Goal: Task Accomplishment & Management: Manage account settings

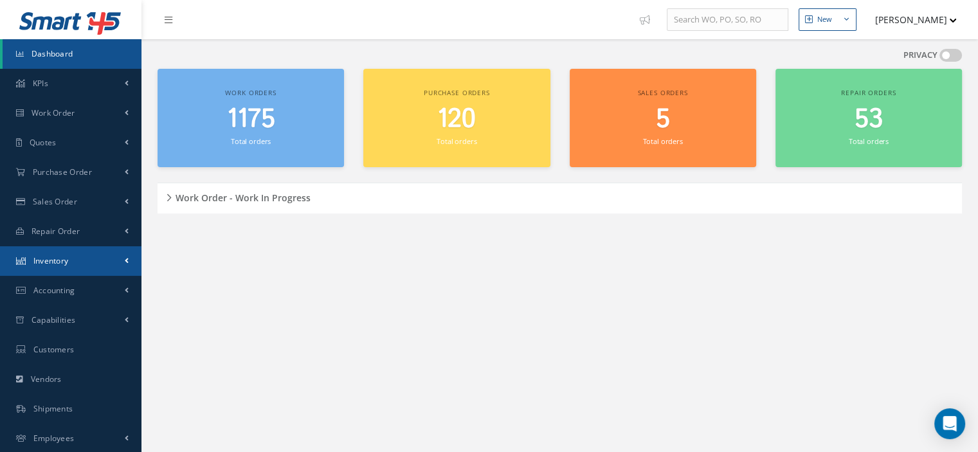
click at [79, 252] on link "Inventory" at bounding box center [71, 261] width 142 height 30
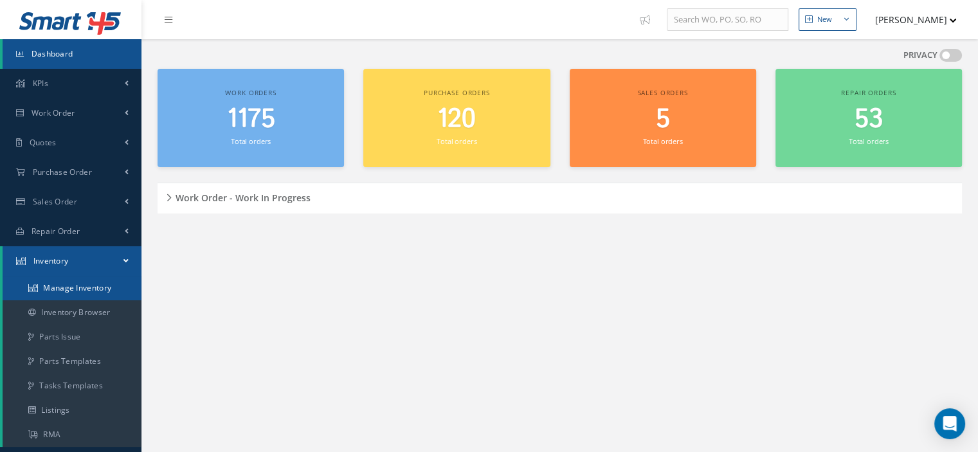
click at [74, 289] on link "Manage Inventory" at bounding box center [72, 288] width 139 height 24
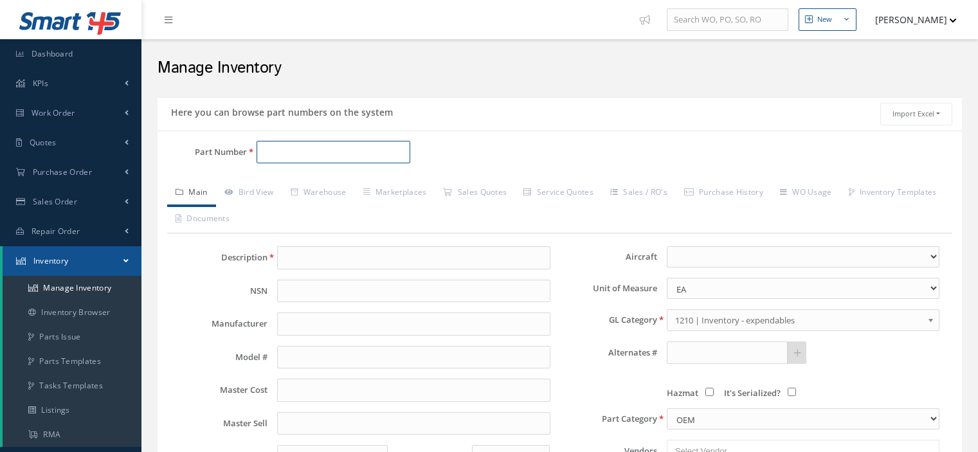
click at [265, 151] on input "Part Number" at bounding box center [334, 152] width 154 height 23
paste input "822-0334-004"
type input "822-0334-004"
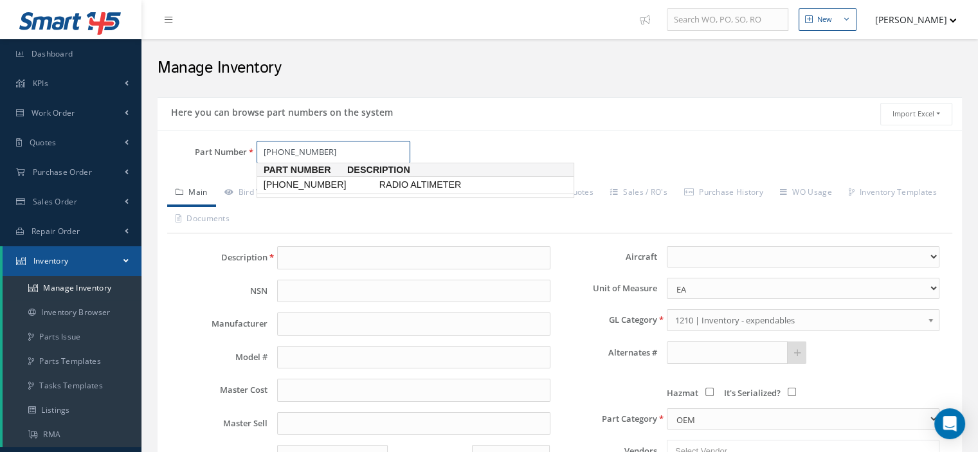
click at [302, 186] on span "822-0334-004" at bounding box center [319, 185] width 116 height 14
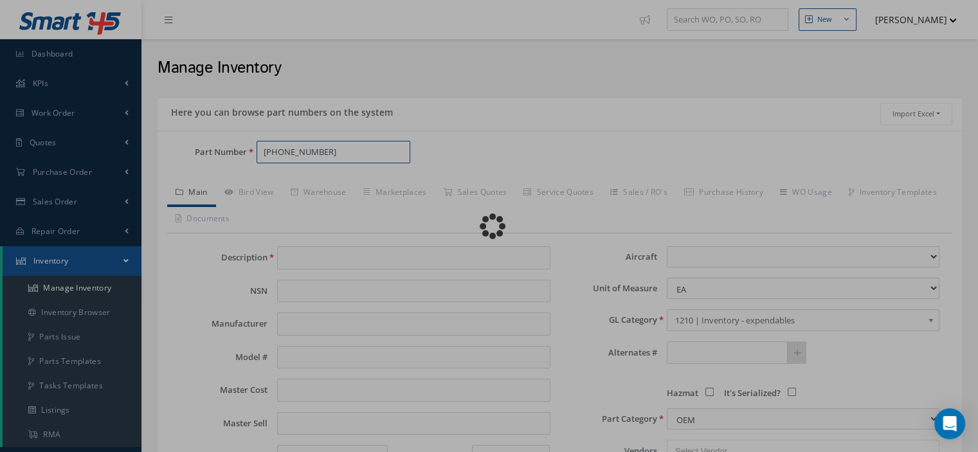
type input "RADIO ALTIMETER"
type input "COLLINS"
type input "0.00"
select select
type textarea "5G -- Oscar 12/05/2024 02:29PM"
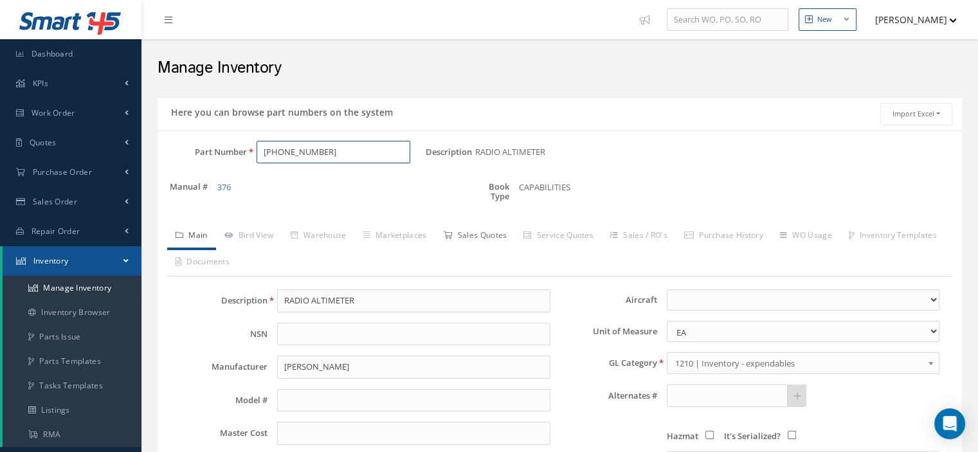
type input "822-0334-004"
click at [468, 232] on link "Sales Quotes" at bounding box center [475, 236] width 80 height 27
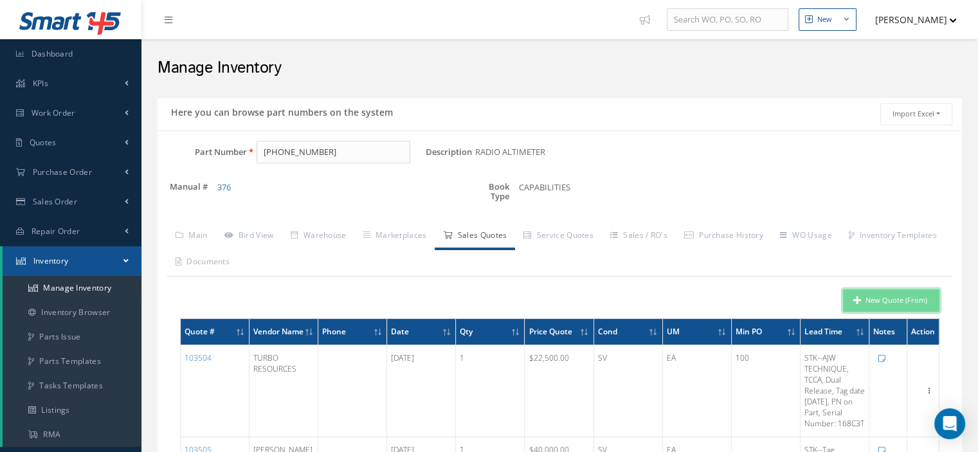
click at [881, 298] on button "New Quote (From)" at bounding box center [891, 300] width 96 height 23
type input "RADIO ALTIMETER"
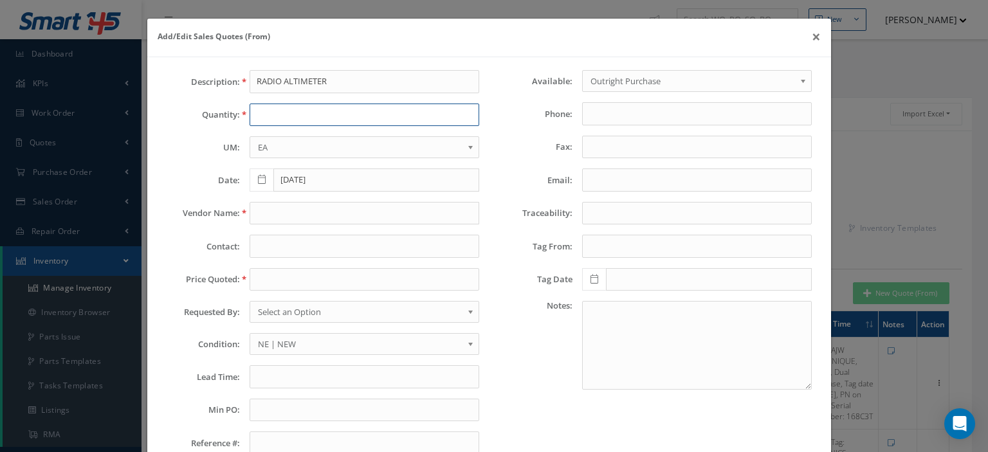
click at [273, 110] on input "text" at bounding box center [365, 115] width 230 height 23
type input "1"
click at [273, 218] on input "text" at bounding box center [365, 213] width 230 height 23
click at [257, 210] on input "text" at bounding box center [365, 213] width 230 height 23
paste input "AerCap Materials"
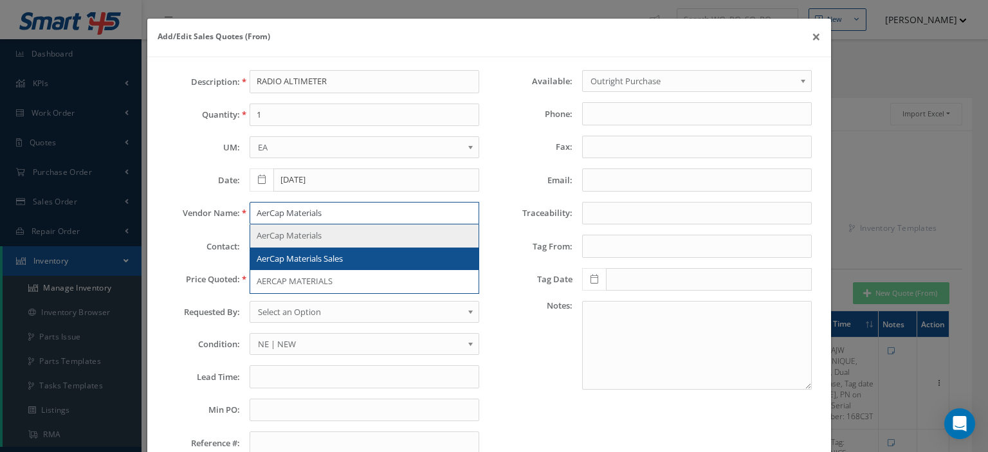
type input "AerCap Materials"
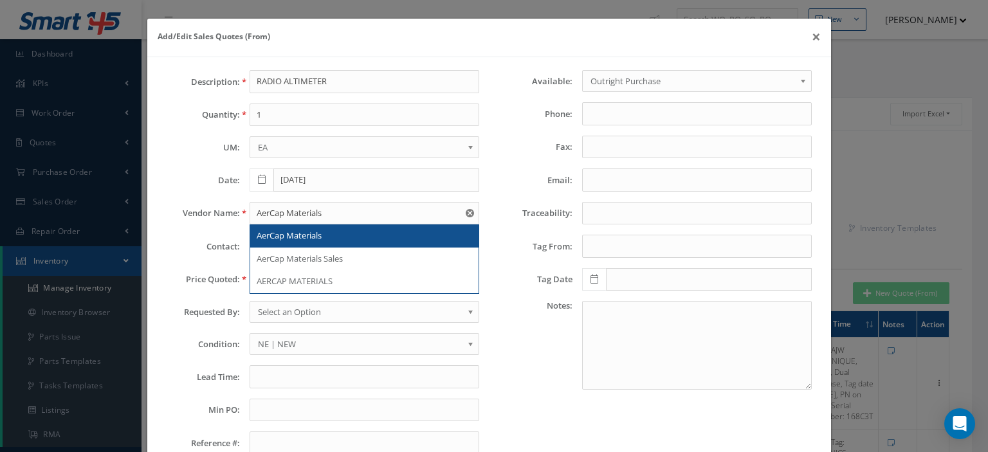
click at [298, 231] on span "AerCap Materials" at bounding box center [289, 236] width 65 height 12
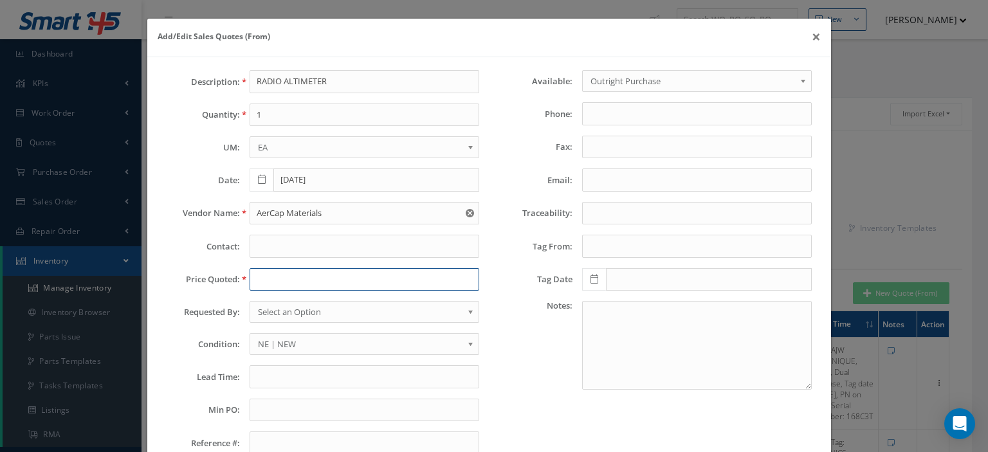
click at [277, 279] on input "text" at bounding box center [365, 279] width 230 height 23
paste input "28,000.00"
click at [268, 278] on input "28,000.00" at bounding box center [365, 279] width 230 height 23
type input "28000.00"
click at [289, 313] on span "Select an Option" at bounding box center [360, 311] width 205 height 15
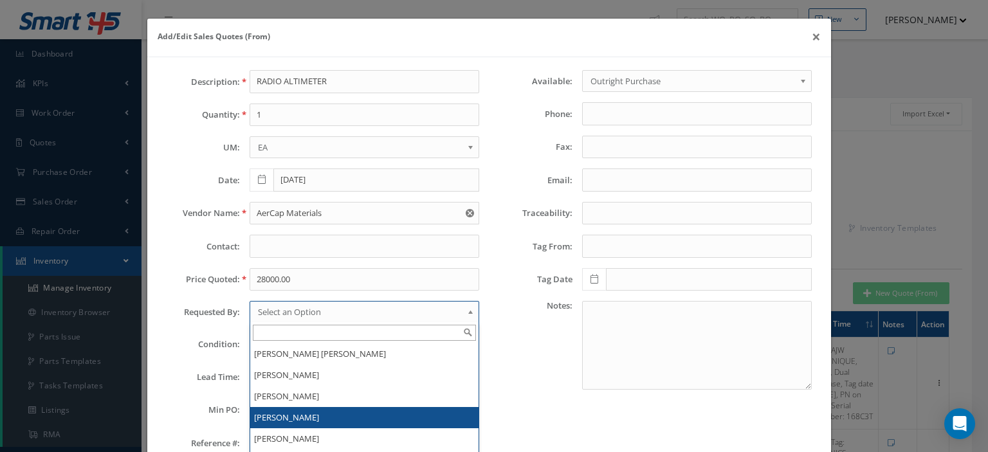
click at [277, 409] on li "[PERSON_NAME]" at bounding box center [364, 417] width 228 height 21
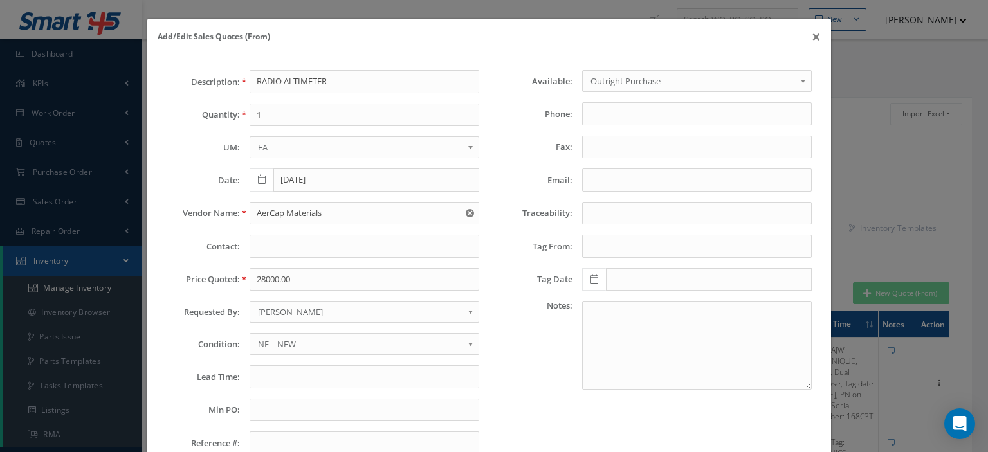
click at [304, 346] on span "NE | NEW" at bounding box center [360, 343] width 205 height 15
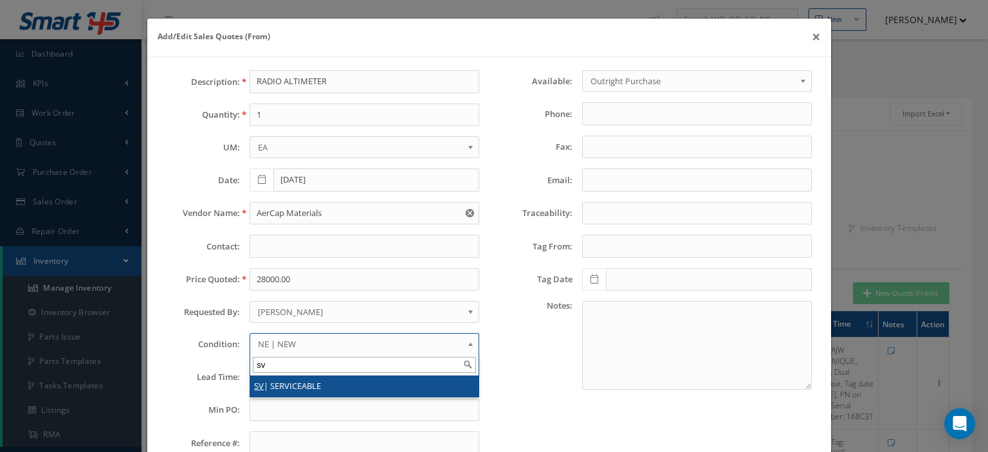
type input "sv"
click at [294, 381] on li "SV | SERVICEABLE" at bounding box center [364, 386] width 228 height 21
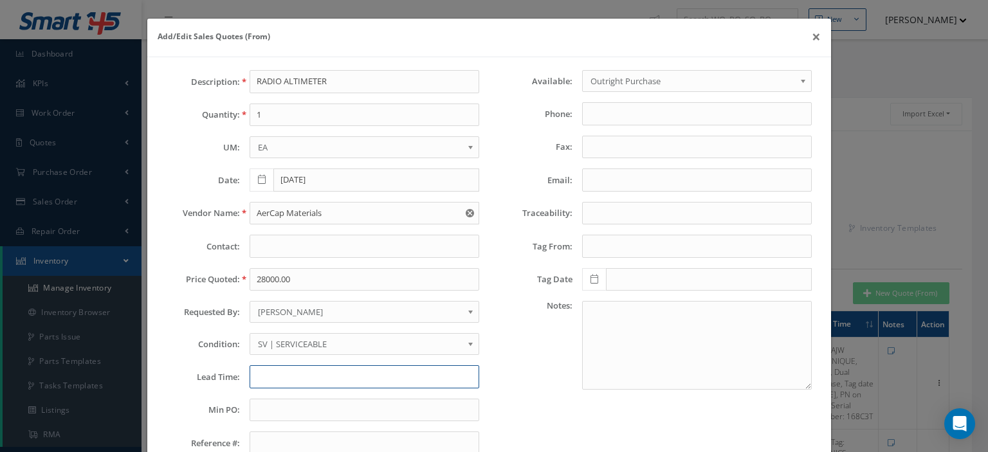
click at [362, 371] on input "text" at bounding box center [365, 376] width 230 height 23
paste input "Tag Date: FRESH AVIONICS SPECIALIST DUAL RELEASE"
click at [307, 376] on input "Tag Date: FRESH AVIONICS SPECIALIST DUAL RELEASE" at bounding box center [365, 376] width 230 height 23
click at [306, 376] on input "Tag DateFRESH AVIONICS SPECIALIST DUAL RELEASE" at bounding box center [365, 376] width 230 height 23
drag, startPoint x: 253, startPoint y: 371, endPoint x: 258, endPoint y: 377, distance: 7.7
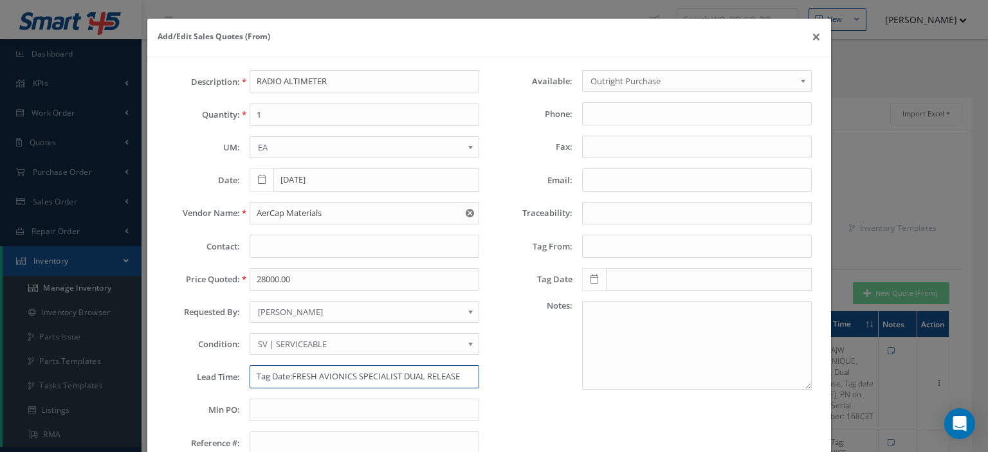
click at [257, 377] on input "Tag Date:FRESH AVIONICS SPECIALIST DUAL RELEASE" at bounding box center [365, 376] width 230 height 23
drag, startPoint x: 258, startPoint y: 377, endPoint x: 251, endPoint y: 375, distance: 7.3
click at [252, 375] on input "Tag Date:FRESH AVIONICS SPECIALIST DUAL RELEASE" at bounding box center [365, 376] width 230 height 23
click at [251, 375] on input "Tag Date:FRESH AVIONICS SPECIALIST DUAL RELEASE" at bounding box center [365, 376] width 230 height 23
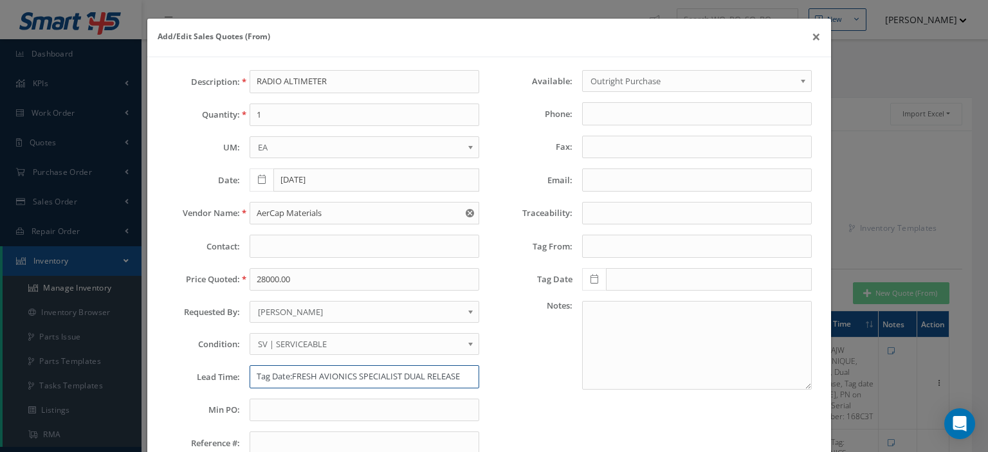
paste input "40-Day/EXW USA"
click at [358, 377] on input "40-Day/EXW USA-Tag Date:FRESH AVIONICS SPECIALIST DUAL RELEASE" at bounding box center [365, 376] width 230 height 23
type input "40-Day/EXW USA-Tag Date: FRESH AVIONICS SPECIALIST DUAL RELEASE"
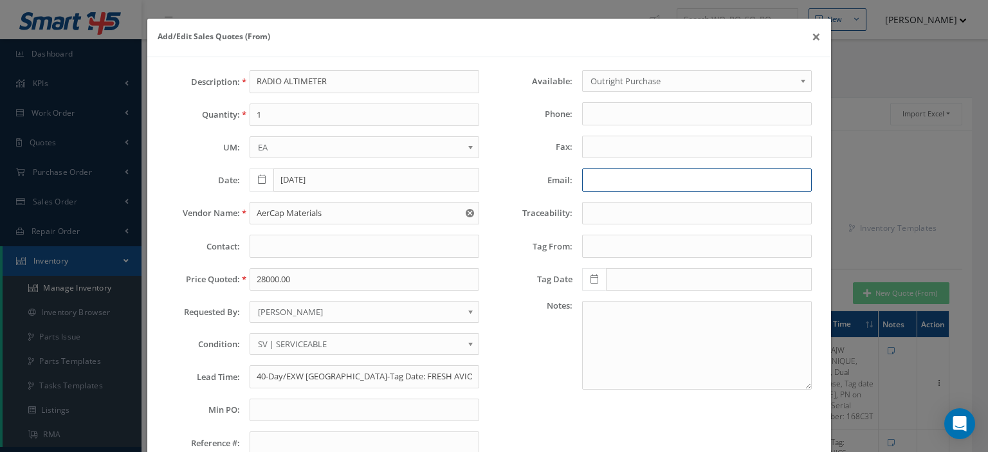
click at [611, 185] on input "Email:" at bounding box center [697, 180] width 230 height 23
paste input "Keigh Pickens<kpickens@aercap.com>"
drag, startPoint x: 637, startPoint y: 178, endPoint x: 590, endPoint y: 177, distance: 47.0
click at [582, 174] on input "Keigh Pickens<kpickens@aercap.com>" at bounding box center [697, 180] width 230 height 23
type input "Keigh Pickens<kpickens@aercap.com>"
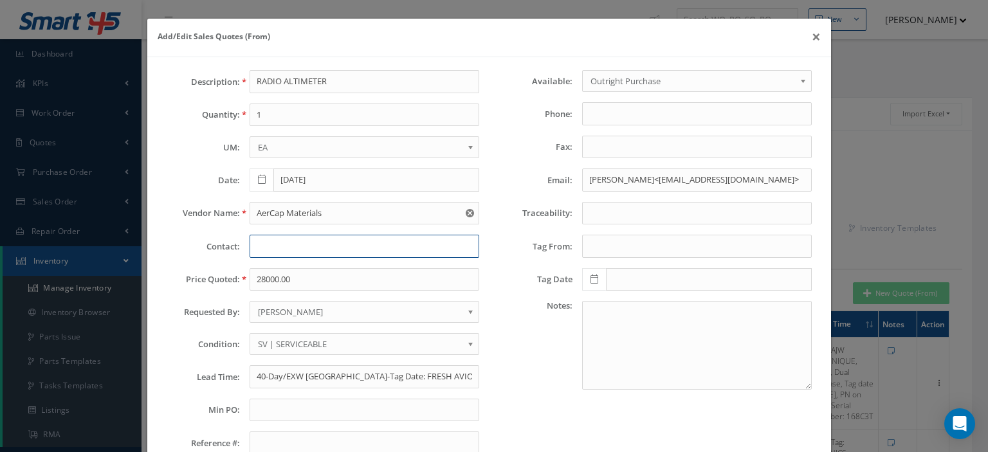
click at [341, 244] on input "text" at bounding box center [365, 246] width 230 height 23
paste input "Keigh Pickens"
type input "Keigh Pickens"
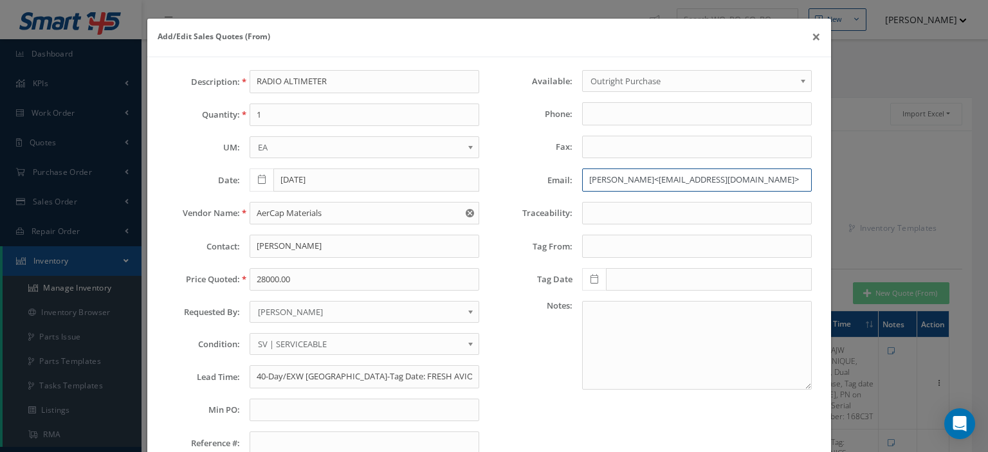
drag, startPoint x: 640, startPoint y: 177, endPoint x: 353, endPoint y: 180, distance: 286.9
click at [356, 179] on div "Description: RADIO ALTIMETER Quantity: 1 UM: EA FT IN LB EA Date: 10/07/2025 Ve…" at bounding box center [489, 267] width 665 height 395
click at [699, 182] on input "kpickens@aercap.com>" at bounding box center [697, 180] width 230 height 23
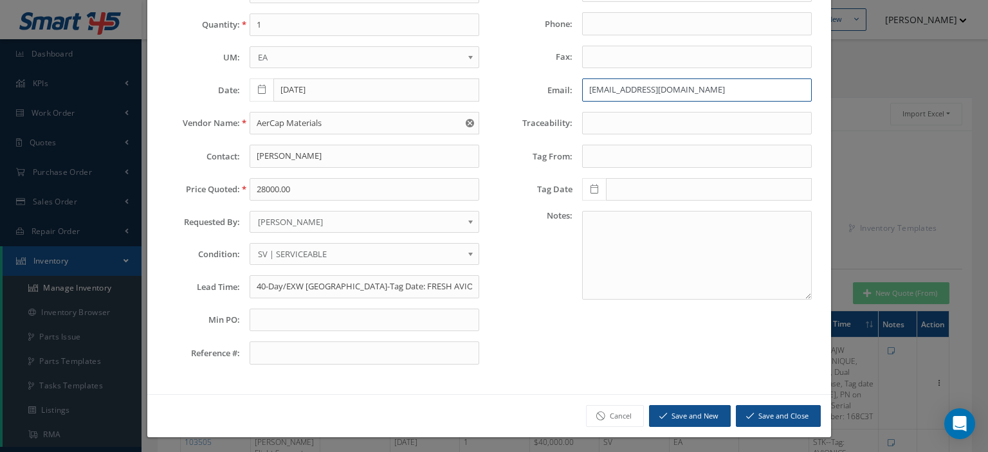
type input "kpickens@aercap.com"
click at [789, 410] on button "Save and Close" at bounding box center [778, 416] width 85 height 23
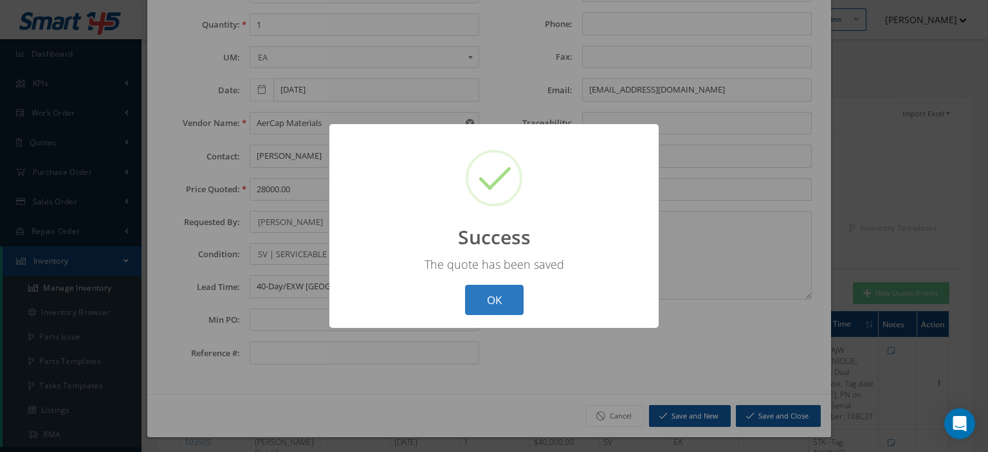
click at [497, 305] on button "OK" at bounding box center [494, 300] width 59 height 30
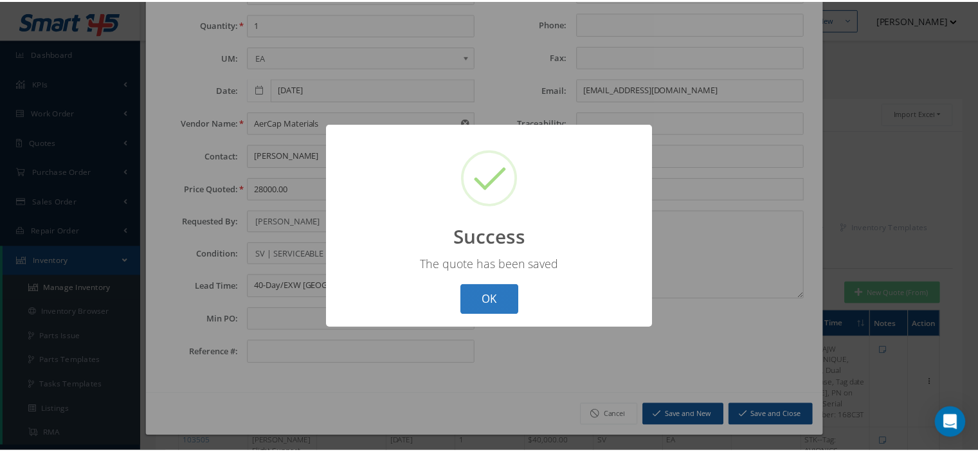
scroll to position [0, 0]
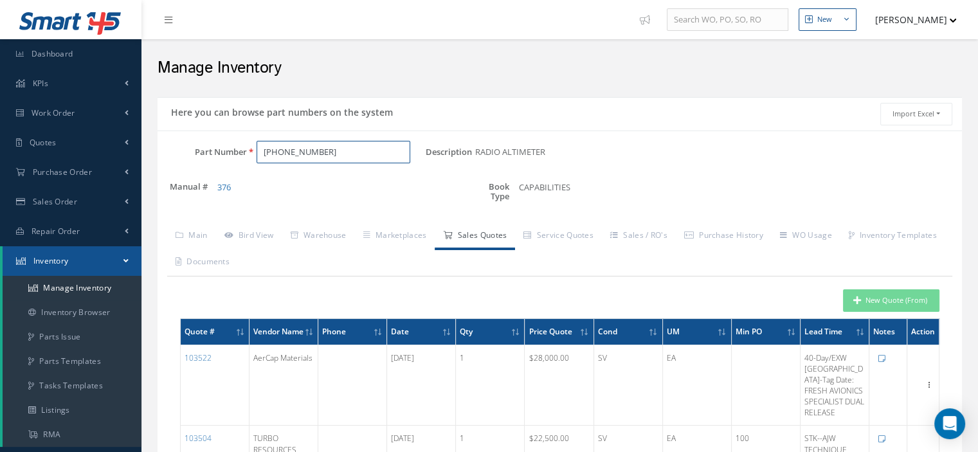
drag, startPoint x: 331, startPoint y: 154, endPoint x: 186, endPoint y: 151, distance: 144.8
click at [193, 150] on div "Part Number 822-0334-004" at bounding box center [292, 152] width 268 height 23
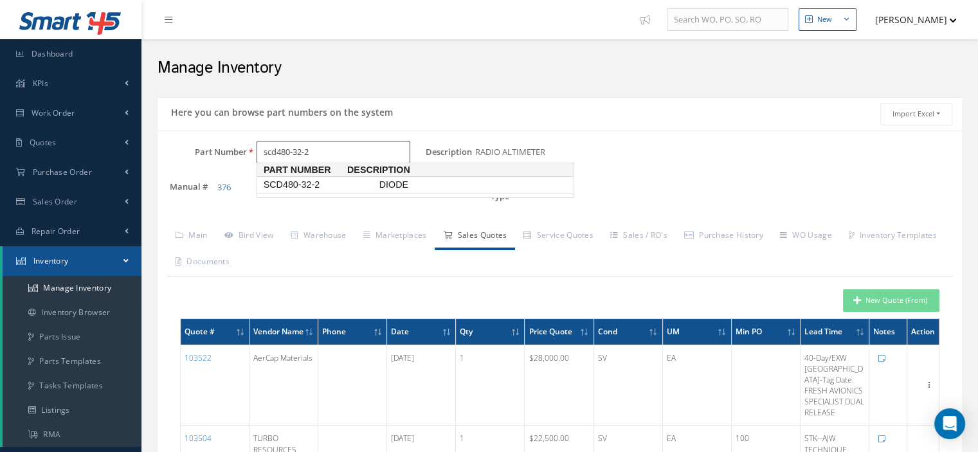
click at [271, 181] on span "SCD480-32-2" at bounding box center [319, 185] width 116 height 14
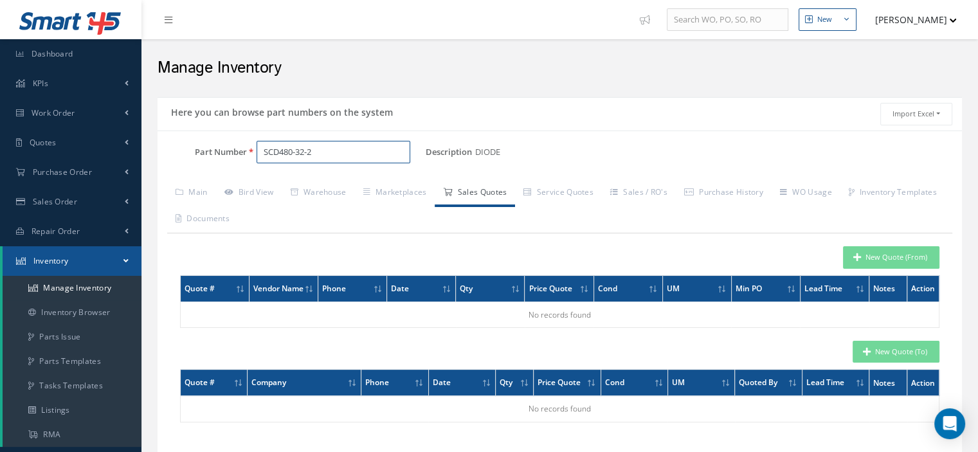
drag, startPoint x: 324, startPoint y: 156, endPoint x: 262, endPoint y: 154, distance: 62.4
click at [262, 154] on input "SCD480-32-2" at bounding box center [334, 152] width 154 height 23
click at [281, 150] on input "470o500-3r83f" at bounding box center [334, 152] width 154 height 23
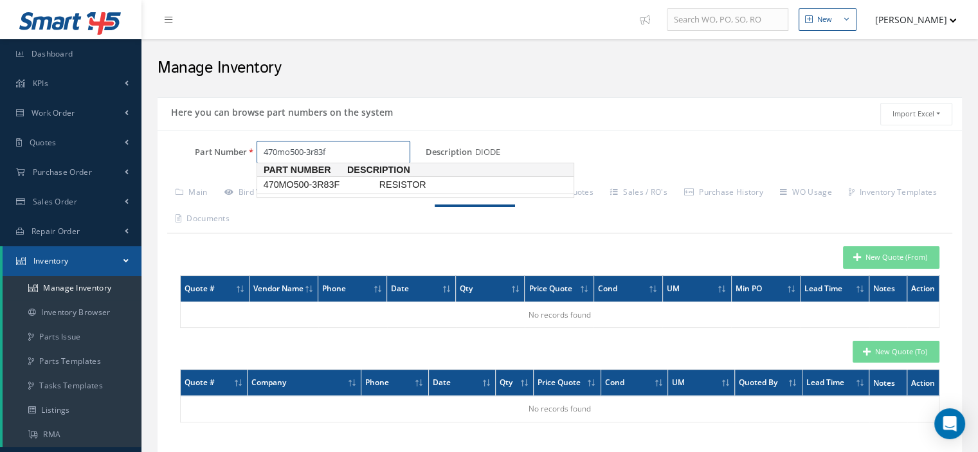
click at [329, 182] on span "470MO500-3R83F" at bounding box center [319, 185] width 116 height 14
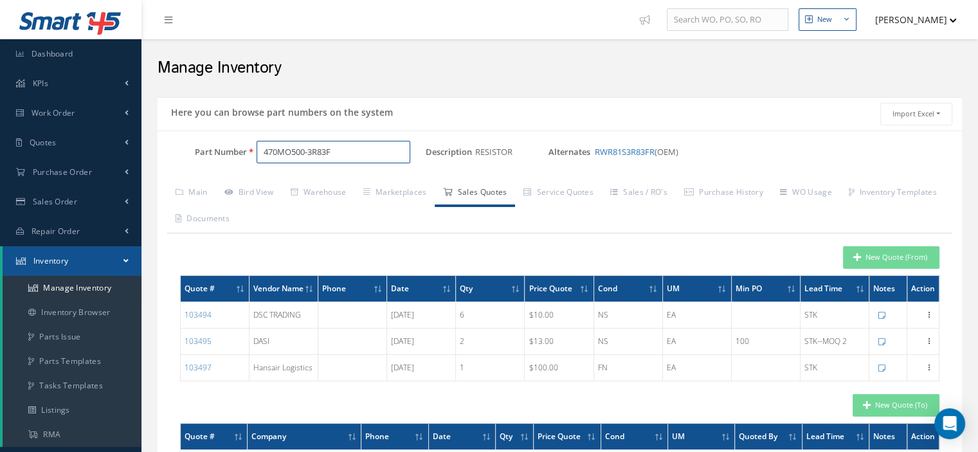
drag, startPoint x: 360, startPoint y: 149, endPoint x: 263, endPoint y: 151, distance: 97.2
click at [263, 151] on input "470MO500-3R83F" at bounding box center [334, 152] width 154 height 23
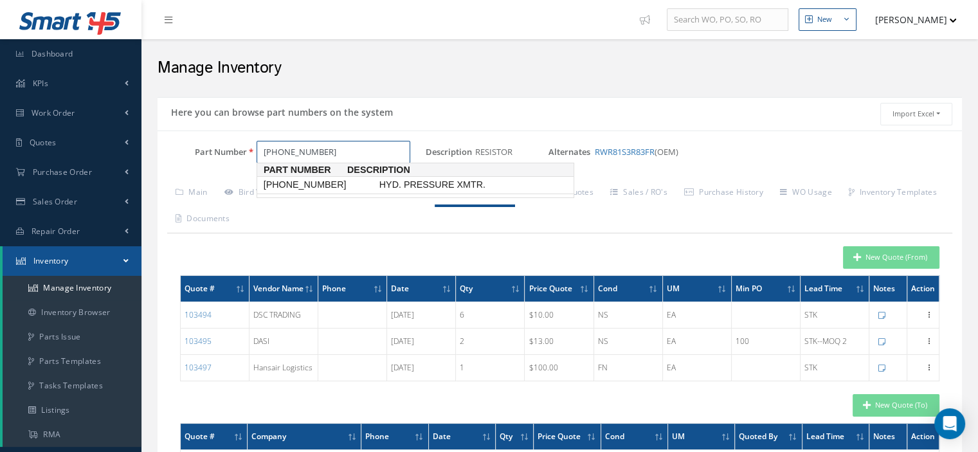
click at [329, 188] on span "64250-005-2" at bounding box center [319, 185] width 116 height 14
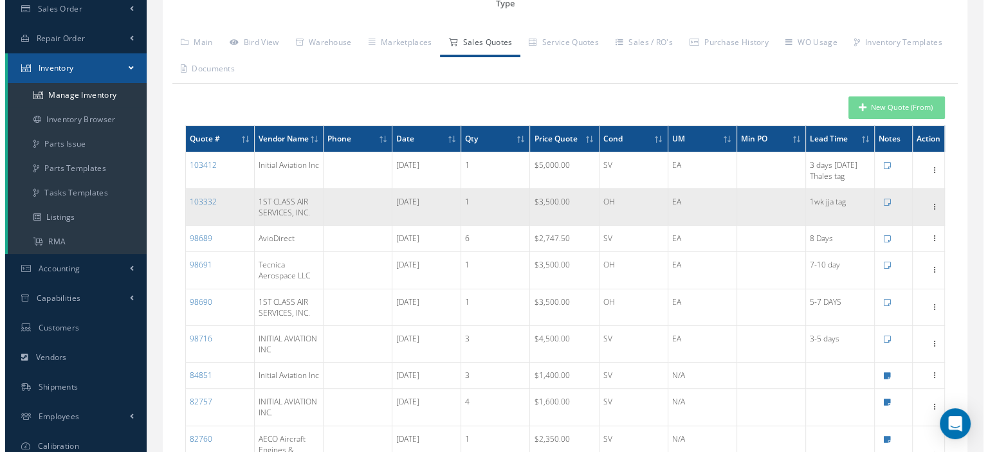
scroll to position [64, 0]
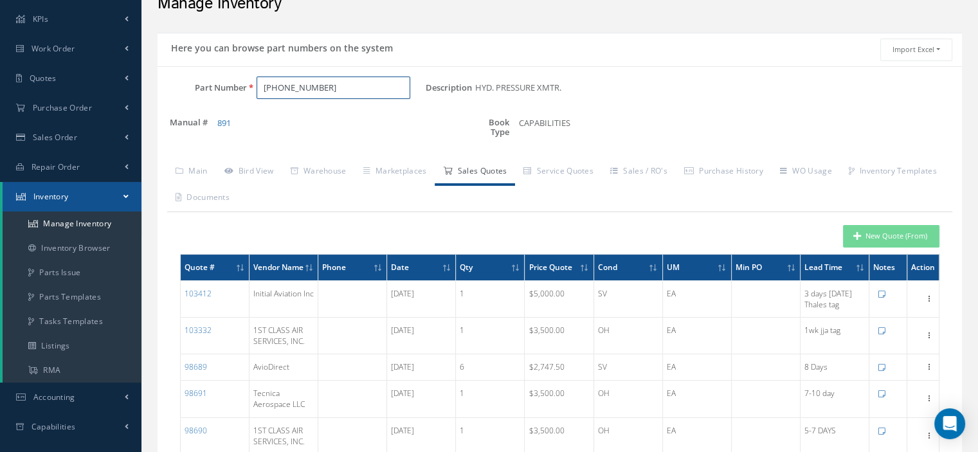
drag, startPoint x: 360, startPoint y: 82, endPoint x: 258, endPoint y: 80, distance: 102.3
click at [258, 80] on input "64250-005-2" at bounding box center [334, 88] width 154 height 23
paste input "822-0334-004"
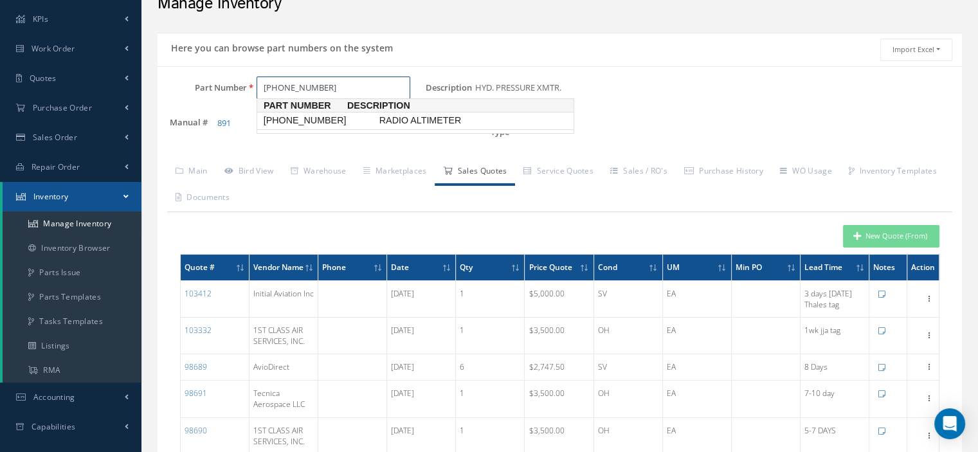
click at [316, 122] on span "822-0334-004" at bounding box center [319, 121] width 116 height 14
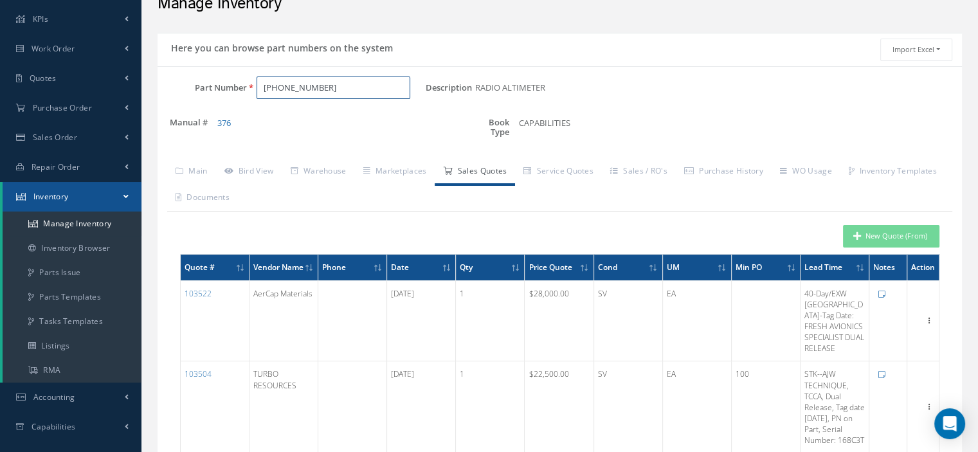
type input "822-0334-004"
click at [920, 233] on button "New Quote (From)" at bounding box center [891, 236] width 96 height 23
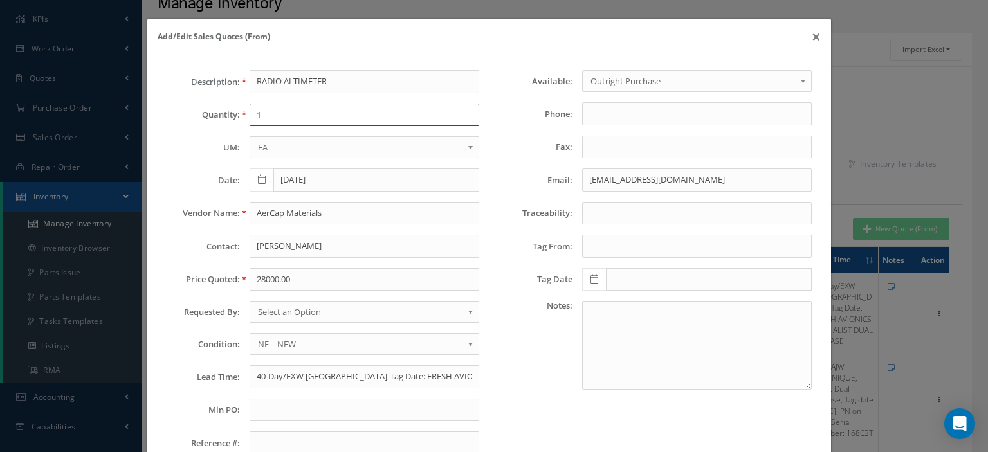
click at [309, 122] on input "1" at bounding box center [365, 115] width 230 height 23
type input "1"
click at [273, 213] on input "AerCap Materials" at bounding box center [365, 213] width 230 height 23
click at [306, 213] on input "AerCap Materials" at bounding box center [365, 213] width 230 height 23
paste input "Setna iO"
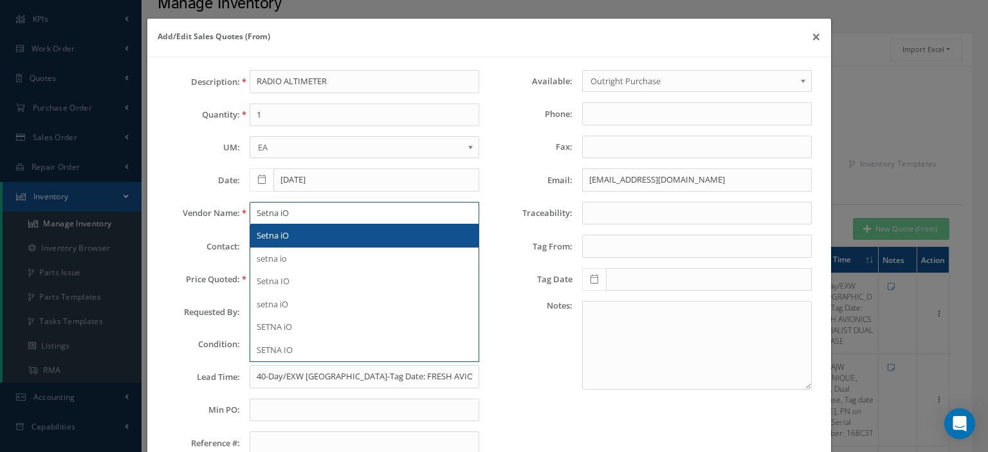
type input "Setna iO"
click at [291, 242] on div "Setna iO" at bounding box center [364, 236] width 228 height 23
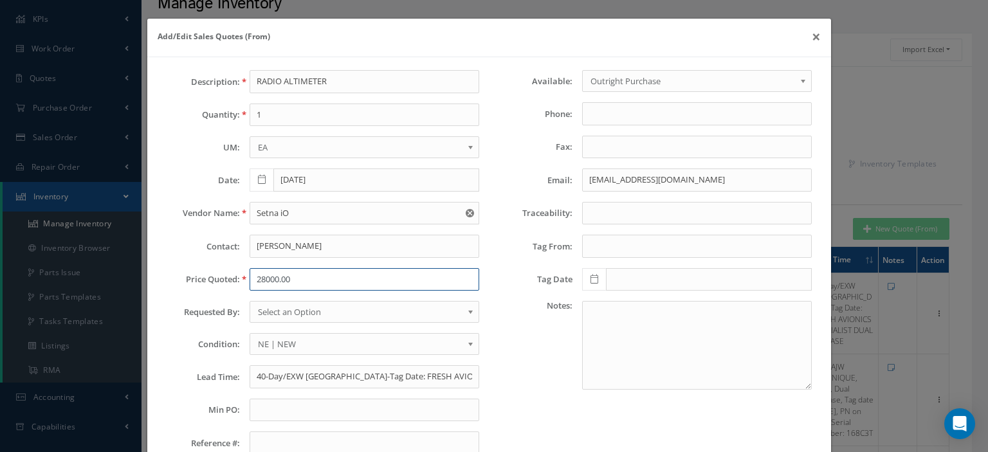
click at [284, 275] on input "28000.00" at bounding box center [365, 279] width 230 height 23
click at [280, 272] on input "28000.00" at bounding box center [365, 279] width 230 height 23
paste input "31,995.00"
click at [268, 281] on input "31,995.00" at bounding box center [365, 279] width 230 height 23
type input "31995.00"
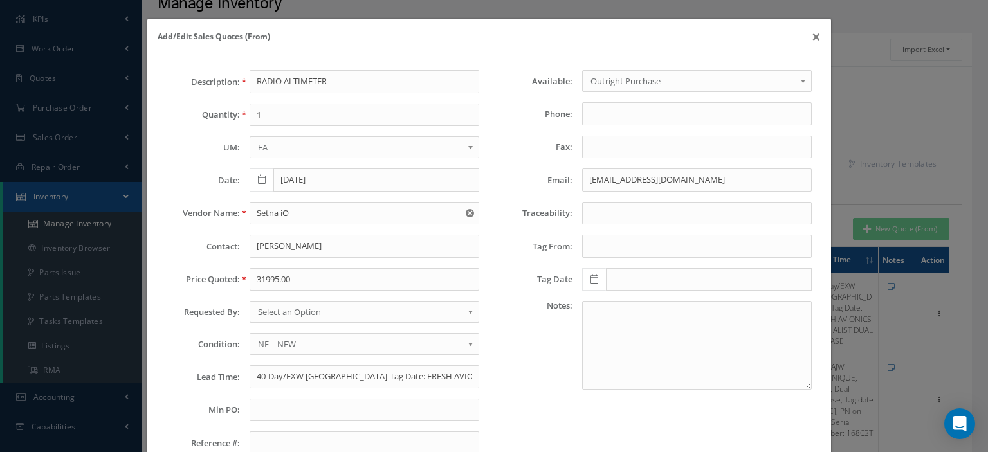
click at [276, 311] on span "Select an Option" at bounding box center [360, 311] width 205 height 15
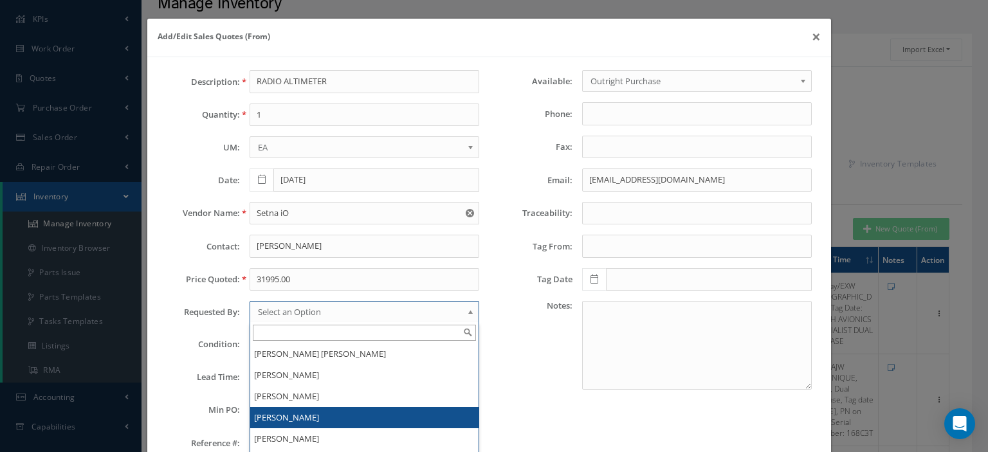
click at [286, 409] on li "[PERSON_NAME]" at bounding box center [364, 417] width 228 height 21
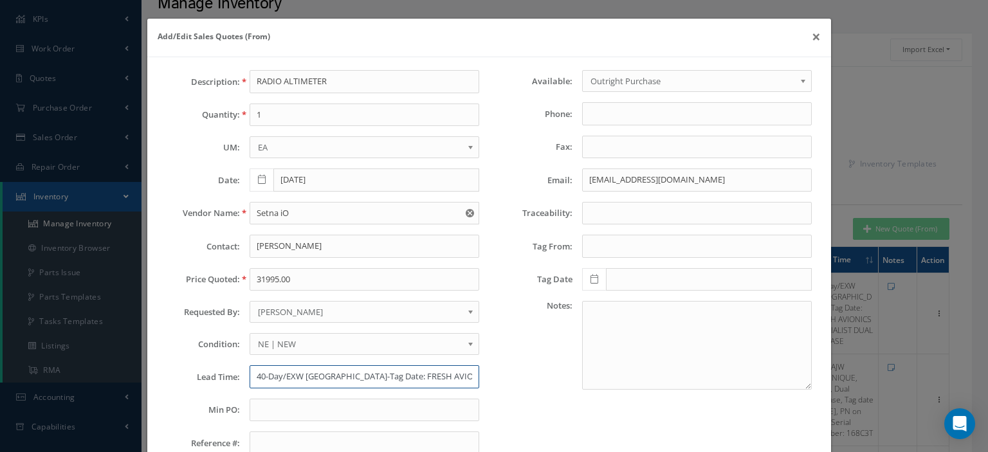
click at [299, 367] on input "40-Day/EXW USA-Tag Date: FRESH AVIONICS SPECIALIST DUAL RELEASE" at bounding box center [365, 376] width 230 height 23
paste input "Tag: Barfield Inc - Miami 2/20/2025"
type input "Tag: Barfield Inc - Miami 2/20/2025"
click at [329, 342] on span "NE | NEW" at bounding box center [360, 343] width 205 height 15
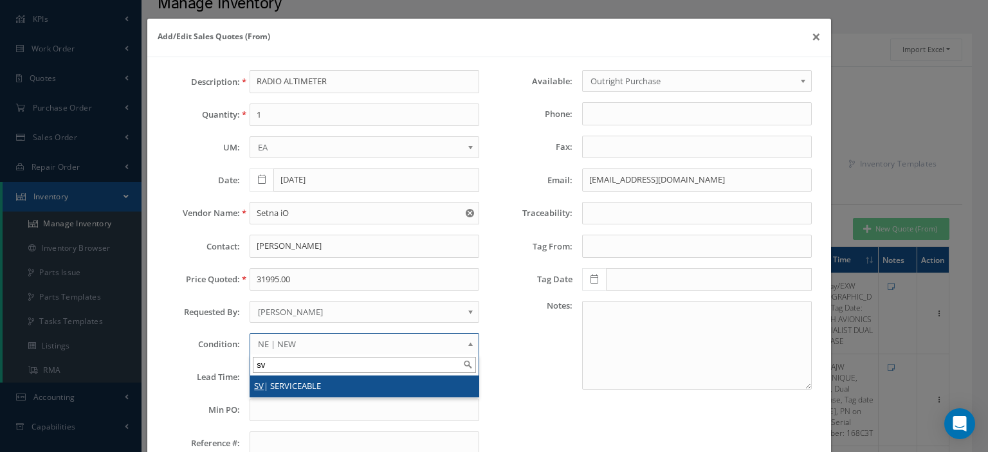
type input "sv"
click at [313, 378] on li "SV | SERVICEABLE" at bounding box center [364, 386] width 228 height 21
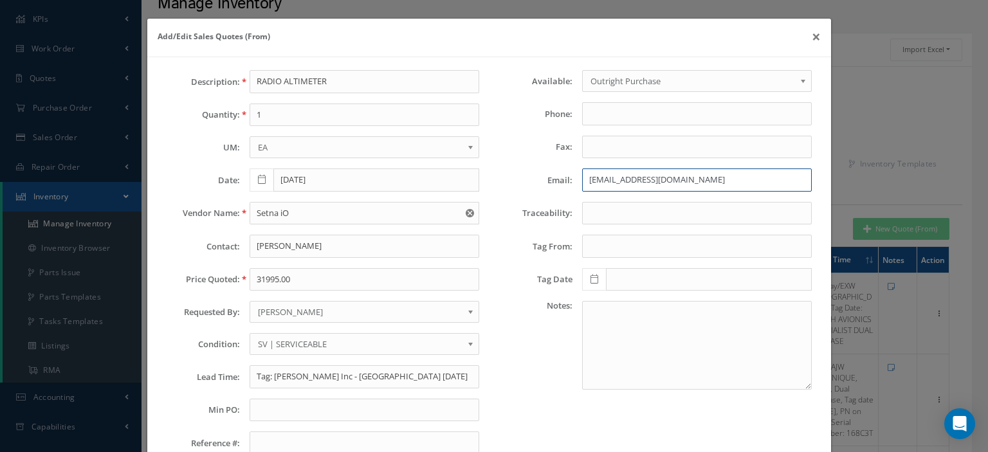
click at [591, 179] on input "kpickens@aercap.com" at bounding box center [697, 180] width 230 height 23
paste input "Michael Mazur<Michael.Mazur@setnaio.com>"
drag, startPoint x: 639, startPoint y: 178, endPoint x: 577, endPoint y: 180, distance: 61.8
click at [582, 180] on input "Michael Mazur<Michael.Mazur@setnaio.com>" at bounding box center [697, 180] width 230 height 23
type input "Michael Mazur<Michael.Mazur@setnaio.com>"
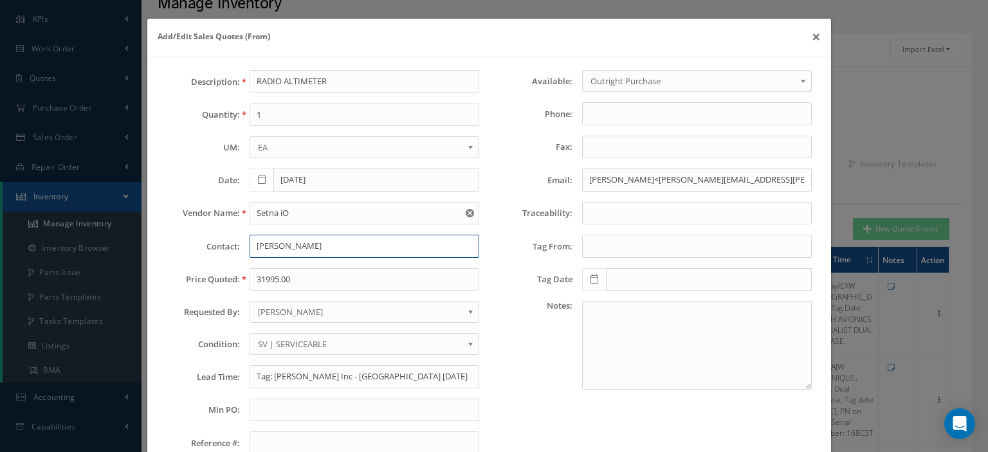
click at [310, 250] on input "Keigh Pickens" at bounding box center [365, 246] width 230 height 23
paste input "Michael Mazur"
type input "Michael Mazur"
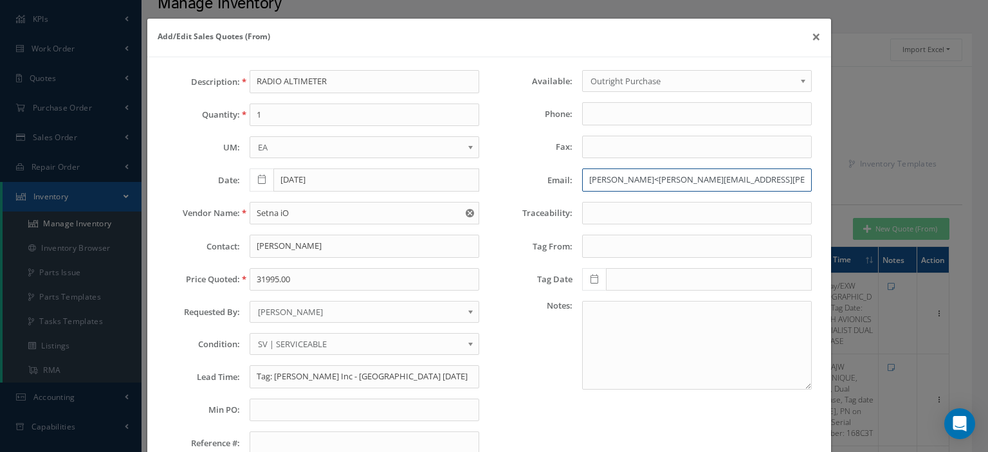
drag, startPoint x: 644, startPoint y: 180, endPoint x: 362, endPoint y: 189, distance: 282.6
click at [473, 189] on div "Description: RADIO ALTIMETER Quantity: 1 UM: EA FT IN LB EA Date: 10/07/2025 Ve…" at bounding box center [489, 267] width 665 height 395
click at [706, 179] on input "Michael.Mazur@setnaio.com" at bounding box center [697, 180] width 230 height 23
type input "Michael.Mazur@setnaio.com"
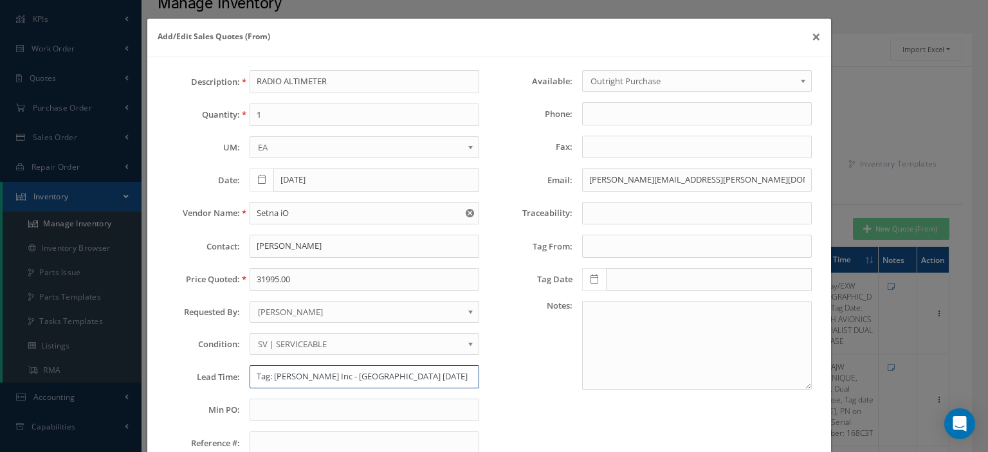
click at [252, 374] on input "Tag: Barfield Inc - Miami 2/20/2025" at bounding box center [365, 376] width 230 height 23
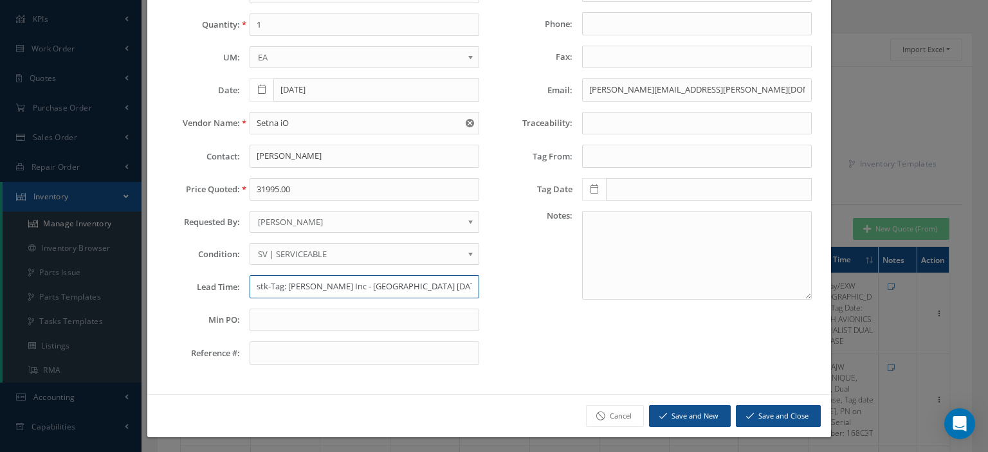
type input "stk-Tag: Barfield Inc - Miami 2/20/2025"
click at [764, 411] on button "Save and Close" at bounding box center [778, 416] width 85 height 23
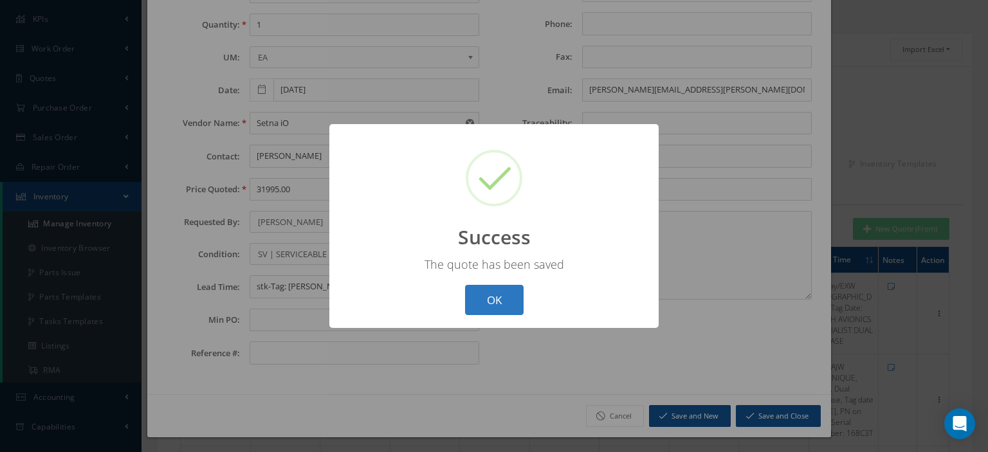
click at [511, 304] on button "OK" at bounding box center [494, 300] width 59 height 30
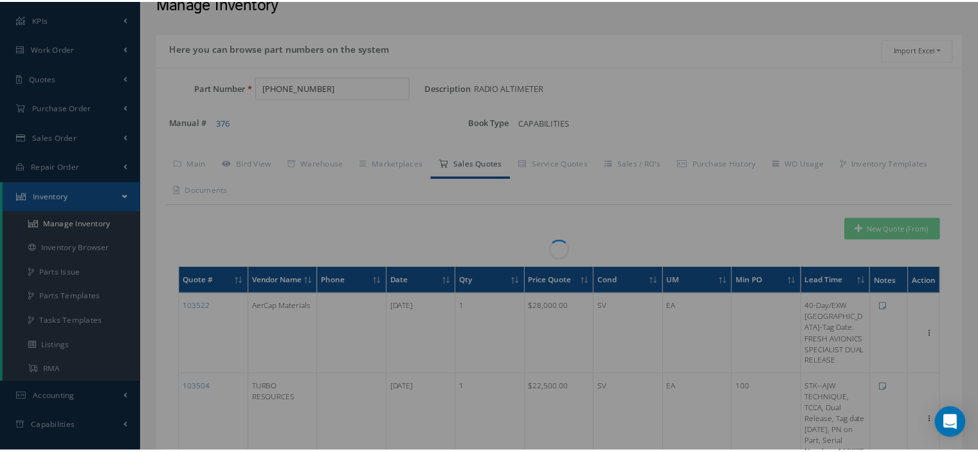
scroll to position [0, 0]
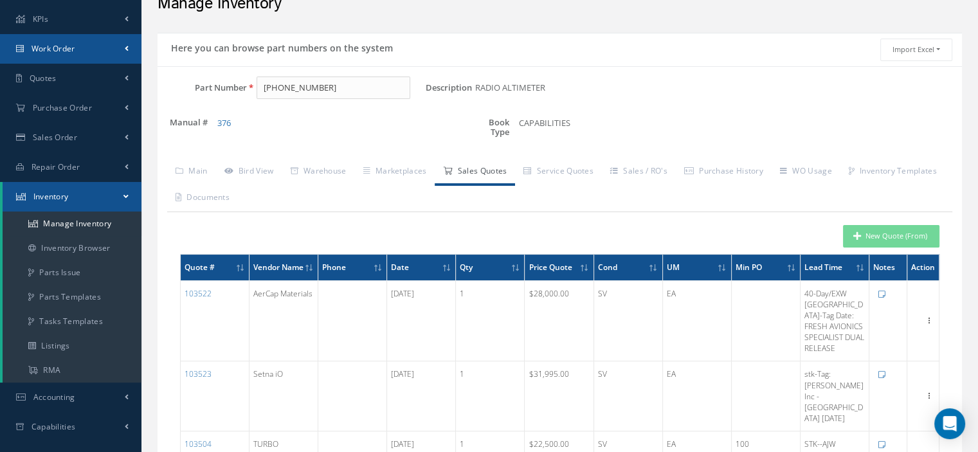
click at [78, 48] on link "Work Order" at bounding box center [71, 49] width 142 height 30
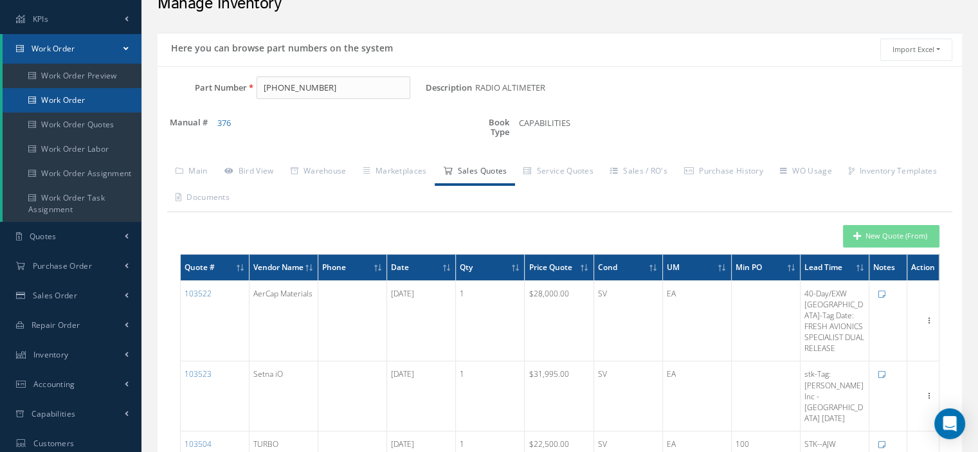
click at [77, 100] on link "Work Order" at bounding box center [72, 100] width 139 height 24
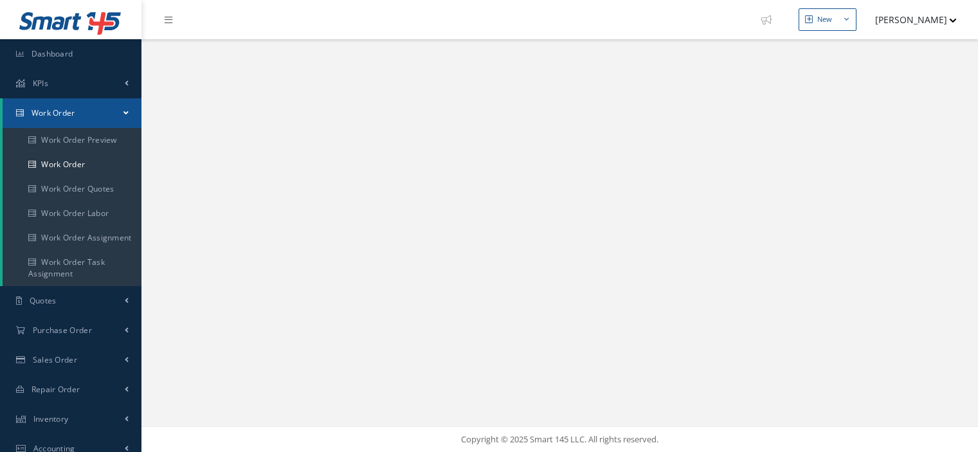
select select "25"
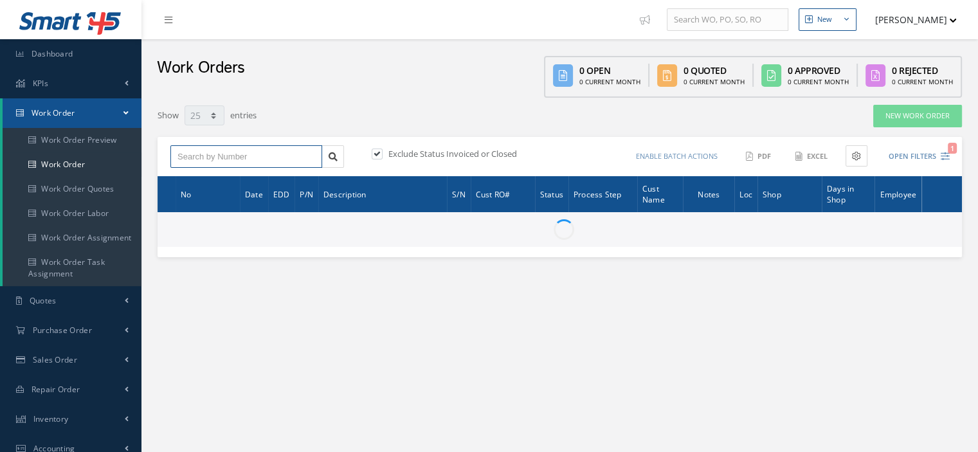
click at [232, 152] on input "text" at bounding box center [246, 156] width 152 height 23
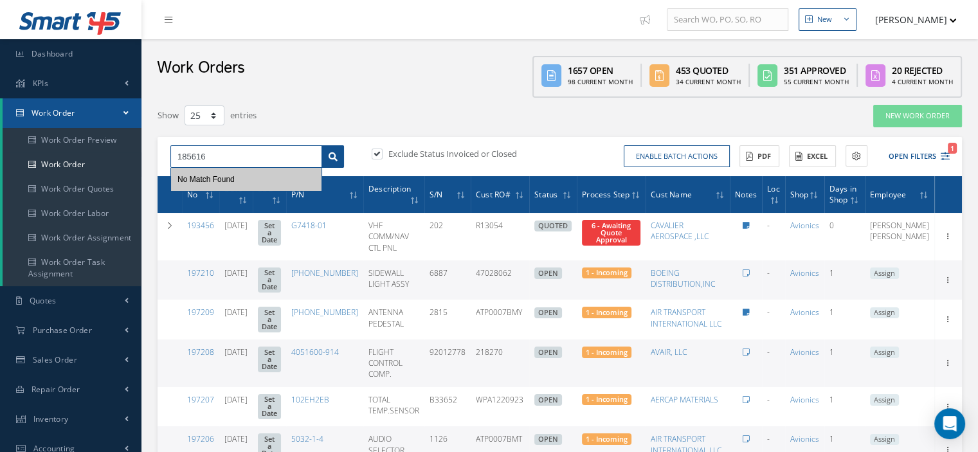
type input "185616"
click at [329, 156] on icon at bounding box center [333, 156] width 9 height 9
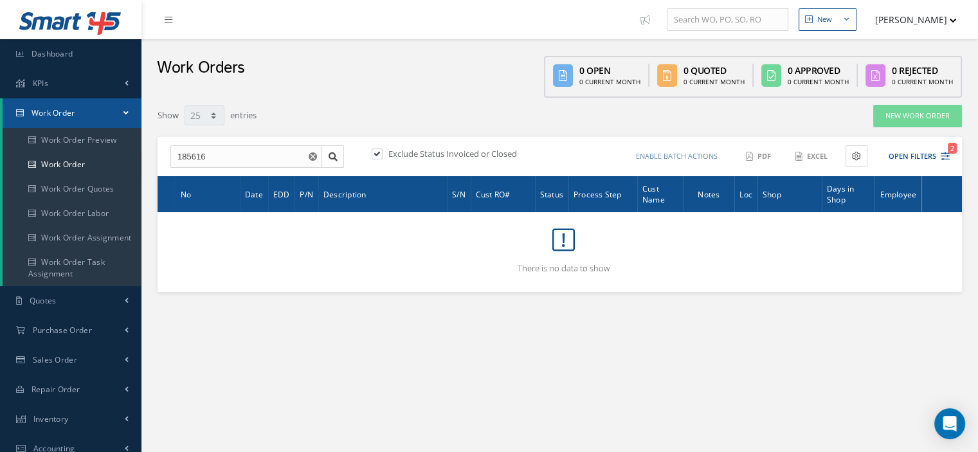
click at [382, 151] on label at bounding box center [383, 154] width 3 height 12
click at [378, 151] on input "checkbox" at bounding box center [376, 155] width 8 height 8
checkbox input "false"
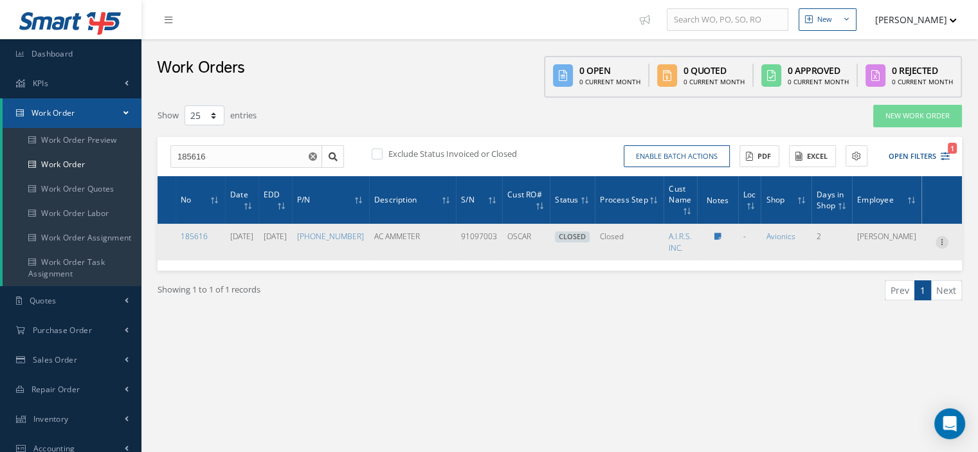
click at [941, 246] on icon at bounding box center [942, 241] width 13 height 10
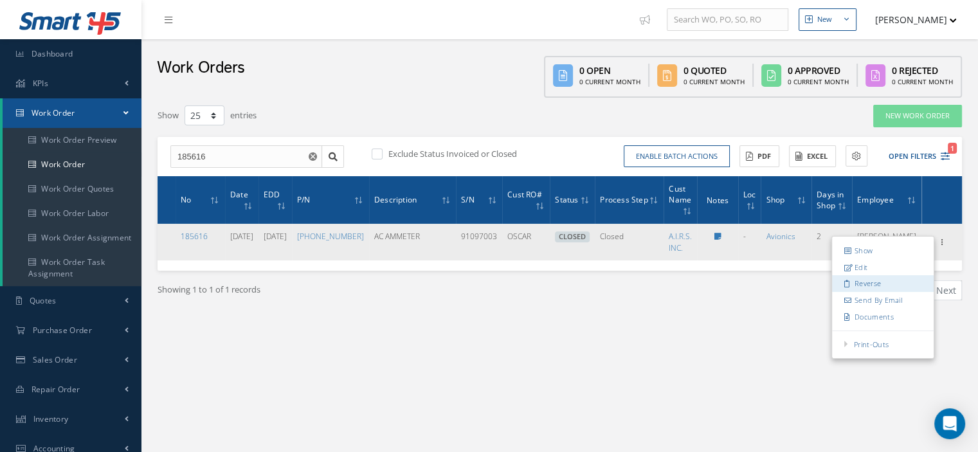
click at [862, 290] on link "Reverse" at bounding box center [883, 283] width 102 height 17
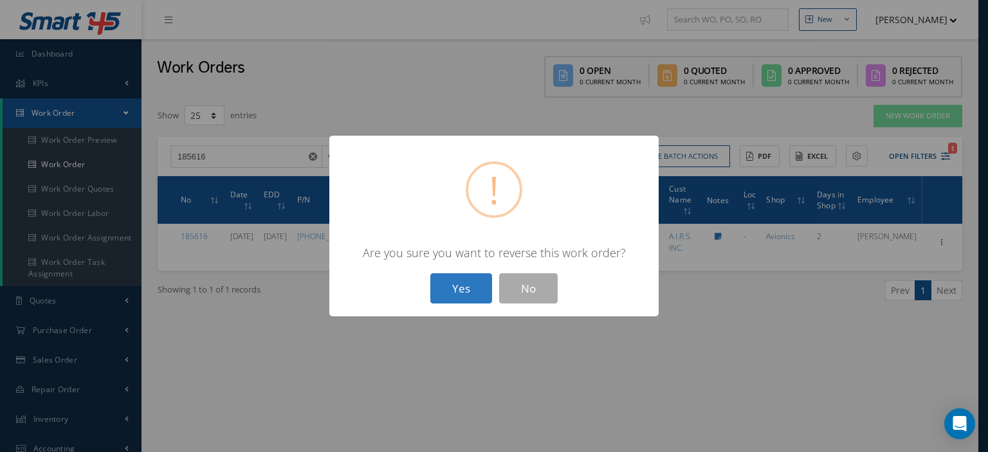
click at [483, 291] on button "Yes" at bounding box center [461, 288] width 62 height 30
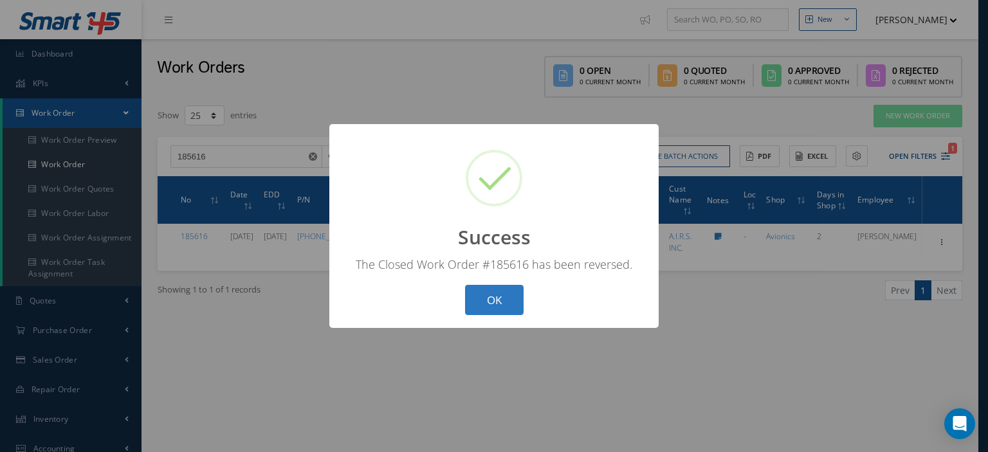
click at [493, 293] on button "OK" at bounding box center [494, 300] width 59 height 30
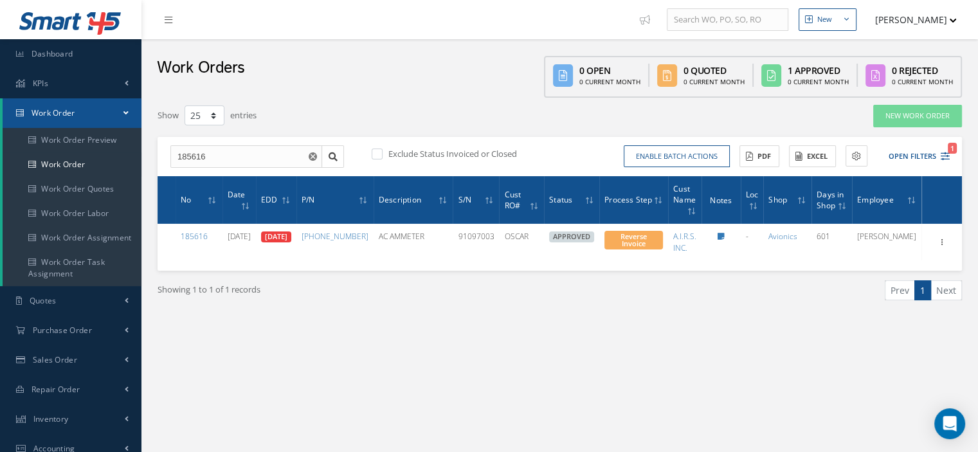
click at [906, 242] on link "Eyda Dominguez" at bounding box center [887, 236] width 59 height 11
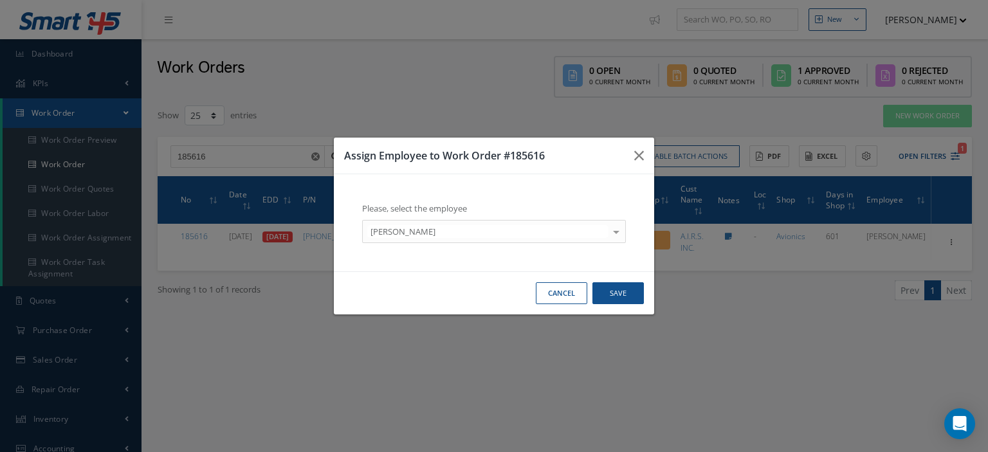
click at [616, 229] on div at bounding box center [616, 231] width 18 height 21
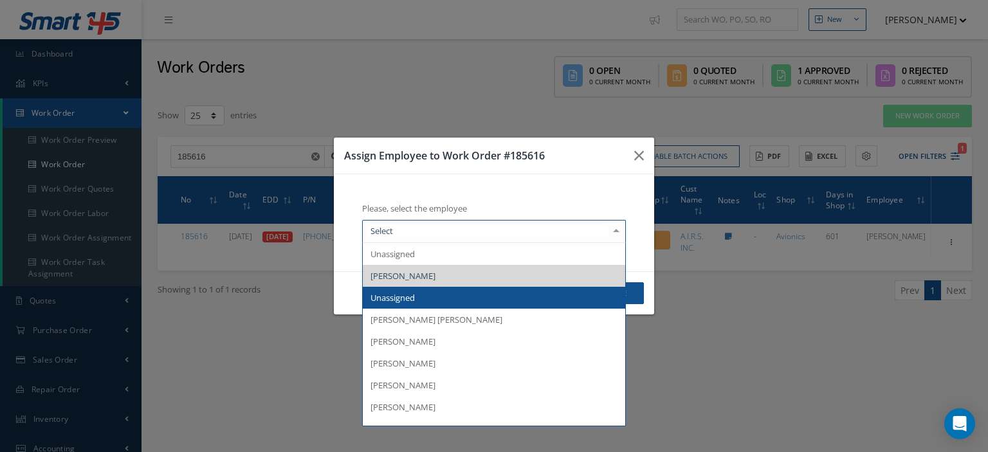
scroll to position [64, 0]
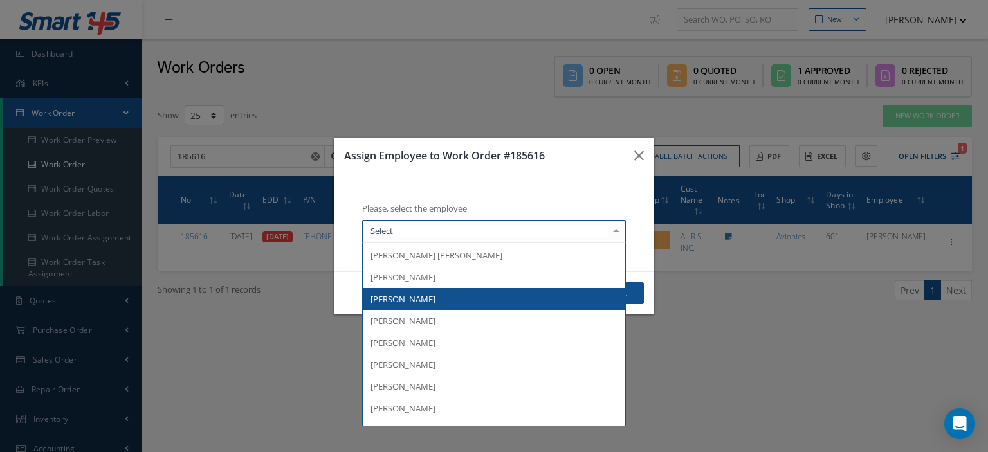
click at [470, 306] on span "[PERSON_NAME]" at bounding box center [494, 299] width 262 height 22
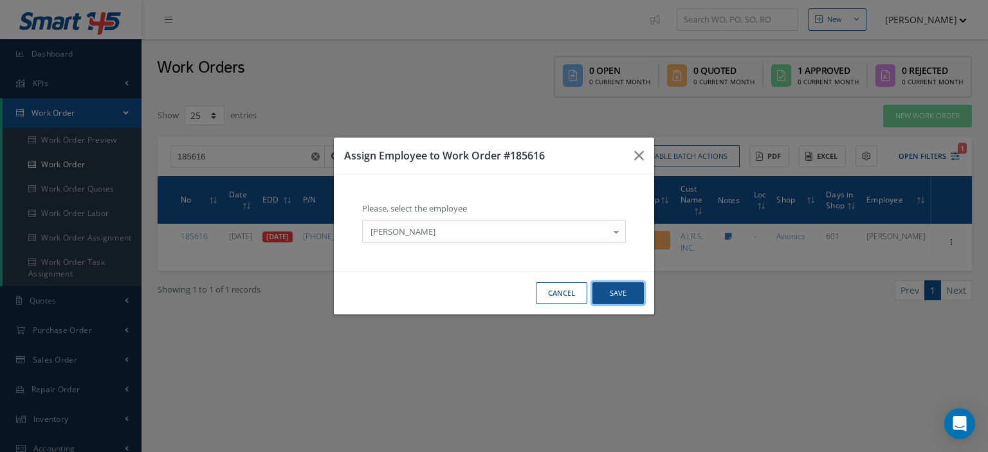
click at [608, 295] on button "Save" at bounding box center [617, 293] width 51 height 23
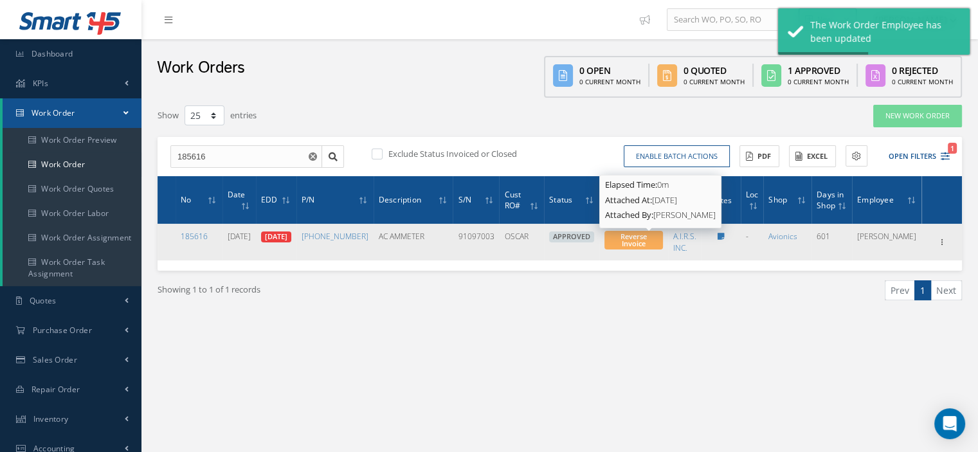
click at [644, 235] on span "Reverse Invoice" at bounding box center [634, 240] width 26 height 17
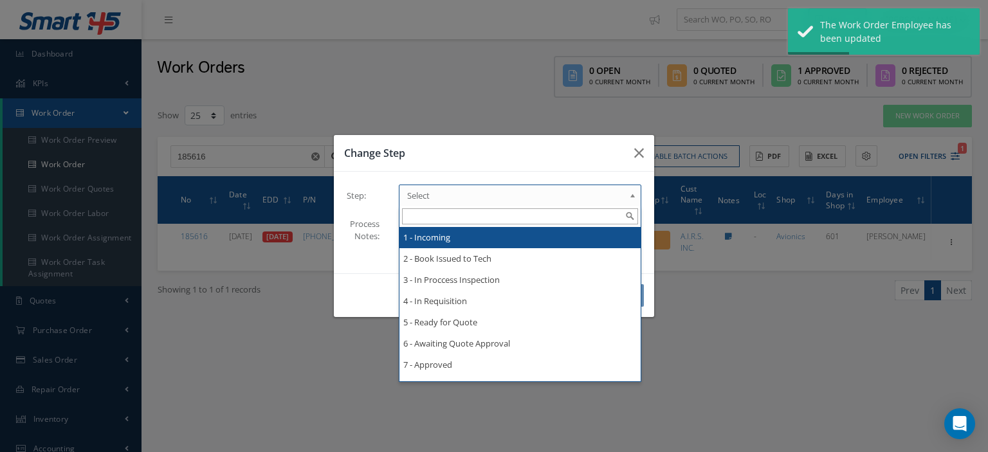
click at [636, 196] on b at bounding box center [635, 198] width 12 height 21
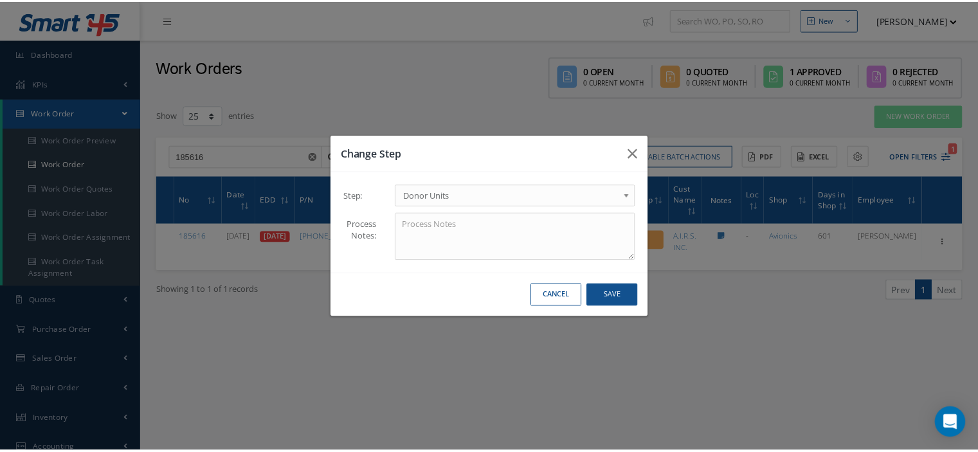
scroll to position [0, 0]
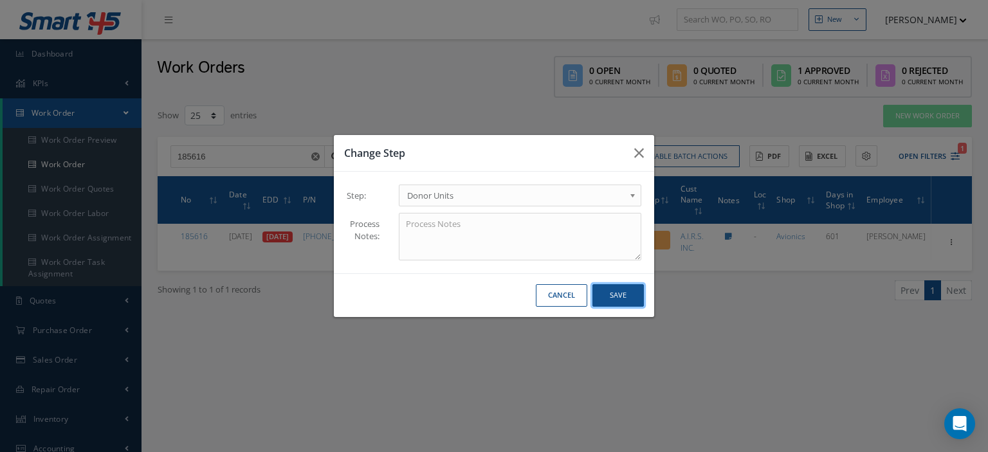
click at [612, 302] on button "Save" at bounding box center [617, 295] width 51 height 23
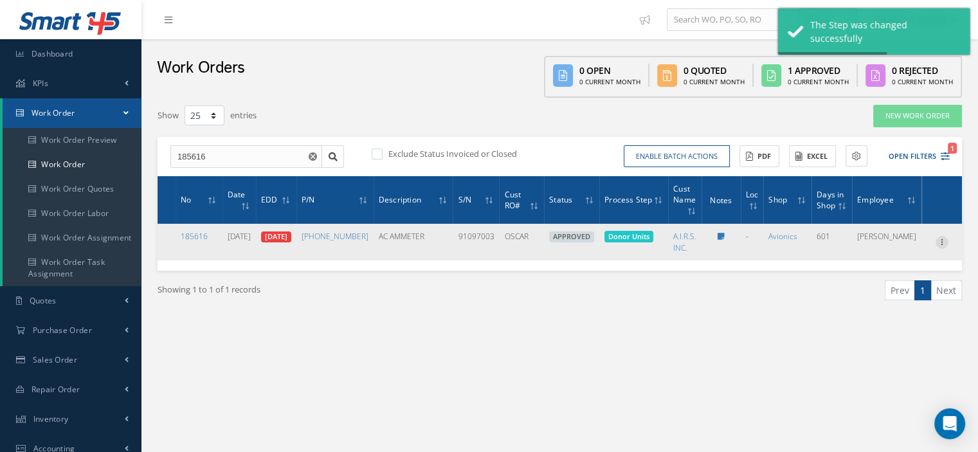
click at [941, 244] on icon at bounding box center [942, 241] width 13 height 10
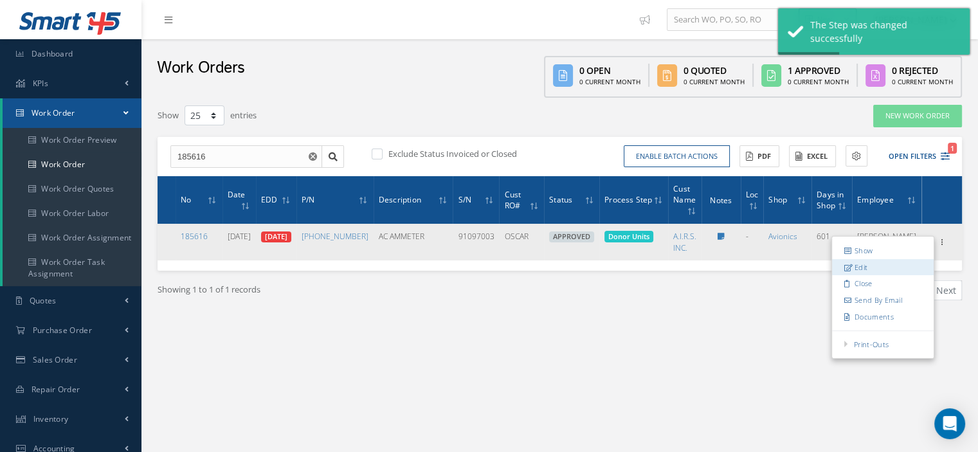
click at [894, 268] on link "Edit" at bounding box center [883, 267] width 102 height 17
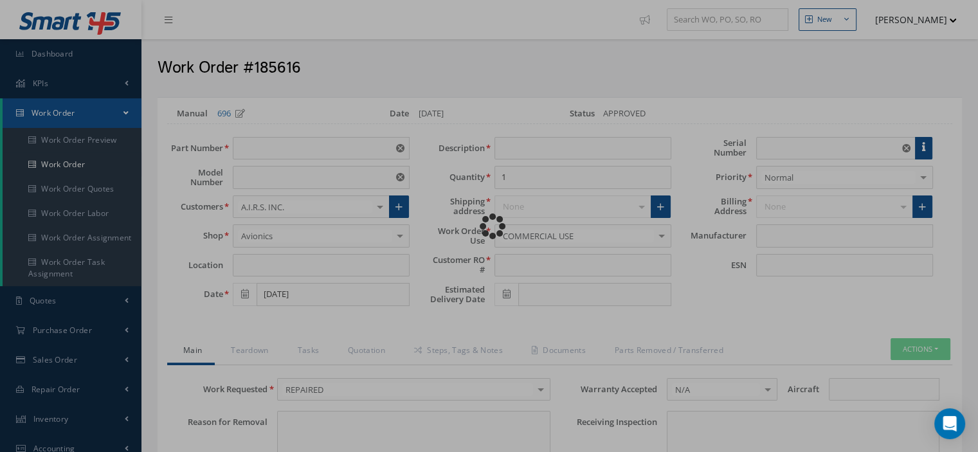
type input "10-60757-27"
type input "VARIOUS"
type input "02/14/2024"
type input "AC AMMETER"
type input "OSCAR"
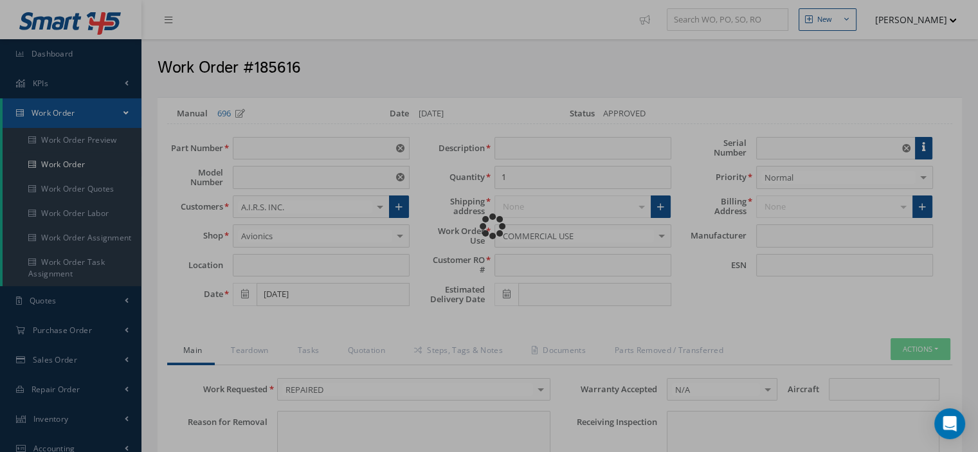
type input "02/16/2024"
type input "91097003"
type textarea "NONE"
type input "NONE"
type textarea "NONE"
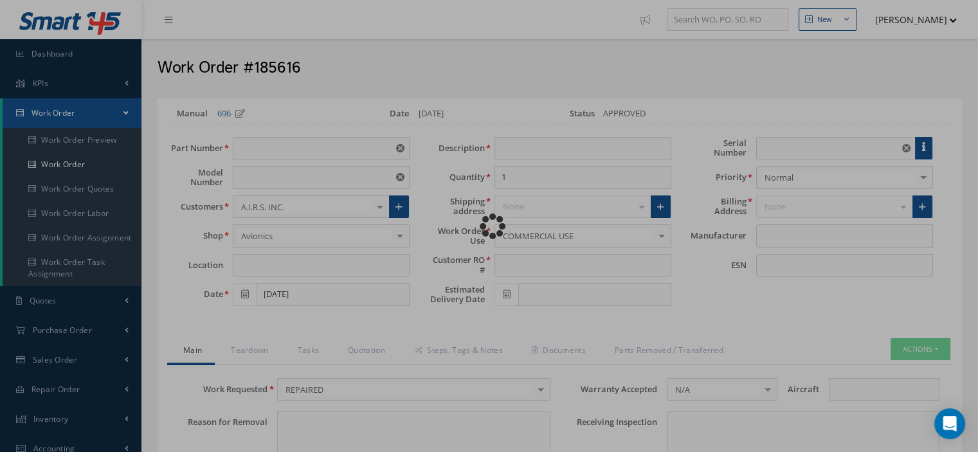
type input "NONE"
type input "N/A"
type textarea "REPAIRED in accordance with CMM 31-09-04, Revision 6, Date Dec 07, 2011"
type input "02/16/2024"
checkbox input "true"
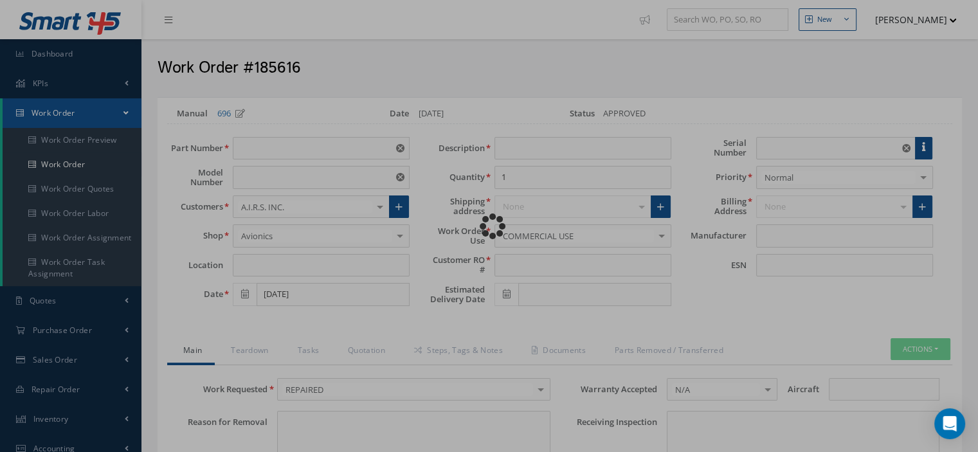
type input "02/16/2024"
type input "ROGERSON KRATOS"
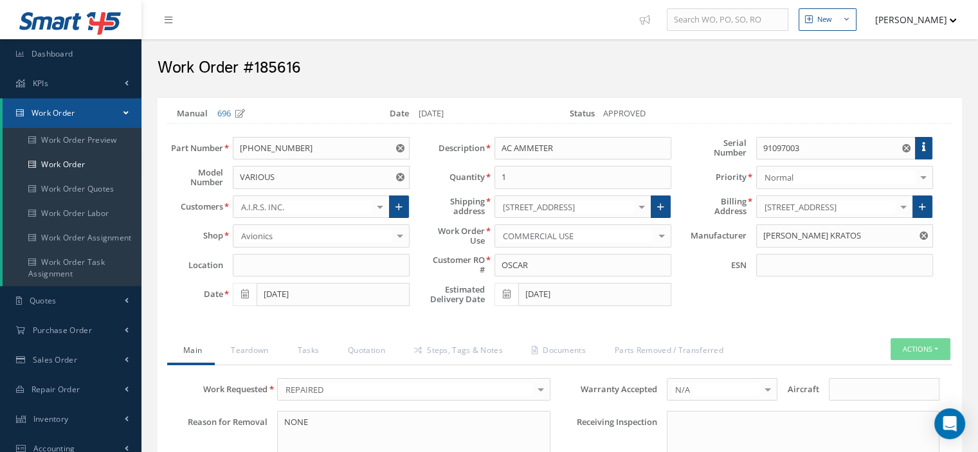
scroll to position [450, 0]
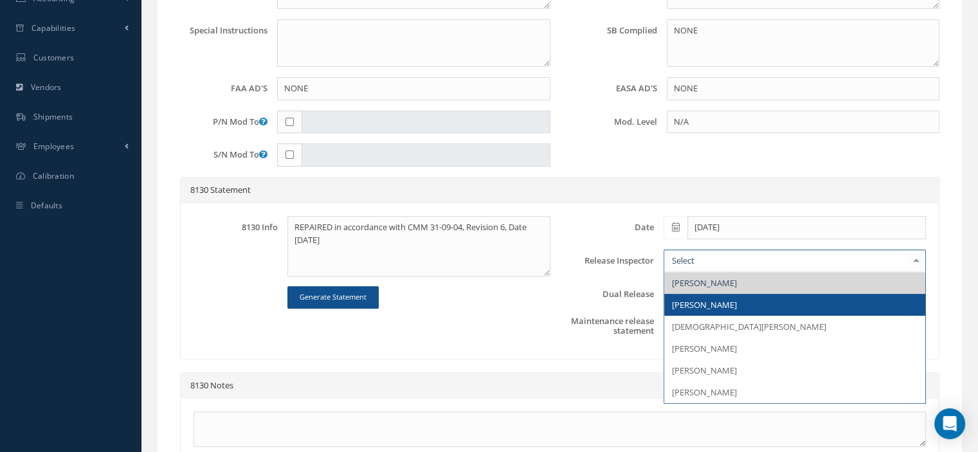
click at [722, 299] on span "Elio Kocijancic" at bounding box center [704, 305] width 65 height 12
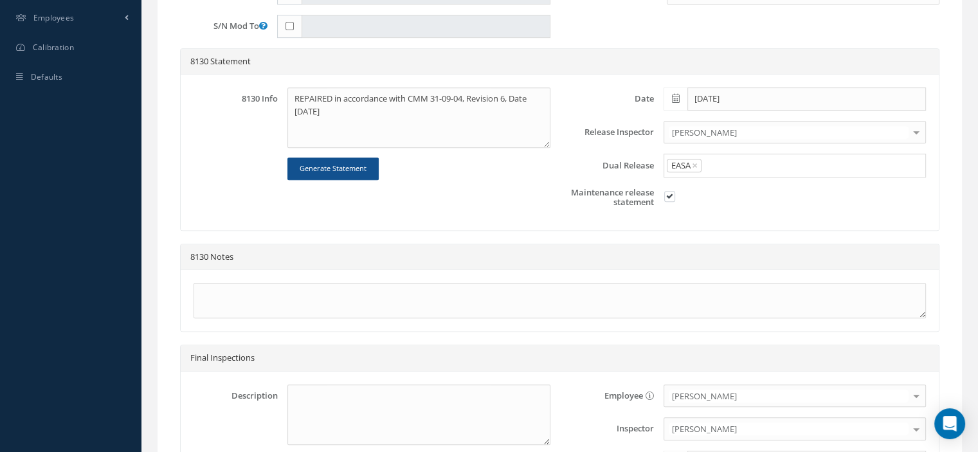
scroll to position [708, 0]
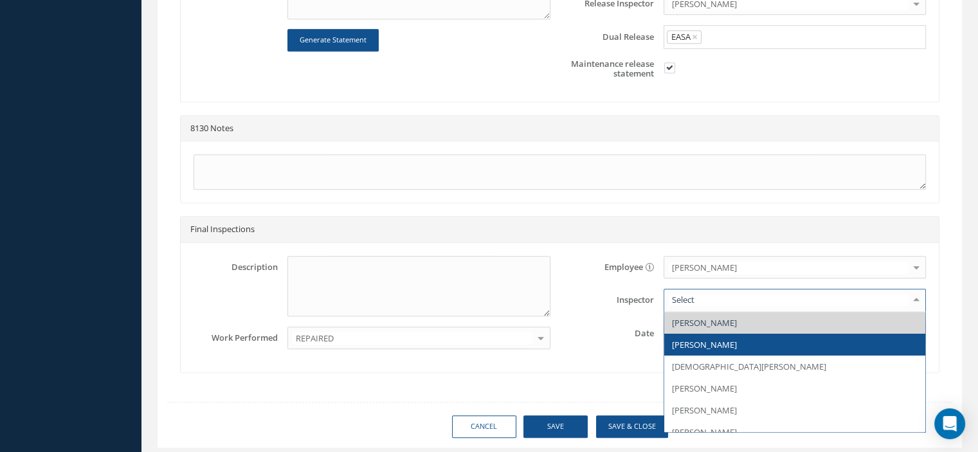
click at [708, 334] on span "Elio Kocijancic" at bounding box center [795, 345] width 261 height 22
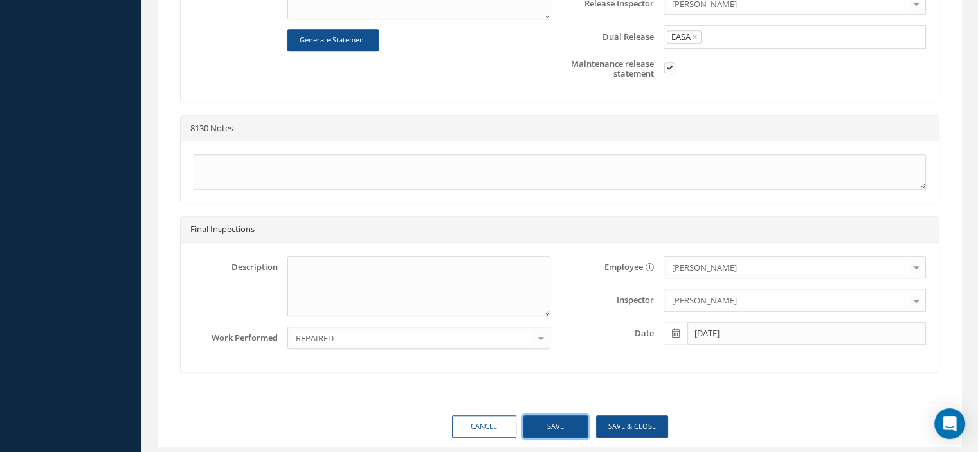
click at [569, 418] on button "Save" at bounding box center [556, 427] width 64 height 23
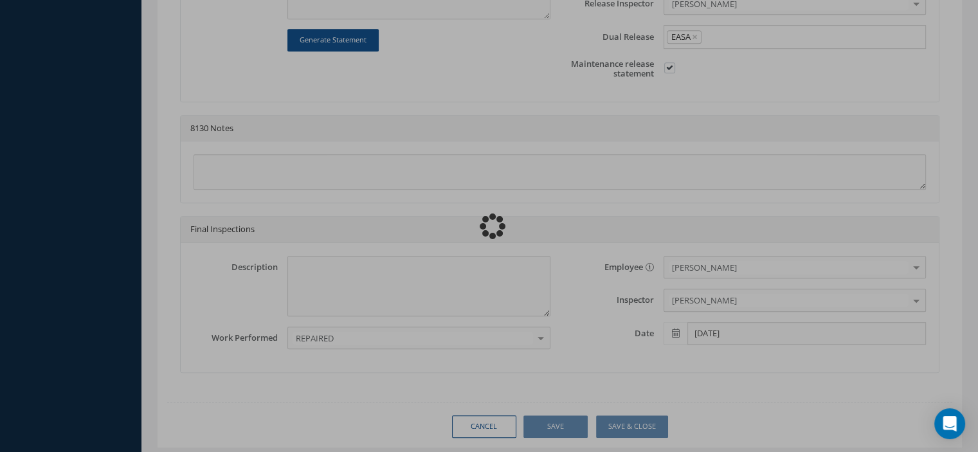
type input "ROGERSON KRATOS"
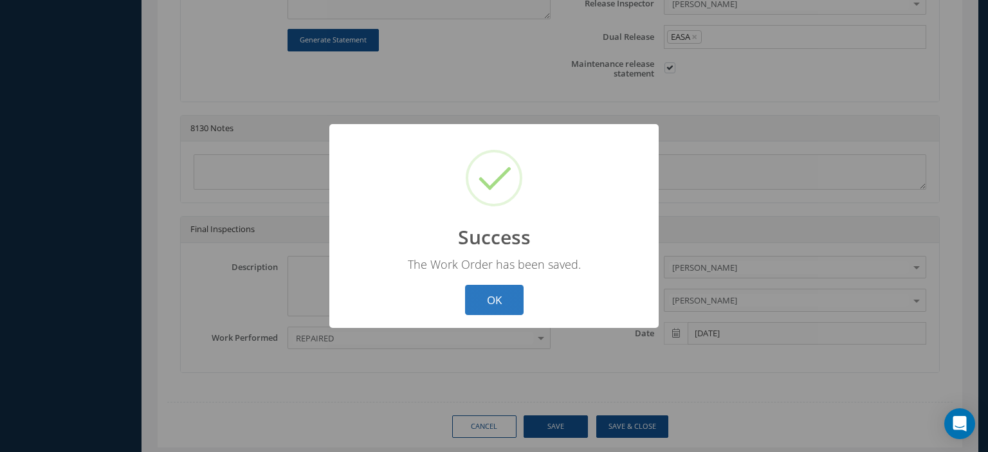
click at [470, 293] on button "OK" at bounding box center [494, 300] width 59 height 30
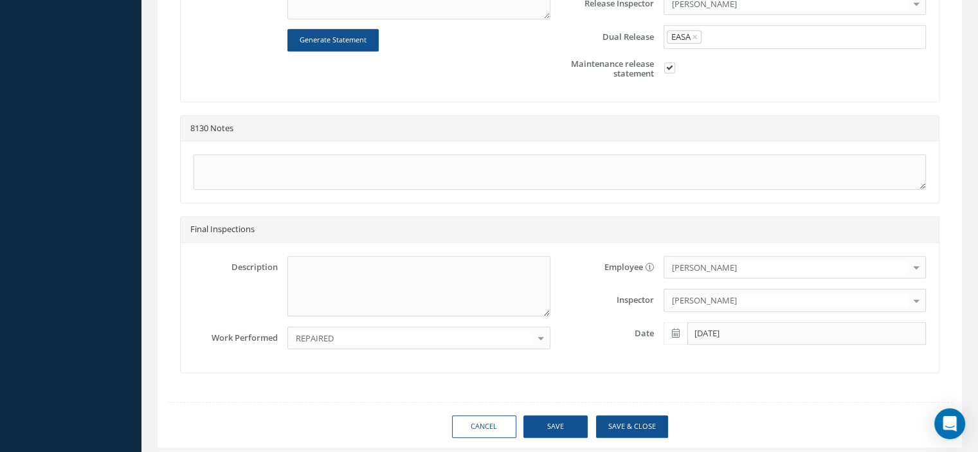
scroll to position [257, 0]
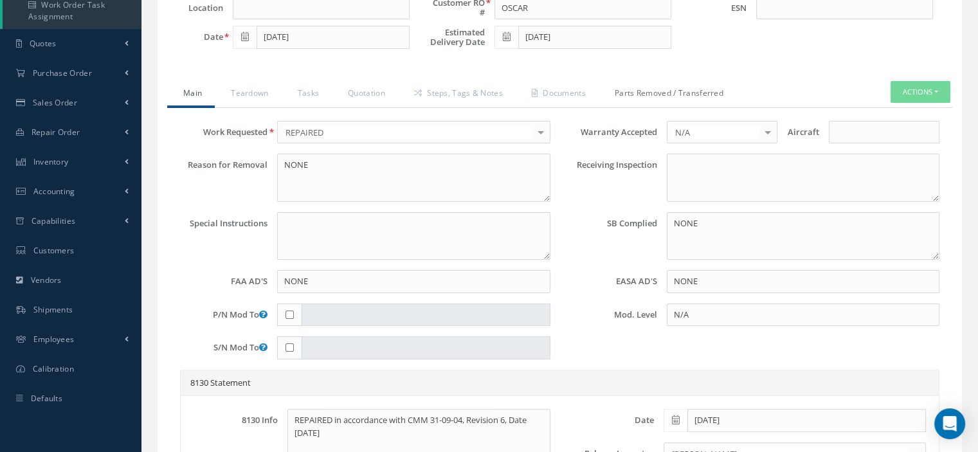
click at [637, 95] on link "Parts Removed / Transferred" at bounding box center [668, 94] width 138 height 27
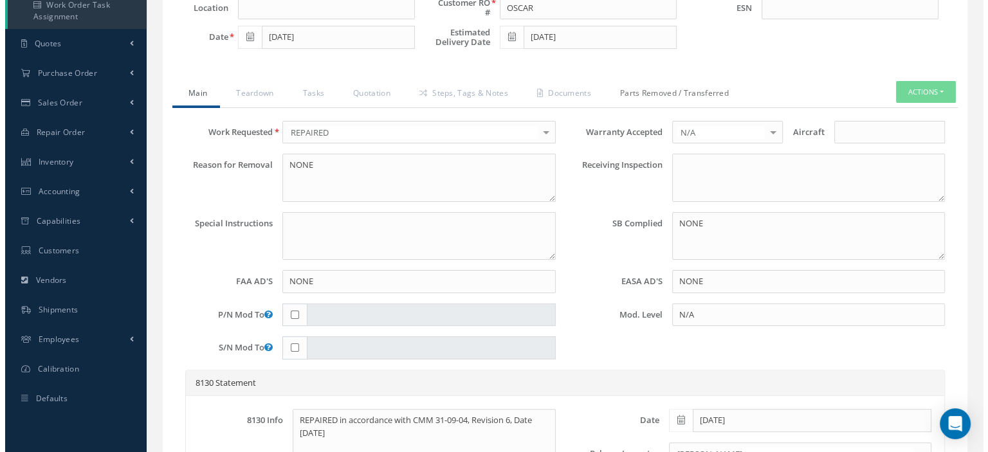
scroll to position [219, 0]
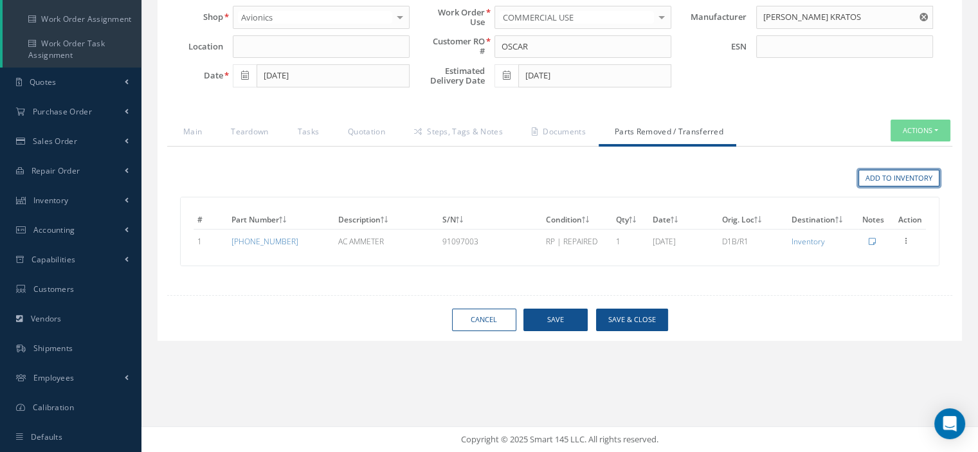
click at [870, 175] on link "Add to Inventory" at bounding box center [899, 178] width 81 height 17
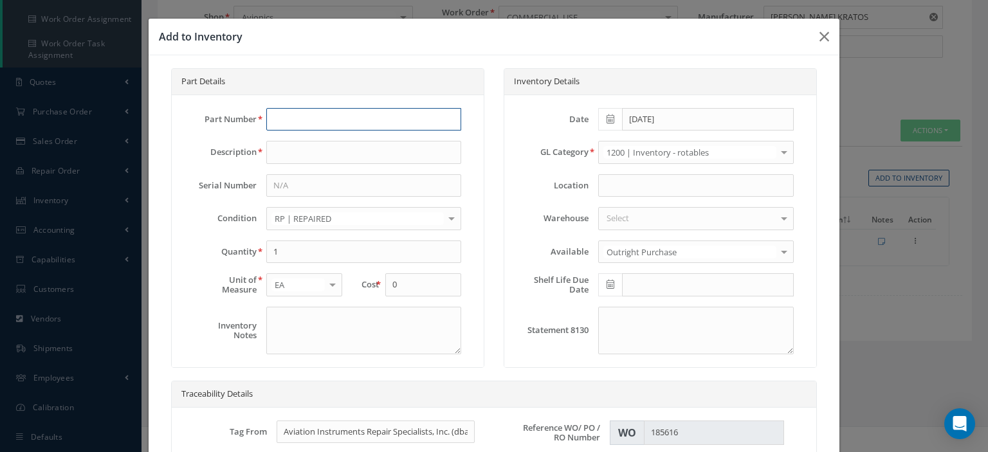
click at [332, 120] on input "text" at bounding box center [363, 119] width 195 height 23
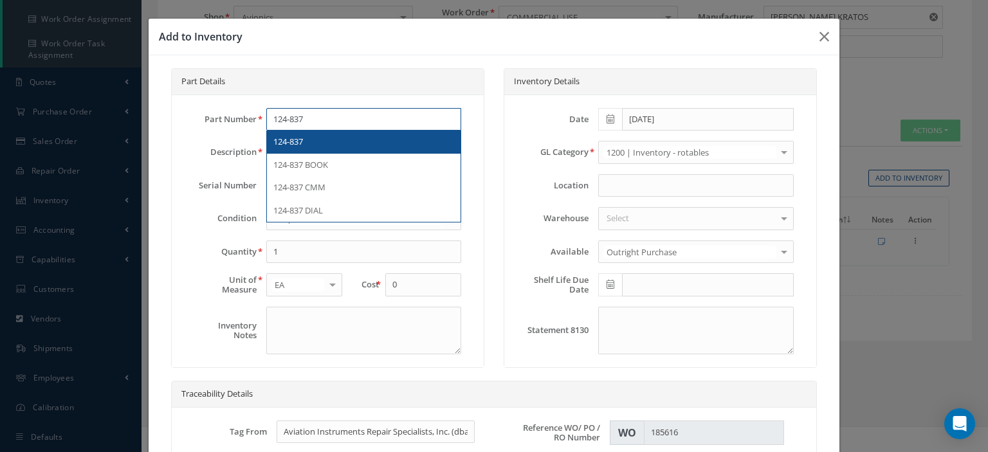
type input "124-837"
click at [324, 138] on div "124-837" at bounding box center [363, 142] width 181 height 13
type input "AC AMMETER"
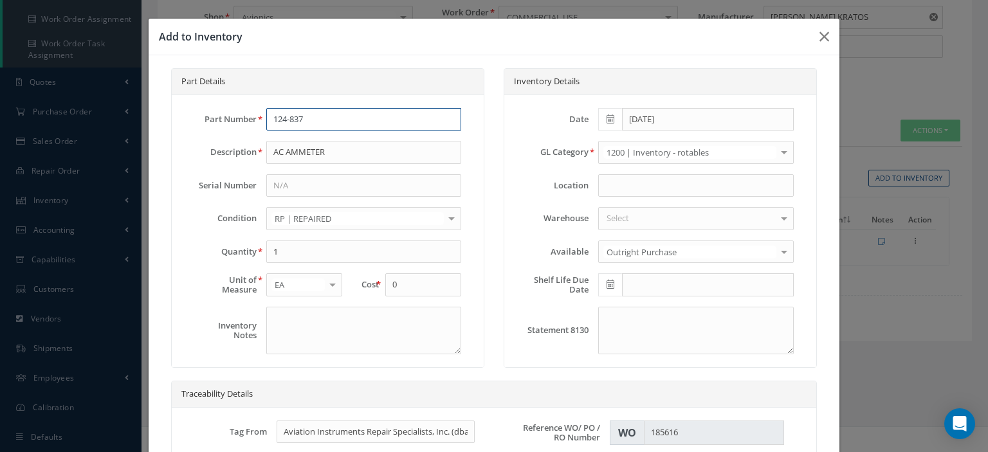
drag, startPoint x: 311, startPoint y: 113, endPoint x: 258, endPoint y: 118, distance: 53.7
click at [258, 118] on div "124-837" at bounding box center [364, 119] width 214 height 23
type input "10-60757-27"
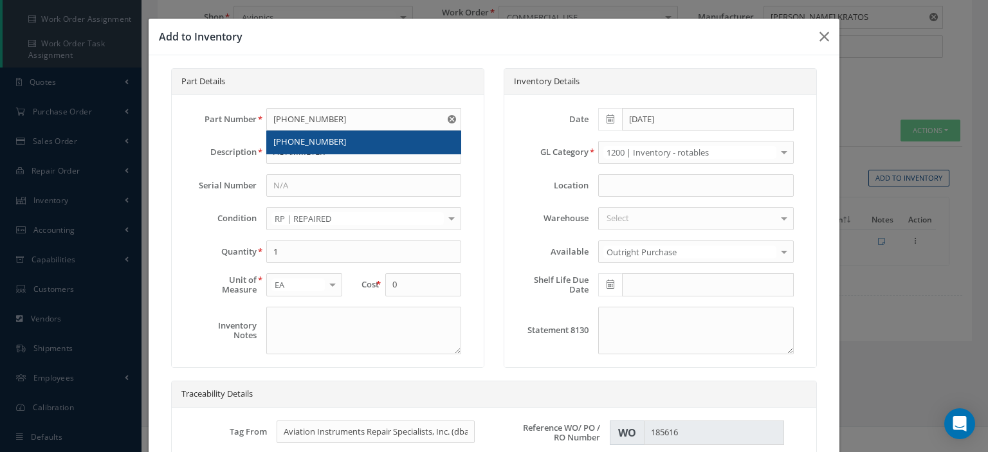
click at [280, 133] on div "10-60757-27" at bounding box center [364, 142] width 194 height 23
type input "0.00"
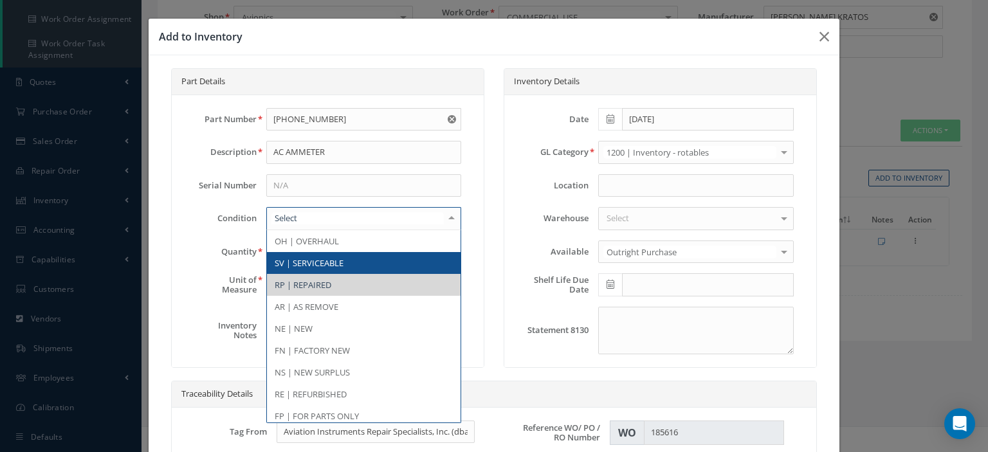
click at [302, 261] on span "SV | SERVICEABLE" at bounding box center [309, 263] width 69 height 12
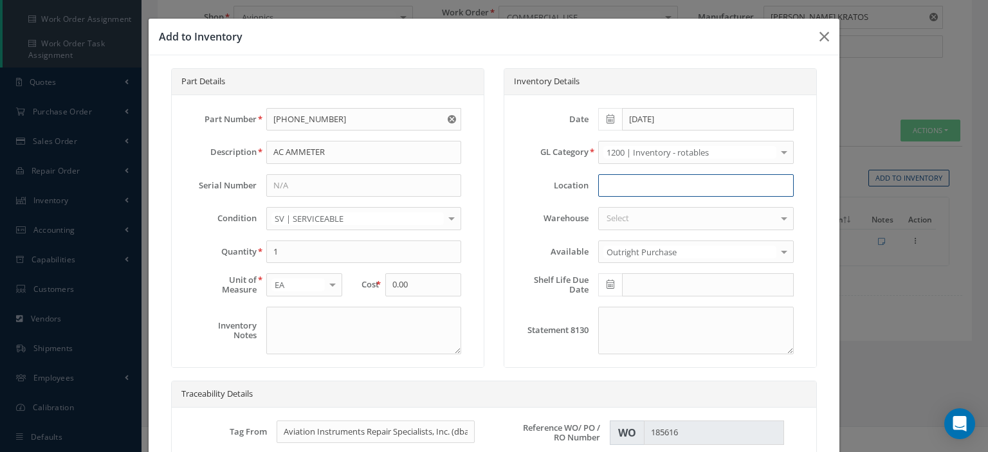
click at [657, 189] on input at bounding box center [695, 185] width 195 height 23
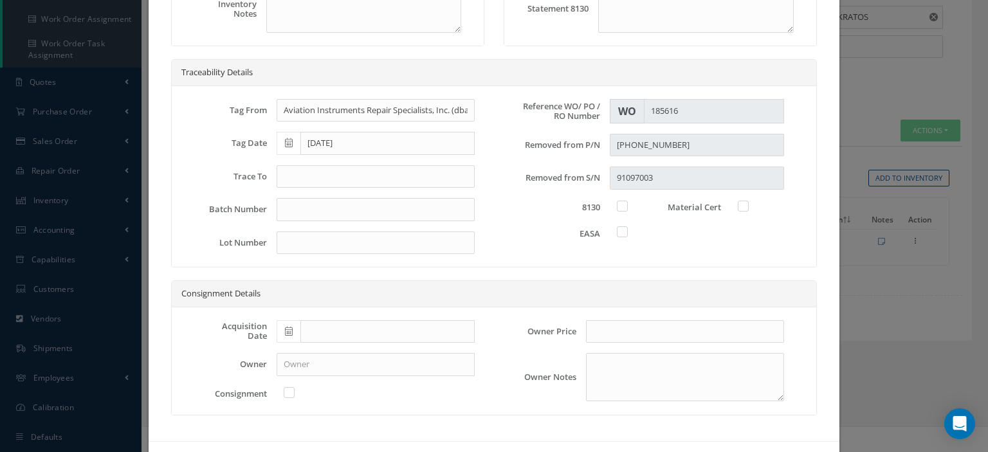
type input "W/O 196026"
click at [317, 174] on input "text" at bounding box center [376, 176] width 198 height 23
type input "8130-3"
click at [627, 201] on label at bounding box center [628, 206] width 3 height 12
click at [619, 201] on input "checkbox" at bounding box center [623, 205] width 8 height 8
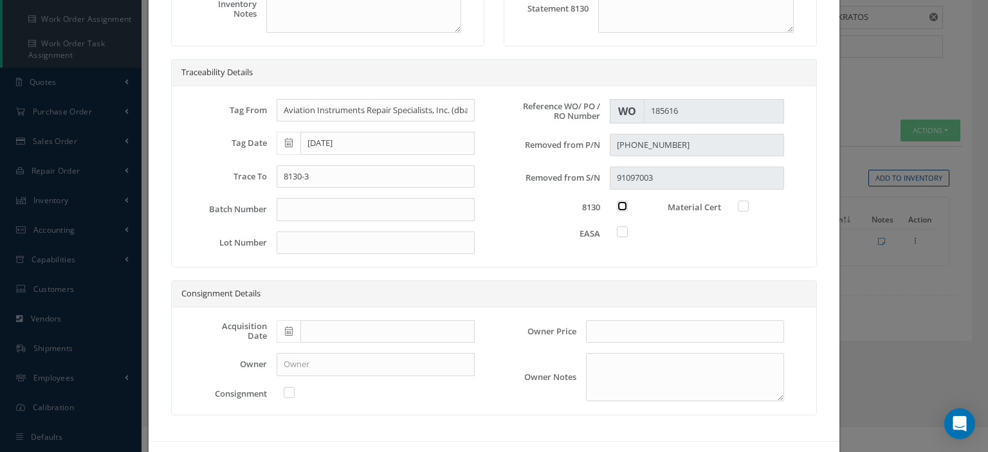
checkbox input "true"
click at [748, 205] on label at bounding box center [749, 206] width 3 height 12
click at [740, 205] on input "checkbox" at bounding box center [744, 205] width 8 height 8
checkbox input "true"
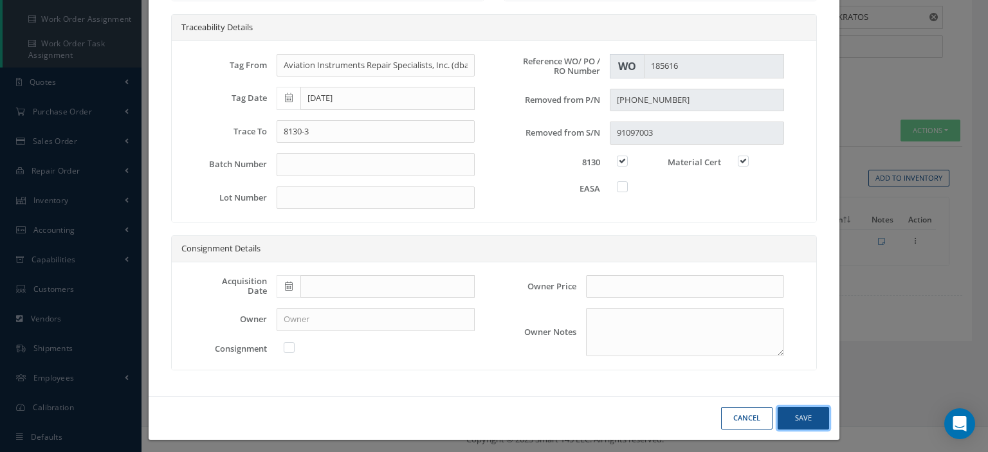
click at [803, 413] on button "Save" at bounding box center [803, 418] width 51 height 23
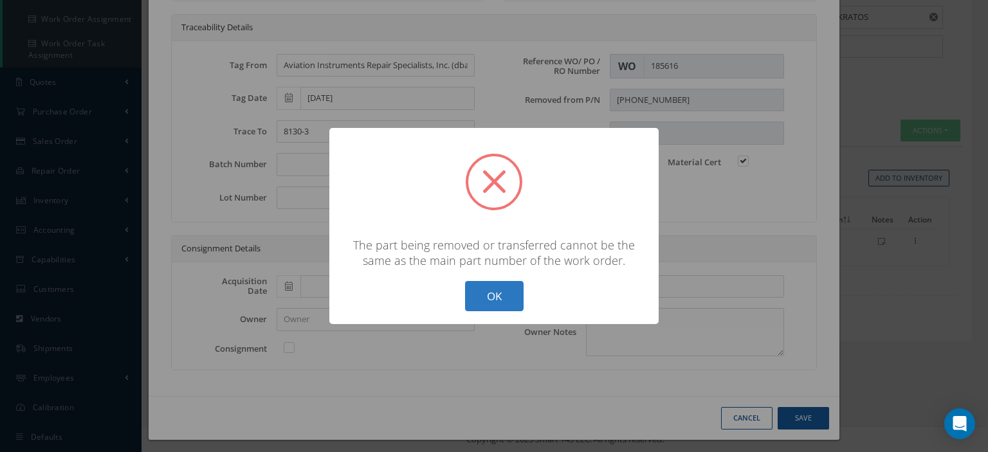
click at [480, 297] on button "OK" at bounding box center [494, 296] width 59 height 30
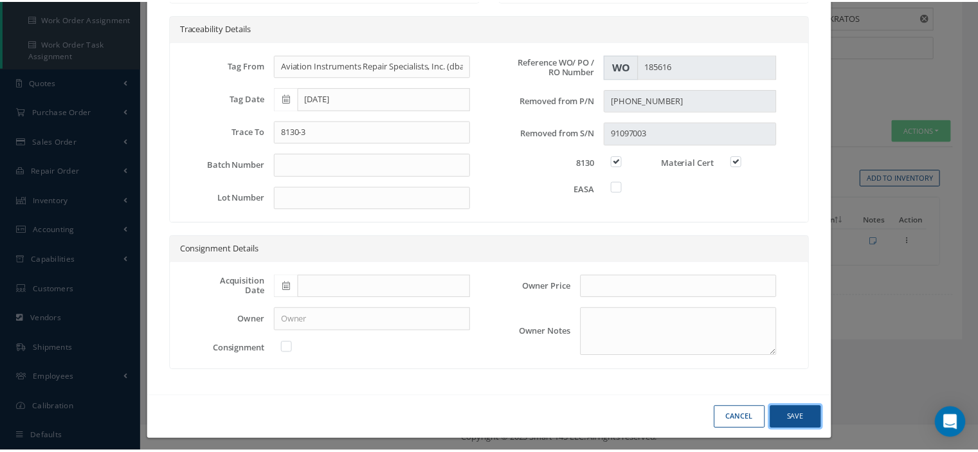
scroll to position [0, 0]
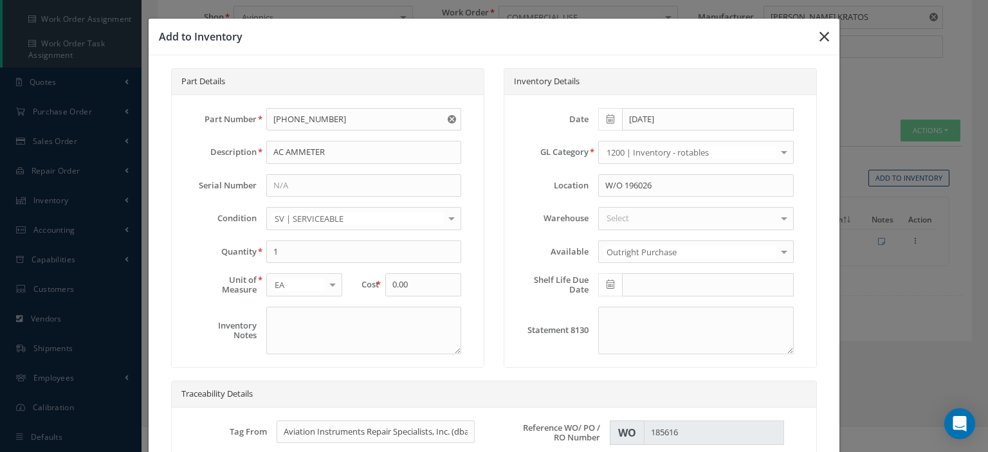
click at [811, 41] on button "button" at bounding box center [824, 37] width 30 height 36
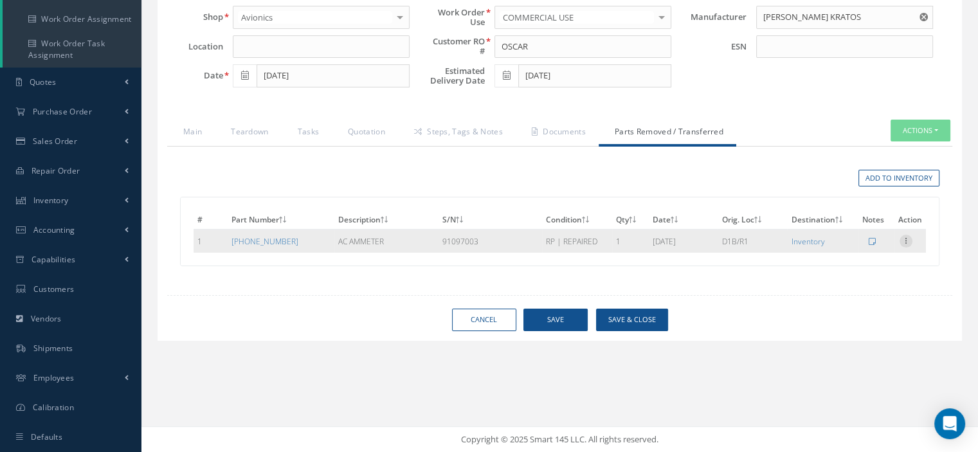
click at [907, 237] on icon at bounding box center [906, 240] width 13 height 10
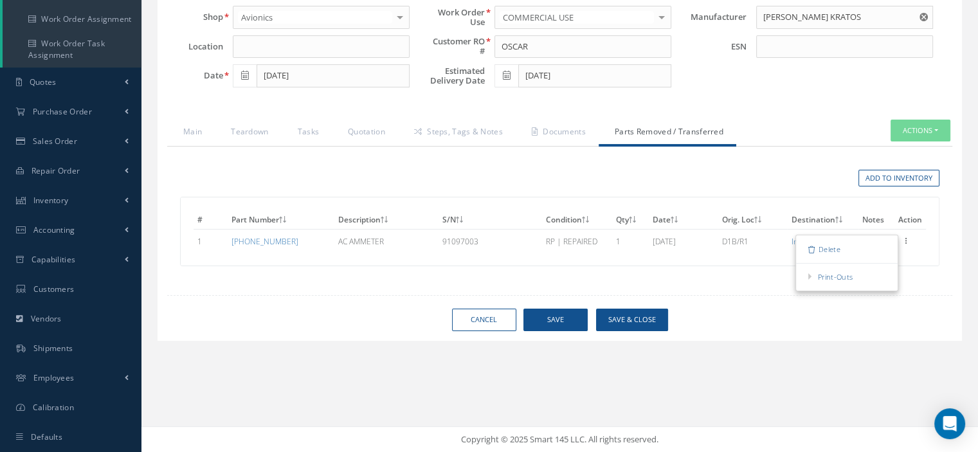
click at [933, 253] on div "# Part Number Description S/N Condition Qty Date Orig. Loc Destination Notes Ac…" at bounding box center [560, 231] width 758 height 68
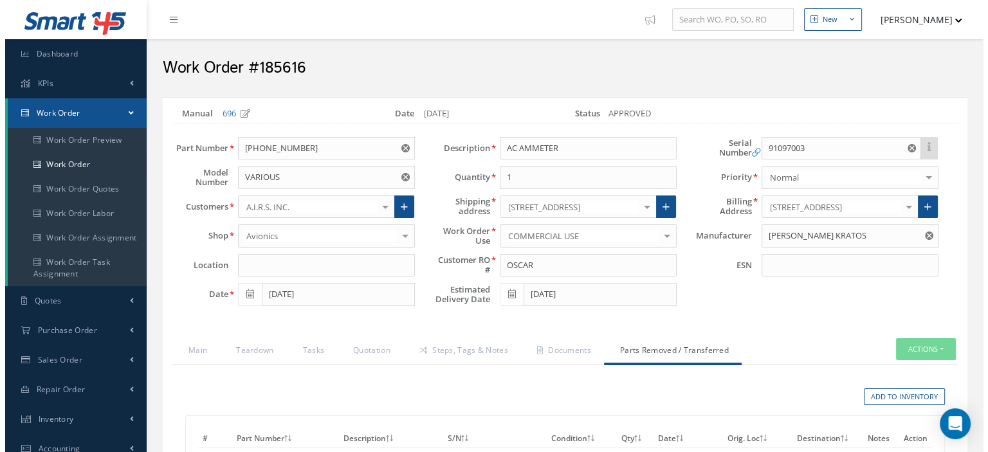
scroll to position [219, 0]
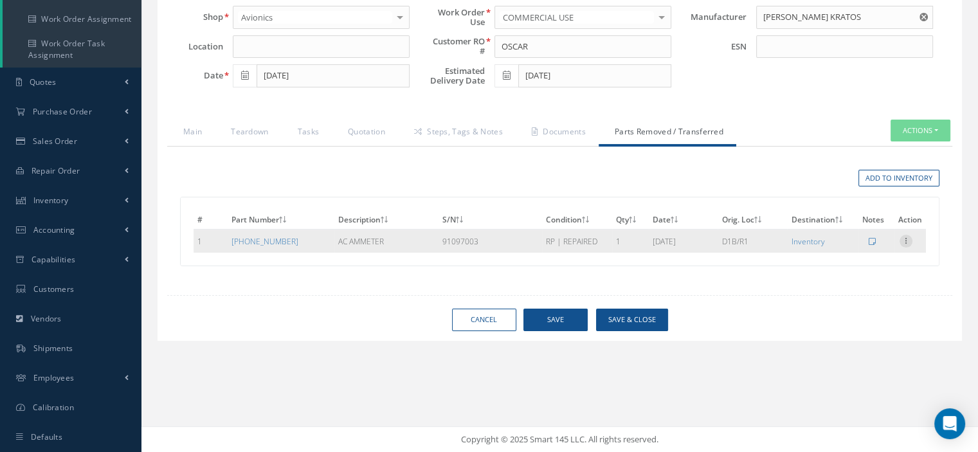
click at [903, 243] on div at bounding box center [906, 241] width 13 height 13
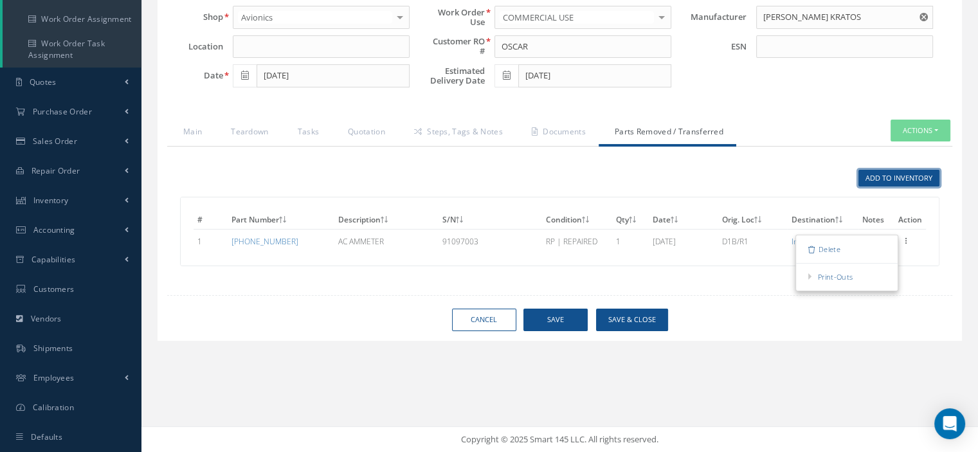
click at [874, 180] on link "Add to Inventory" at bounding box center [899, 178] width 81 height 17
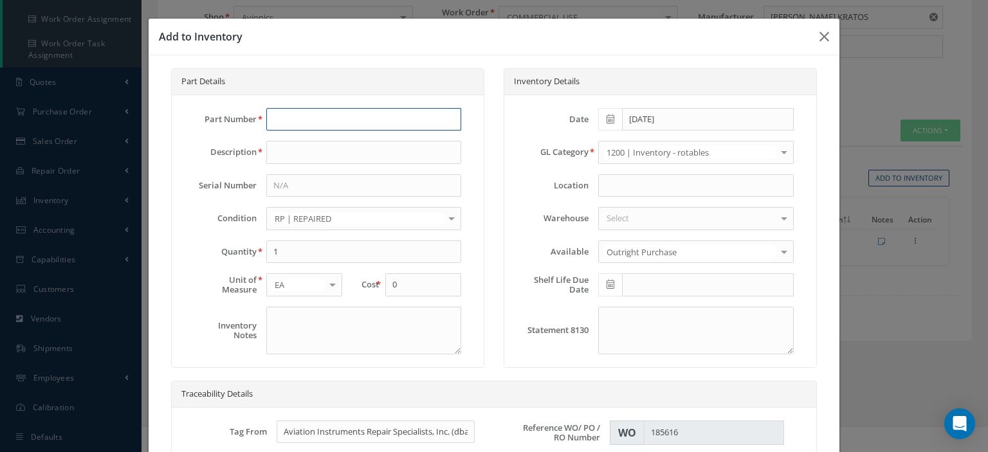
click at [306, 120] on input "text" at bounding box center [363, 119] width 195 height 23
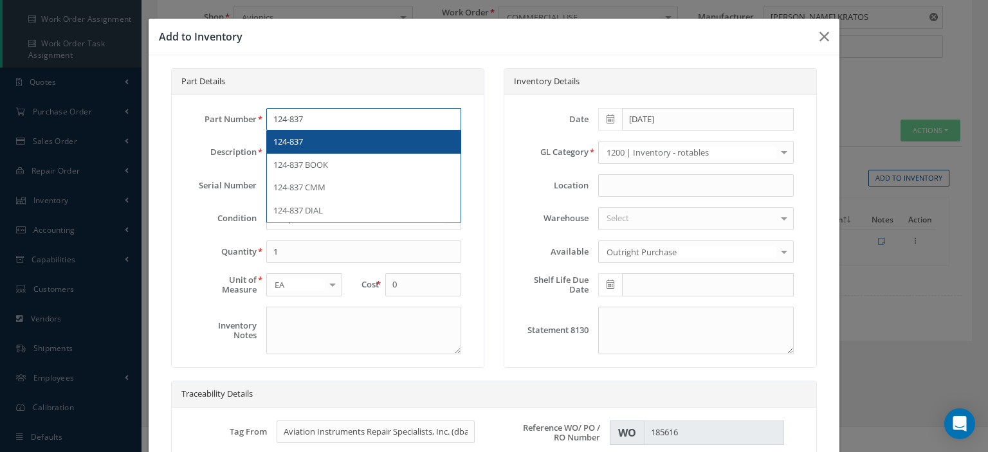
type input "124-837"
click at [309, 137] on div "124-837" at bounding box center [363, 142] width 181 height 13
type input "AC AMMETER"
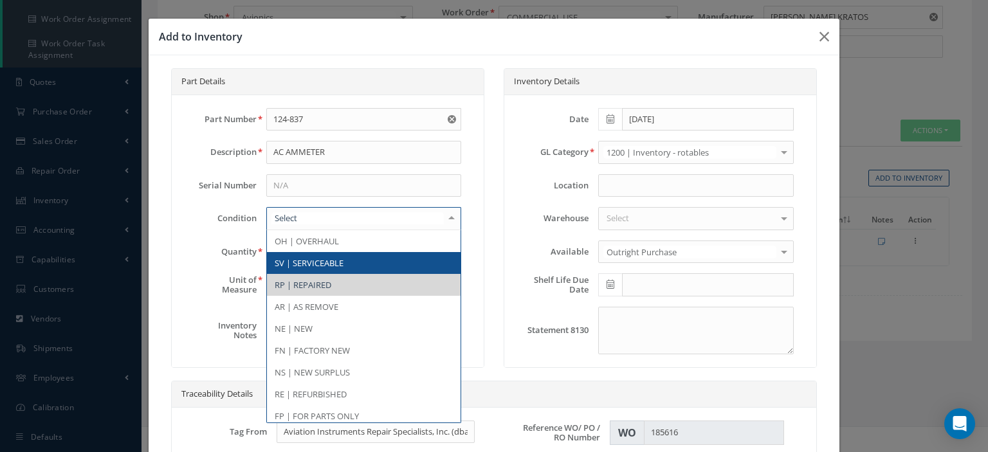
click at [291, 259] on span "SV | SERVICEABLE" at bounding box center [309, 263] width 69 height 12
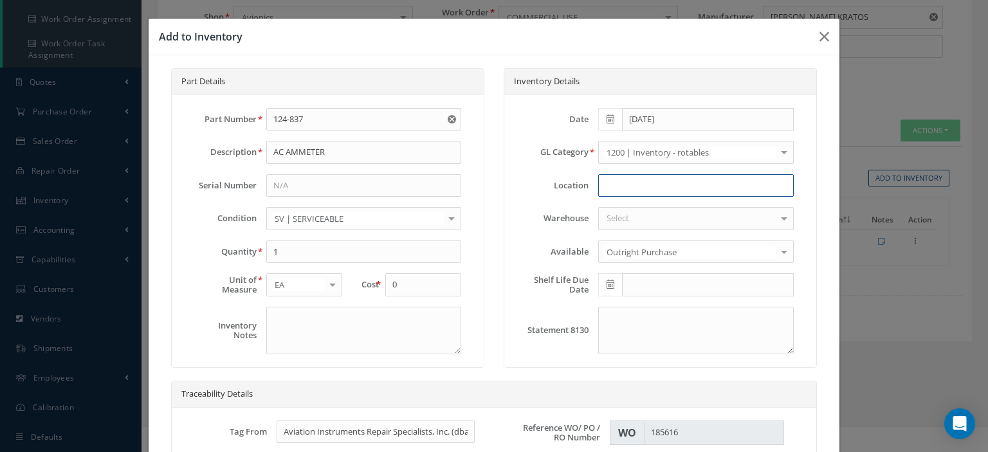
click at [641, 188] on input at bounding box center [695, 185] width 195 height 23
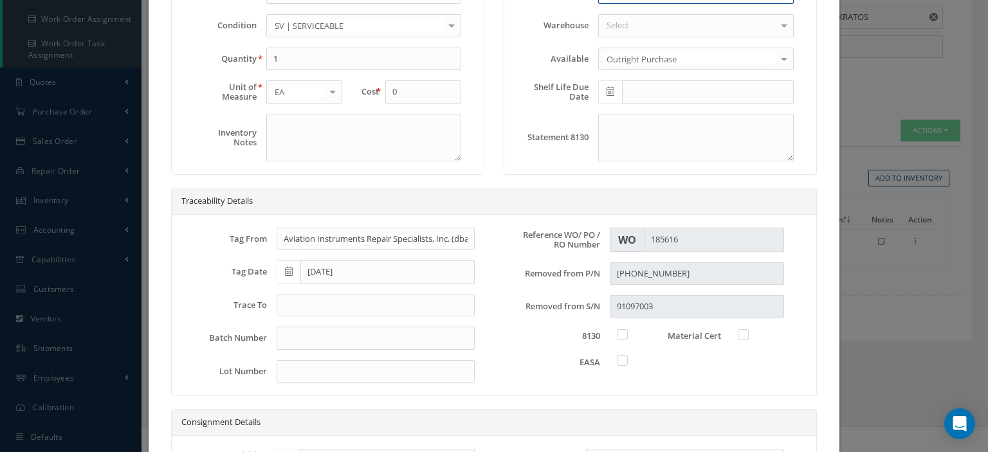
type input "W/O 196026"
click at [367, 300] on input "text" at bounding box center [376, 305] width 198 height 23
type input "8130-3"
click at [627, 333] on label at bounding box center [628, 335] width 3 height 12
click at [621, 333] on input "checkbox" at bounding box center [623, 333] width 8 height 8
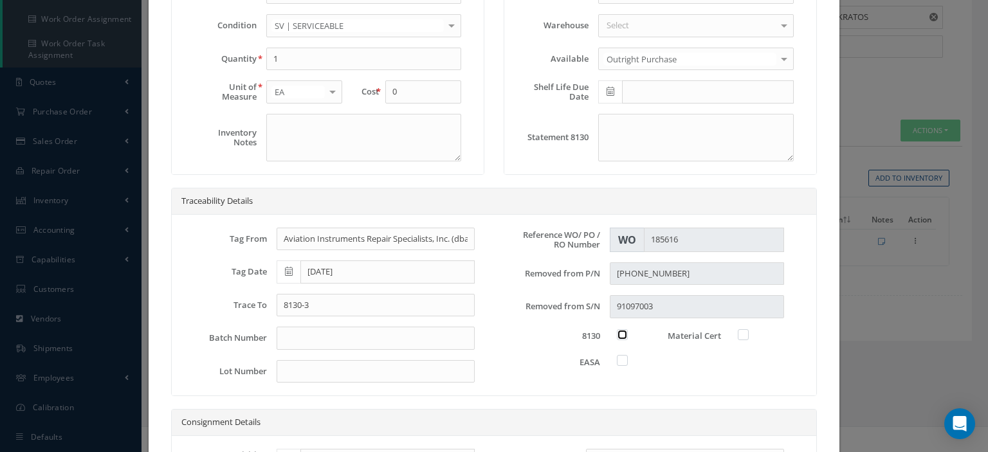
checkbox input "true"
click at [748, 333] on label at bounding box center [749, 335] width 3 height 12
click at [740, 333] on input "checkbox" at bounding box center [744, 333] width 8 height 8
checkbox input "true"
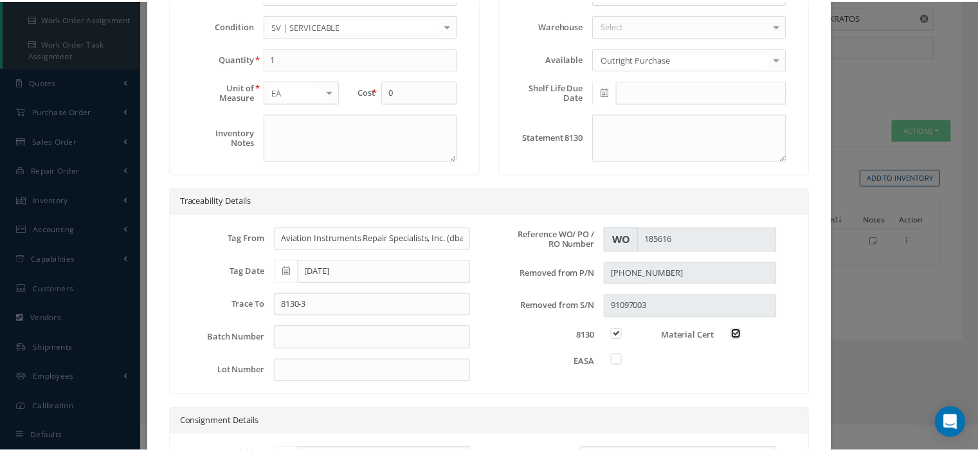
scroll to position [367, 0]
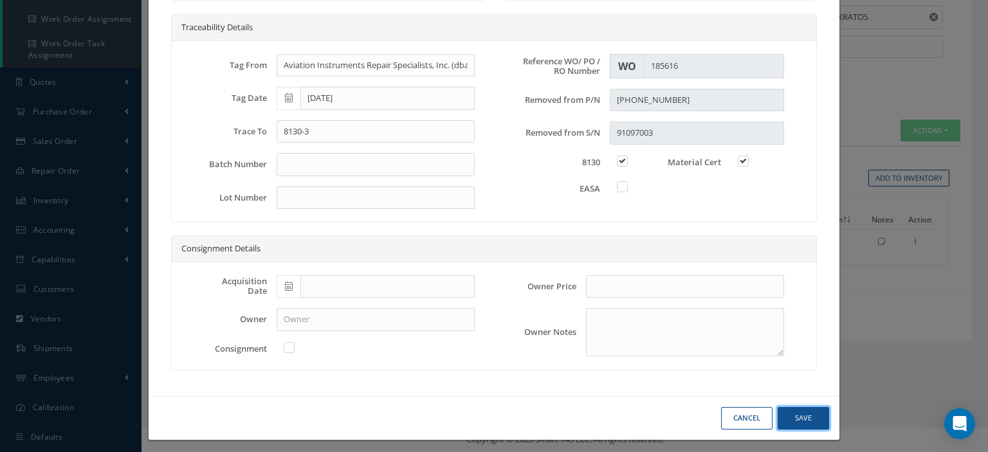
click at [790, 416] on button "Save" at bounding box center [803, 418] width 51 height 23
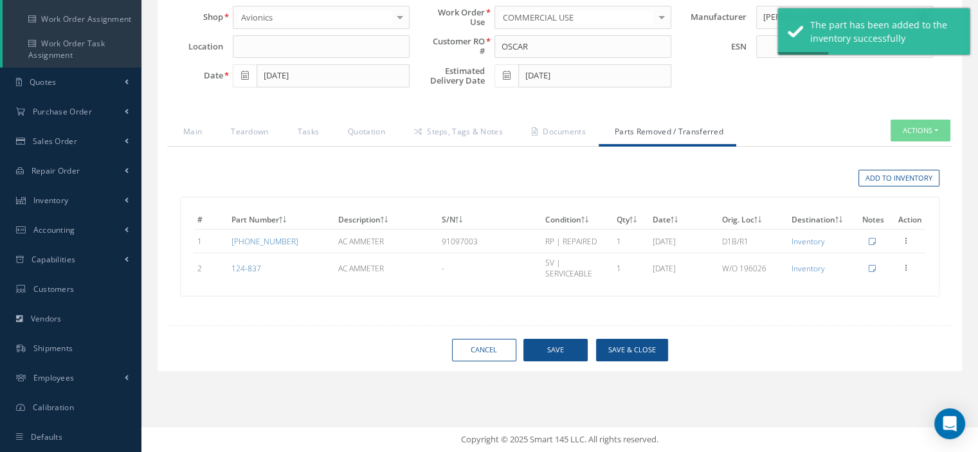
scroll to position [0, 0]
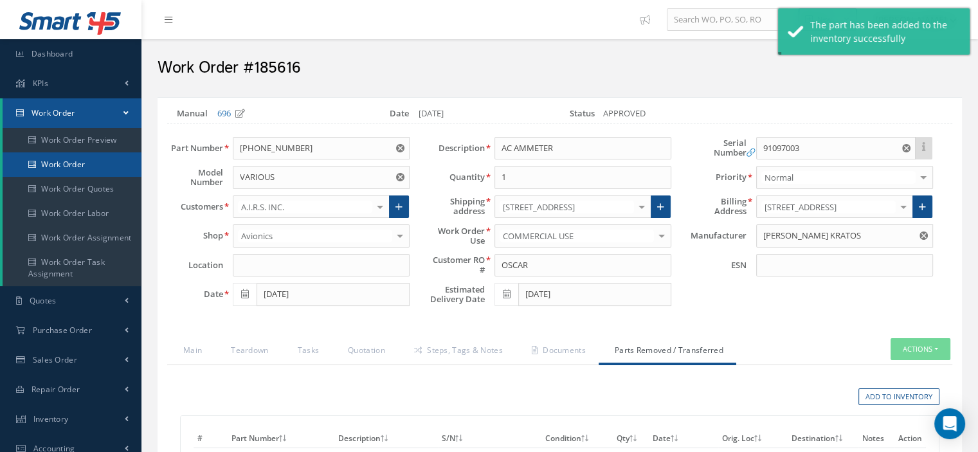
click at [63, 167] on link "Work Order" at bounding box center [72, 164] width 139 height 24
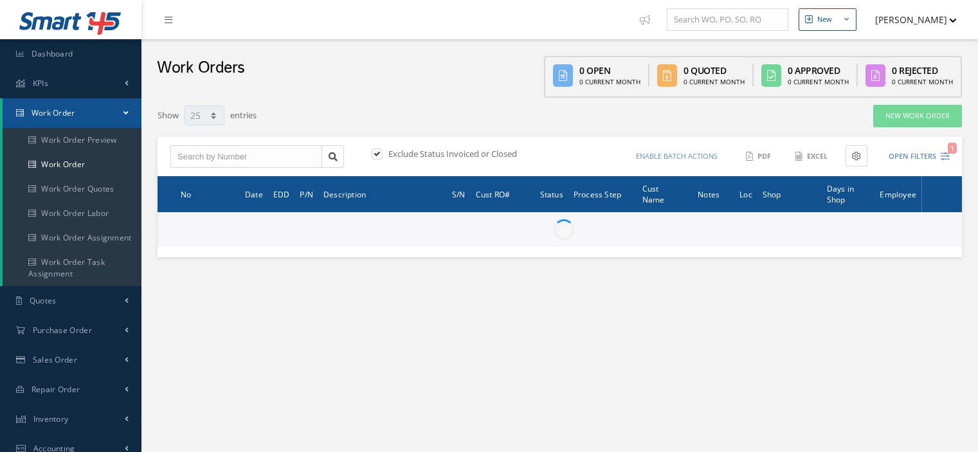
select select "25"
click at [251, 160] on input "text" at bounding box center [246, 156] width 152 height 23
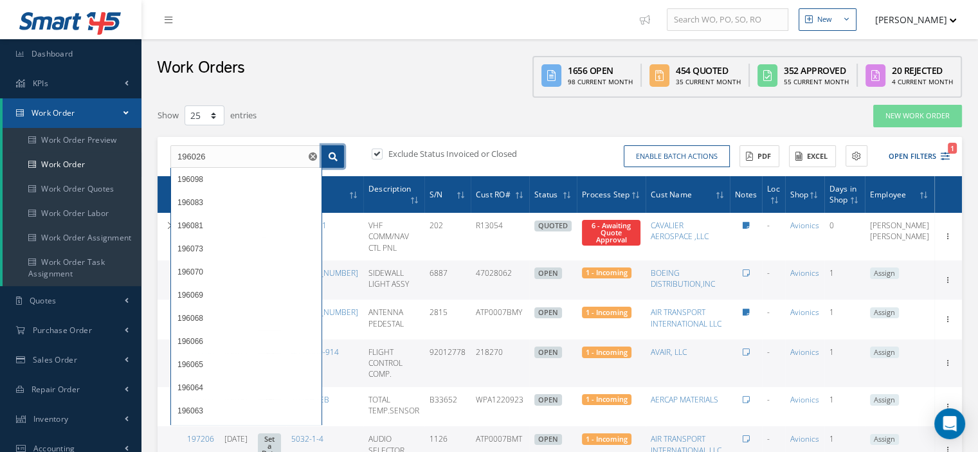
click at [327, 154] on link at bounding box center [333, 156] width 23 height 23
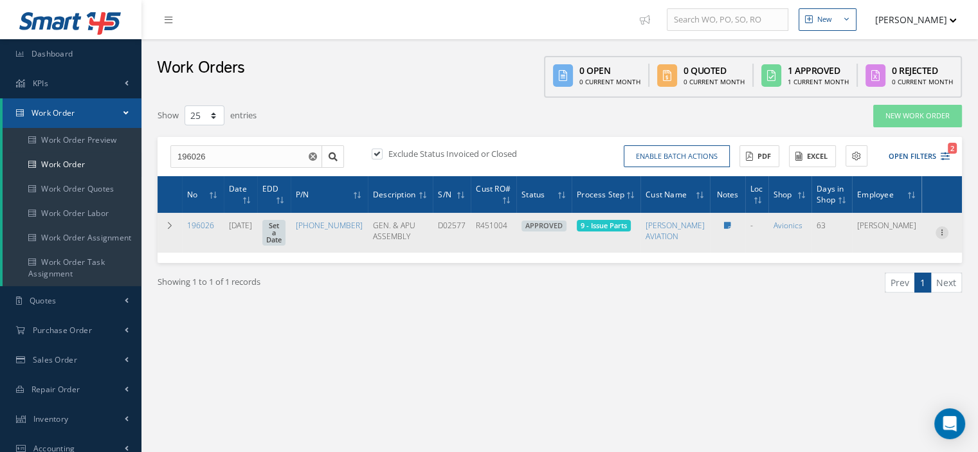
click at [943, 237] on icon at bounding box center [942, 231] width 13 height 10
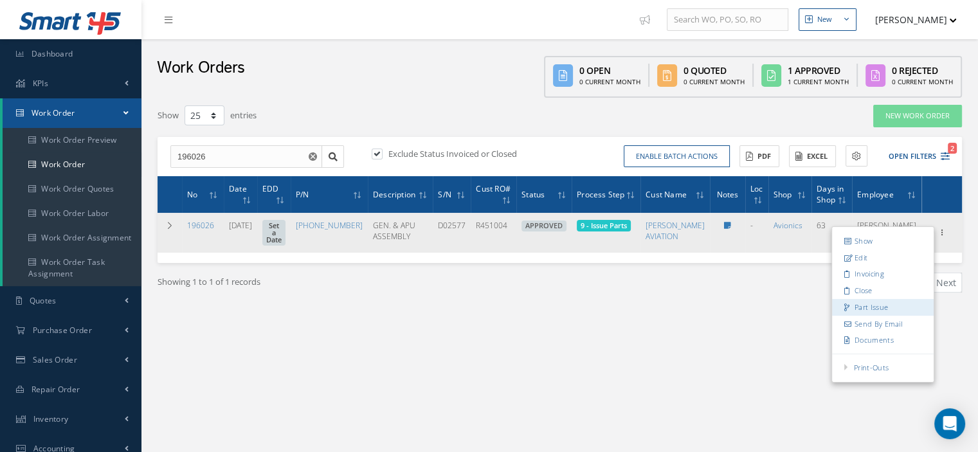
click at [886, 304] on link "Part Issue" at bounding box center [883, 307] width 102 height 17
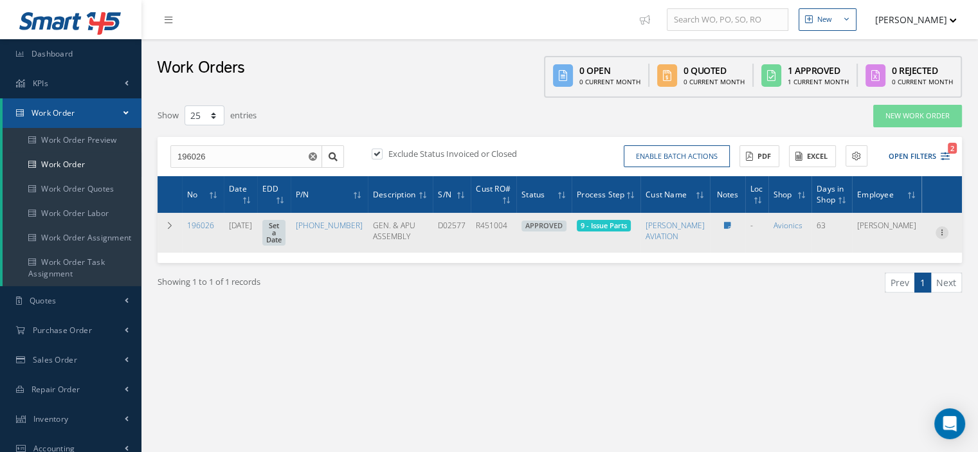
click at [942, 239] on div at bounding box center [942, 232] width 13 height 13
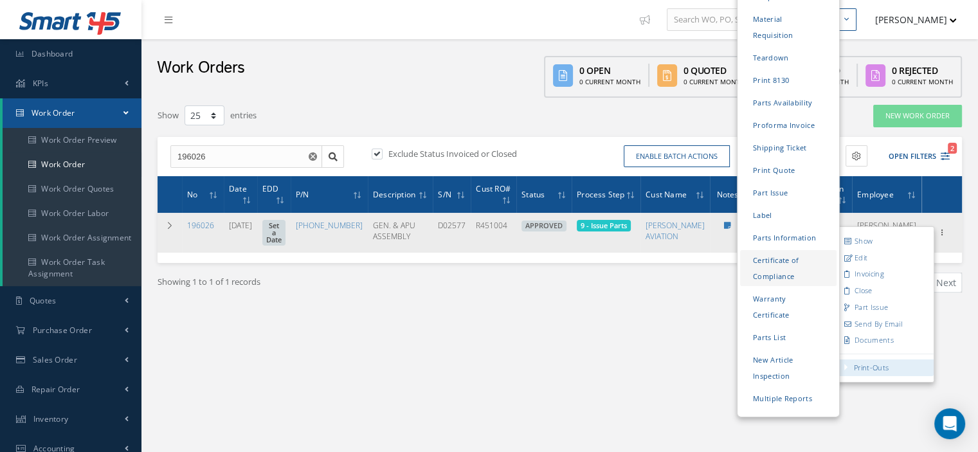
click at [764, 250] on link "Certificate of Compliance" at bounding box center [788, 268] width 96 height 36
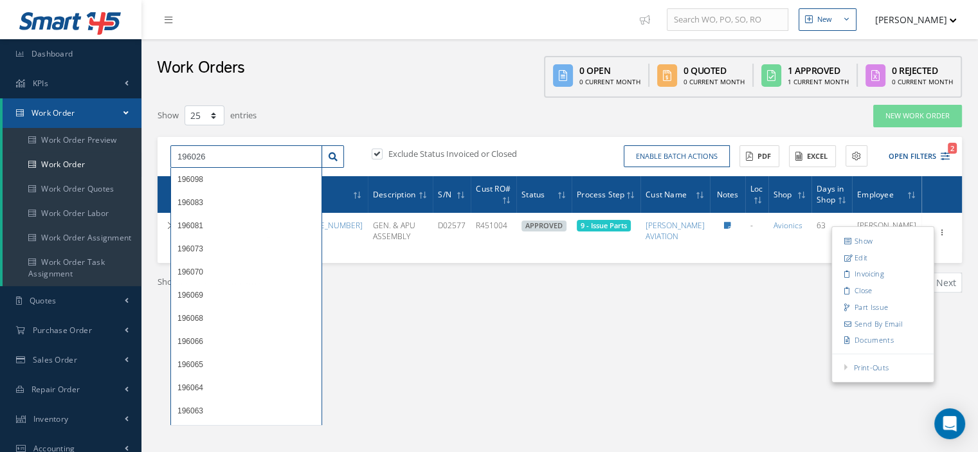
drag, startPoint x: 217, startPoint y: 159, endPoint x: 163, endPoint y: 155, distance: 53.5
click at [163, 155] on div "196026 196098 196083 196081 196073 196070 196069 196068 196066 196065 196064 19…" at bounding box center [257, 156] width 193 height 23
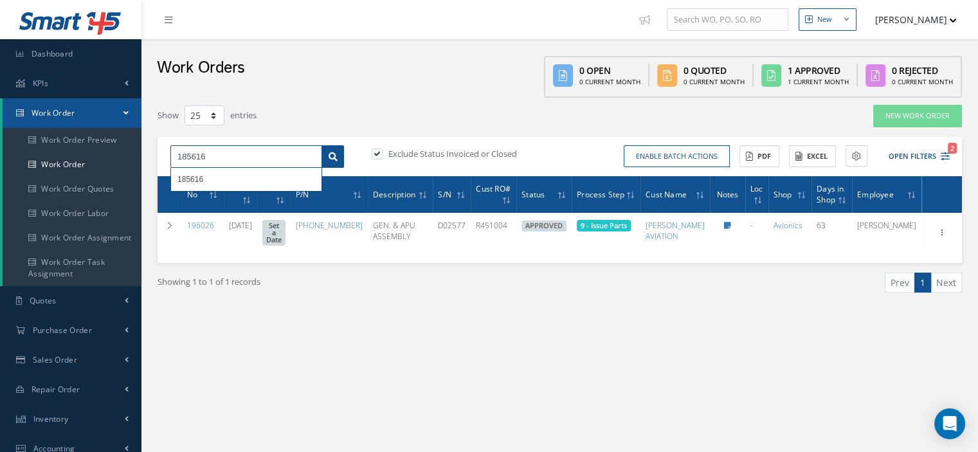
type input "185616"
click at [329, 159] on icon at bounding box center [333, 156] width 9 height 9
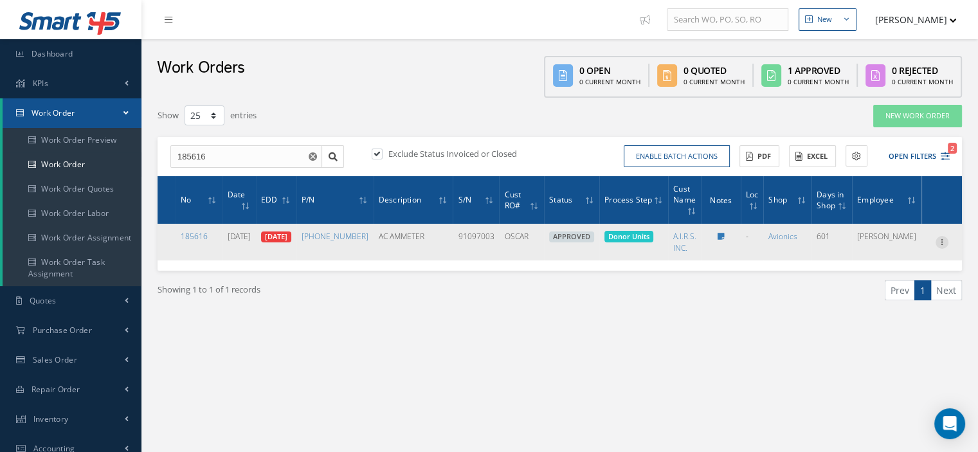
click at [941, 246] on icon at bounding box center [942, 241] width 13 height 10
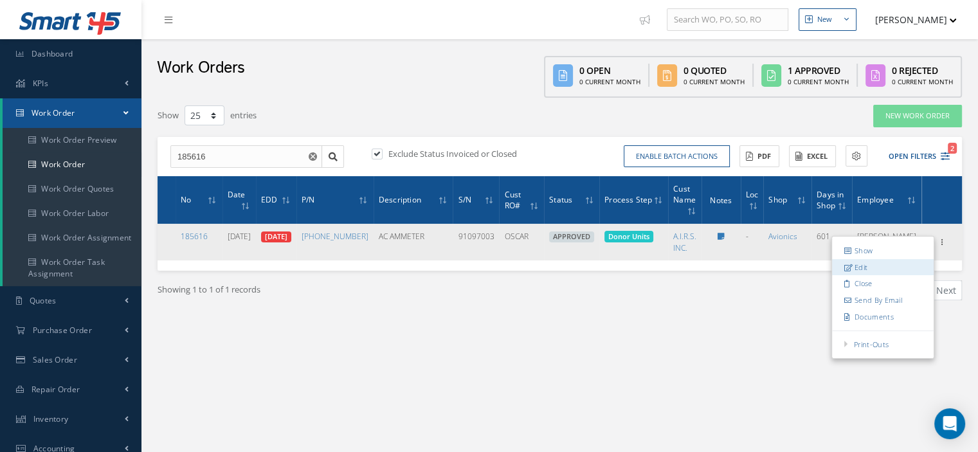
click at [895, 267] on link "Edit" at bounding box center [883, 267] width 102 height 17
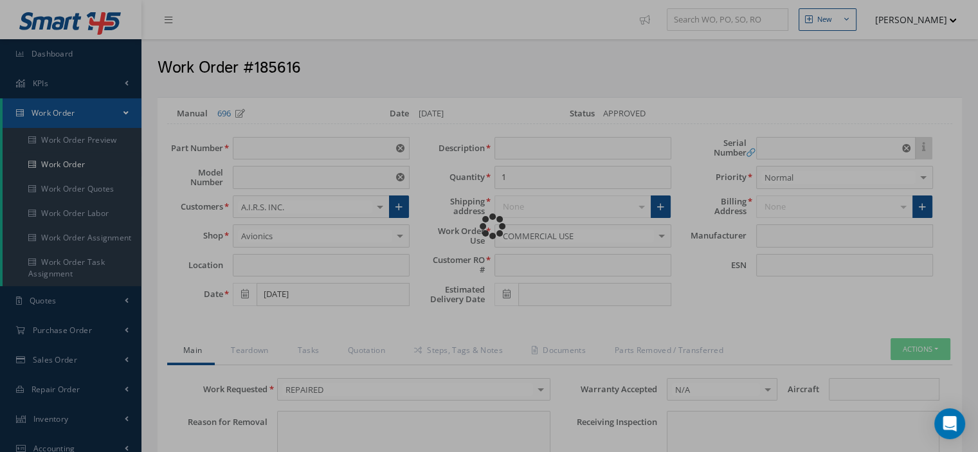
type input "10-60757-27"
type input "VARIOUS"
type input "02/14/2024"
type input "AC AMMETER"
type input "OSCAR"
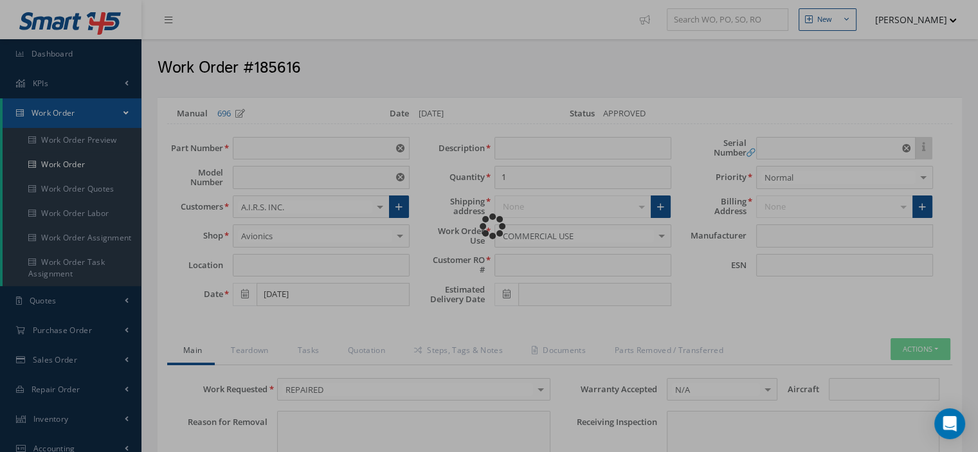
type input "02/16/2024"
type input "91097003"
type textarea "NONE"
type input "NONE"
type textarea "NONE"
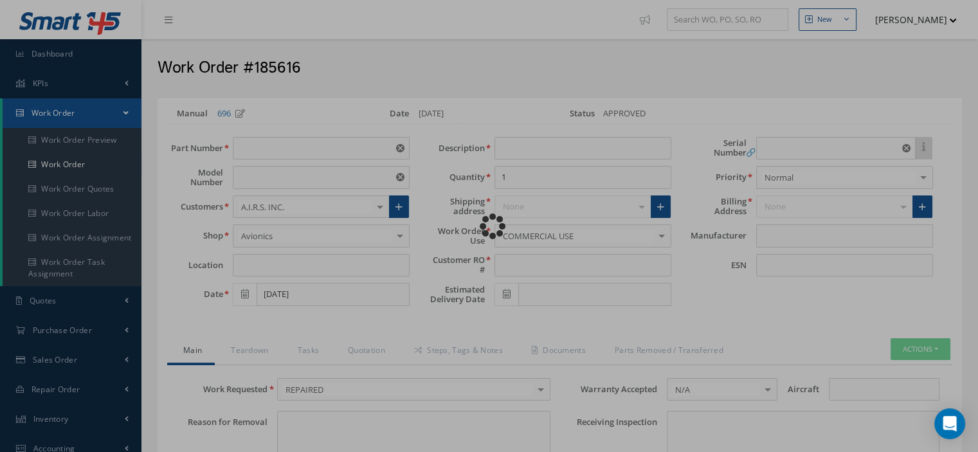
type input "NONE"
type input "N/A"
type textarea "REPAIRED in accordance with CMM 31-09-04, Revision 6, Date Dec 07, 2011"
type input "02/16/2024"
checkbox input "true"
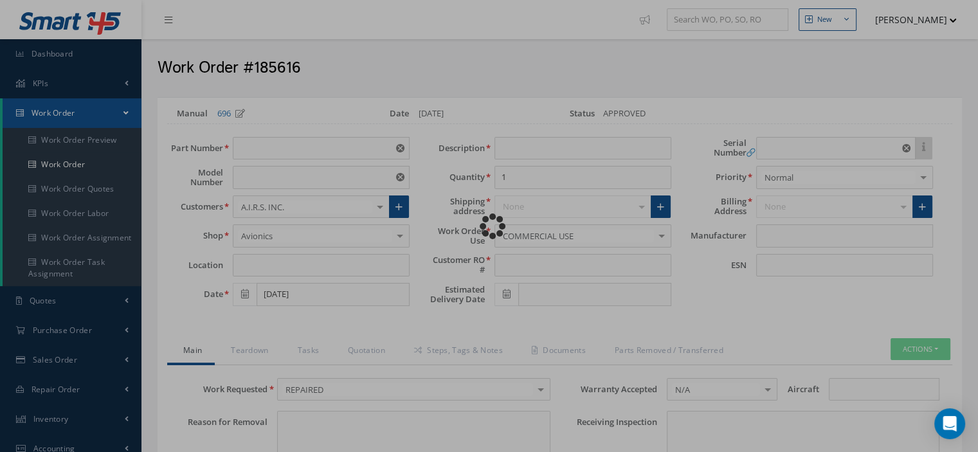
type input "02/16/2024"
type input "ROGERSON KRATOS"
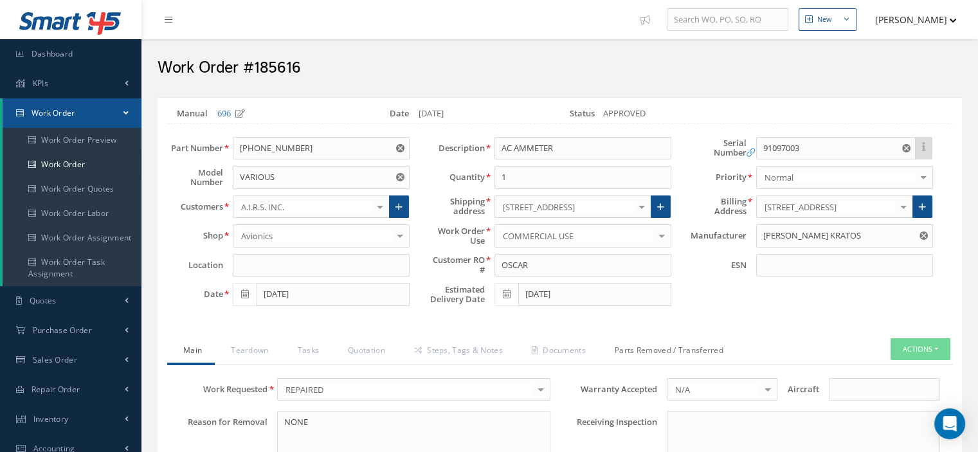
click at [639, 345] on link "Parts Removed / Transferred" at bounding box center [668, 351] width 138 height 27
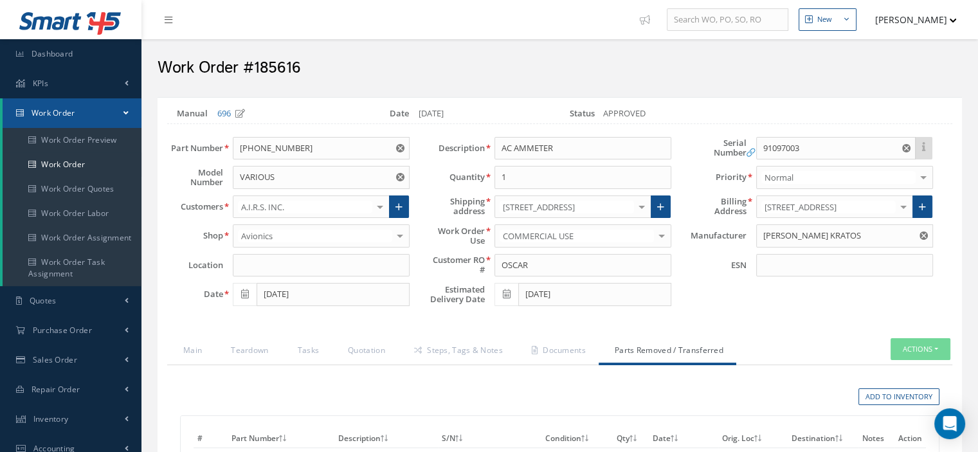
scroll to position [219, 0]
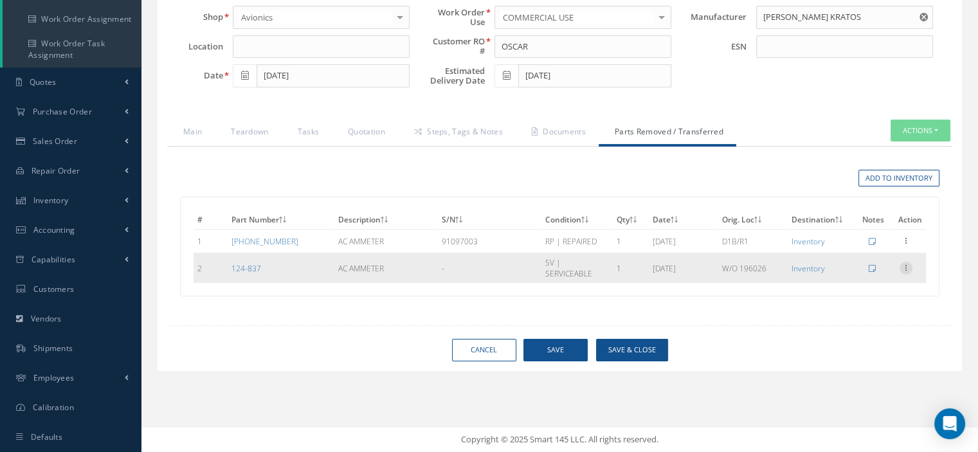
click at [907, 265] on icon at bounding box center [906, 267] width 13 height 10
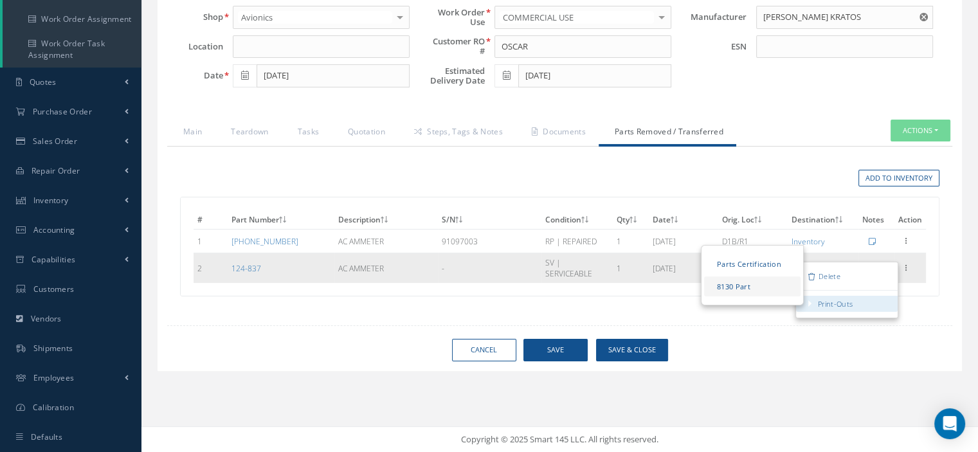
click at [753, 285] on link "8130 Part" at bounding box center [752, 287] width 96 height 20
click at [748, 259] on link "Parts Certification" at bounding box center [752, 264] width 96 height 20
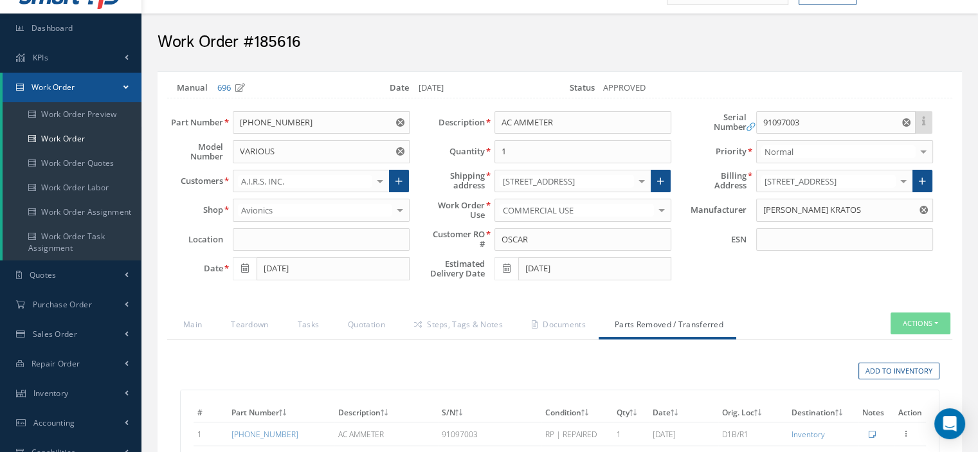
scroll to position [0, 0]
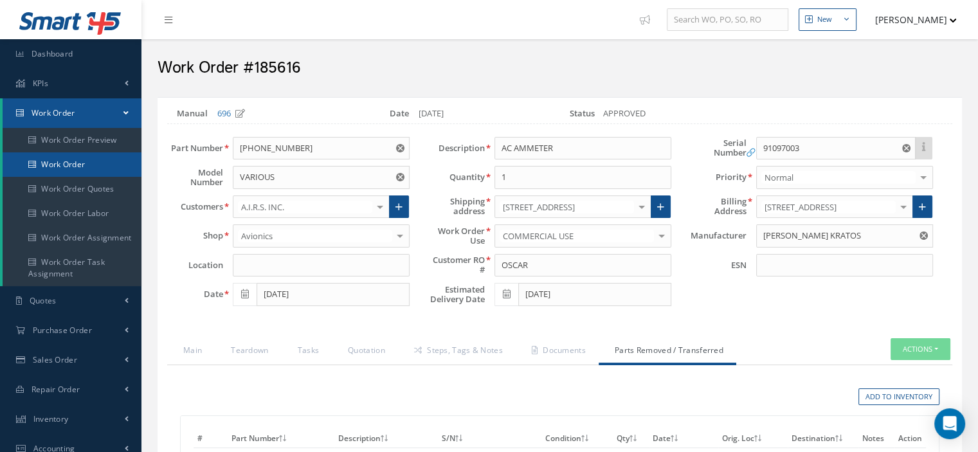
click at [104, 167] on link "Work Order" at bounding box center [72, 164] width 139 height 24
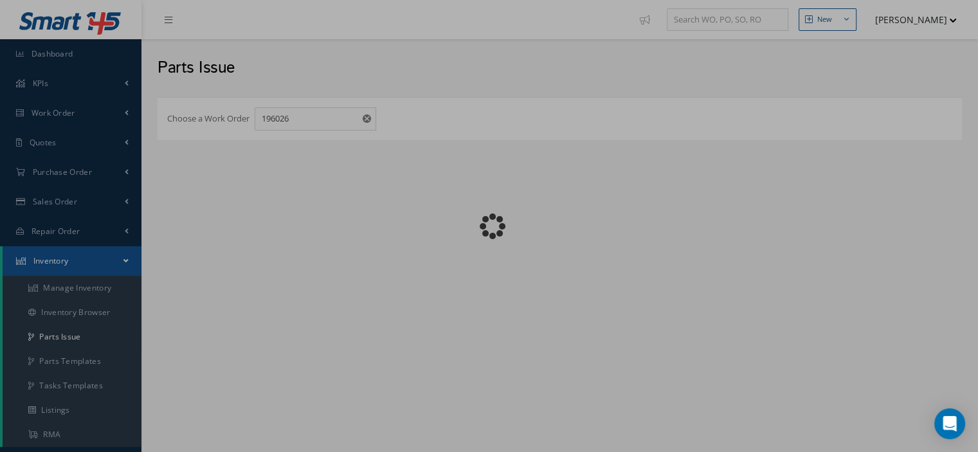
checkbox input "false"
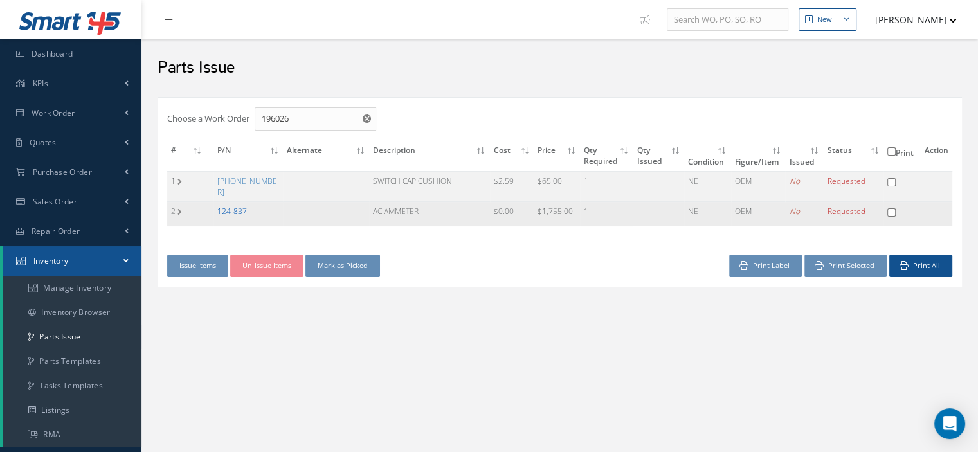
click at [239, 208] on link "124-837" at bounding box center [232, 211] width 30 height 11
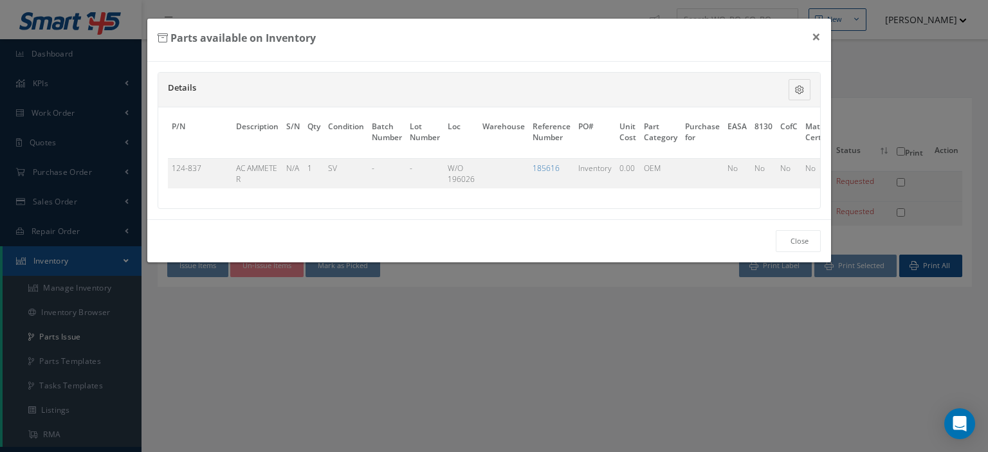
scroll to position [0, 100]
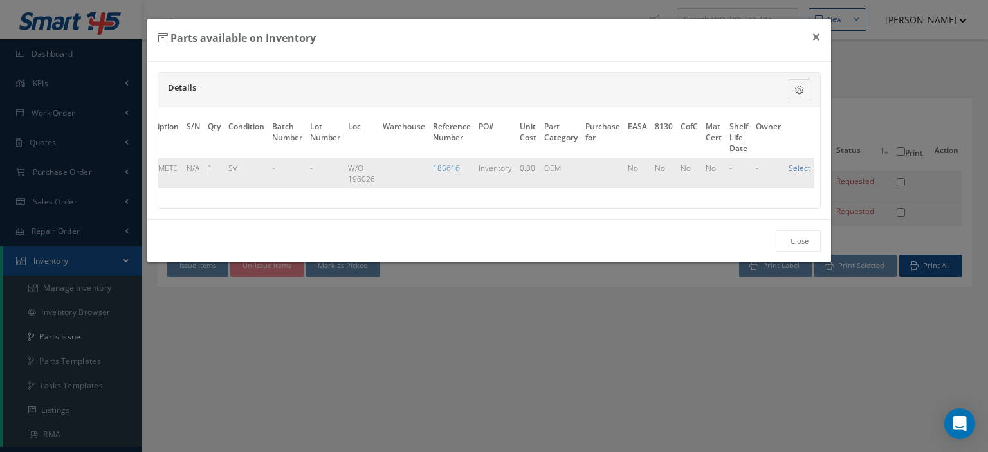
click at [797, 169] on link "Select" at bounding box center [800, 168] width 22 height 11
checkbox input "true"
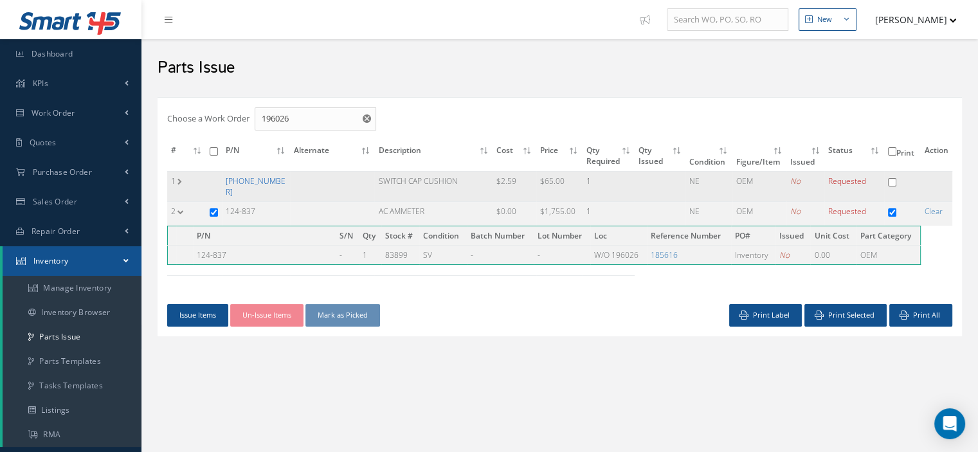
click at [240, 177] on link "[PHONE_NUMBER]" at bounding box center [256, 187] width 60 height 22
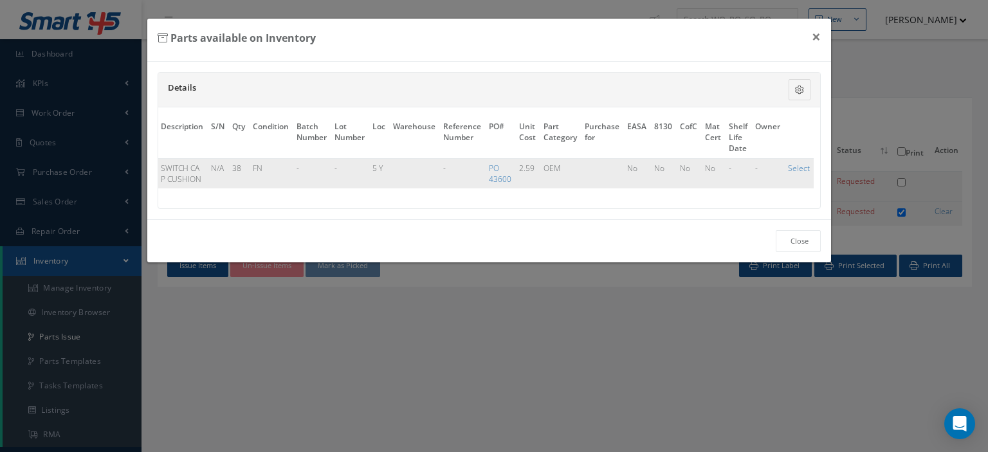
click at [800, 165] on link "Select" at bounding box center [799, 168] width 22 height 11
checkbox input "true"
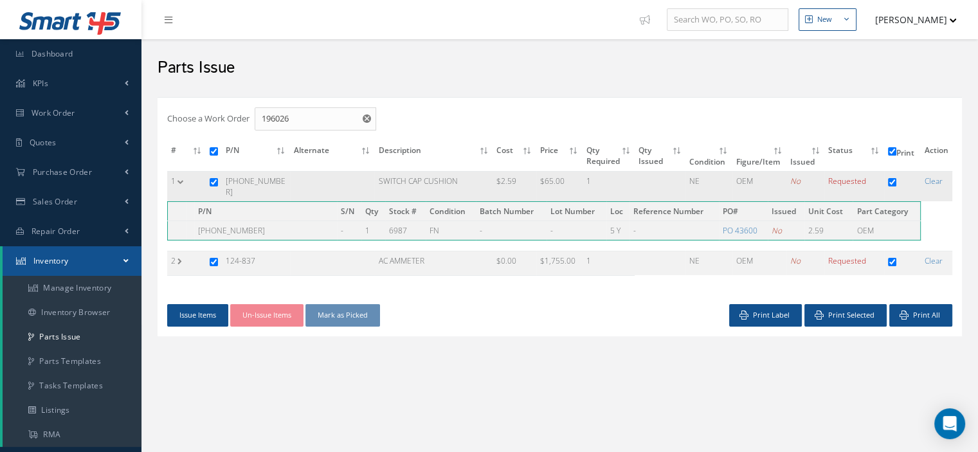
click at [183, 183] on td "1" at bounding box center [186, 186] width 39 height 30
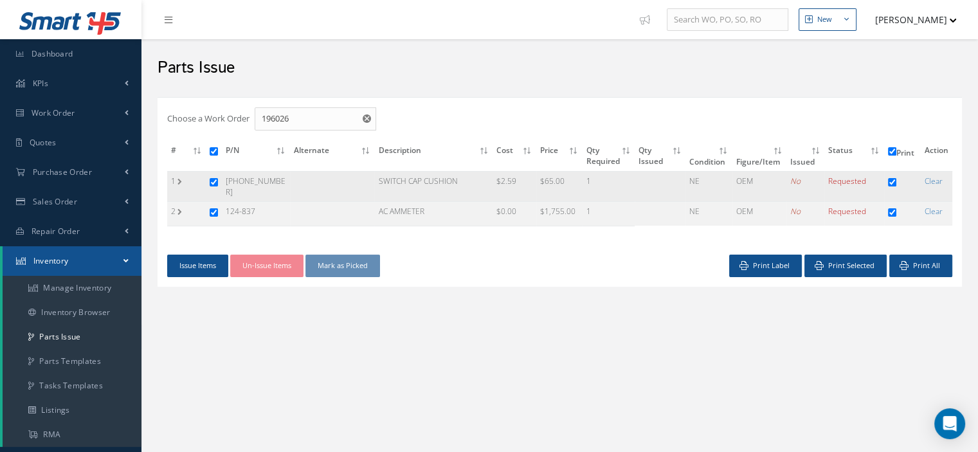
click at [183, 181] on td "1" at bounding box center [186, 186] width 39 height 30
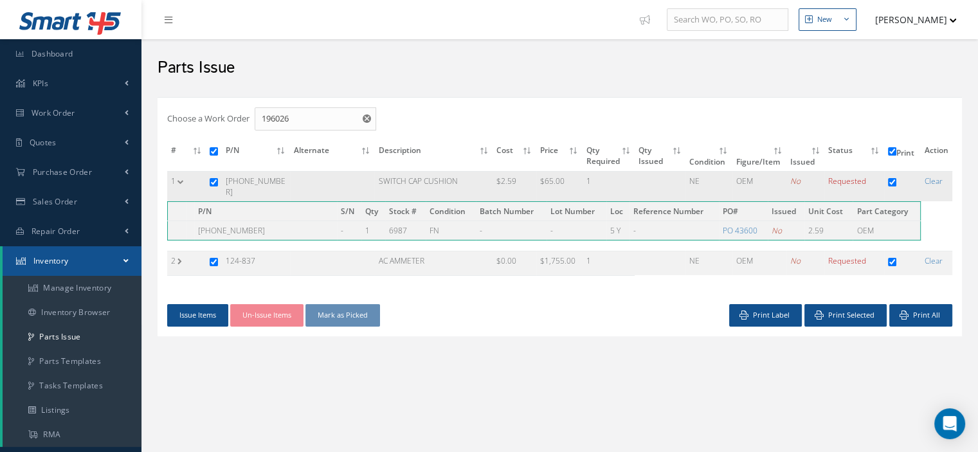
click at [183, 181] on td "1" at bounding box center [186, 186] width 39 height 30
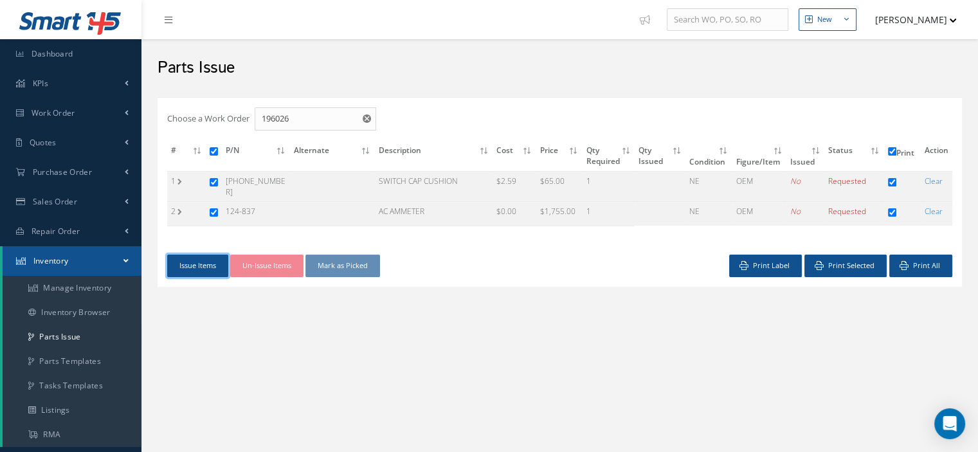
click at [199, 261] on button "Issue Items" at bounding box center [197, 266] width 61 height 23
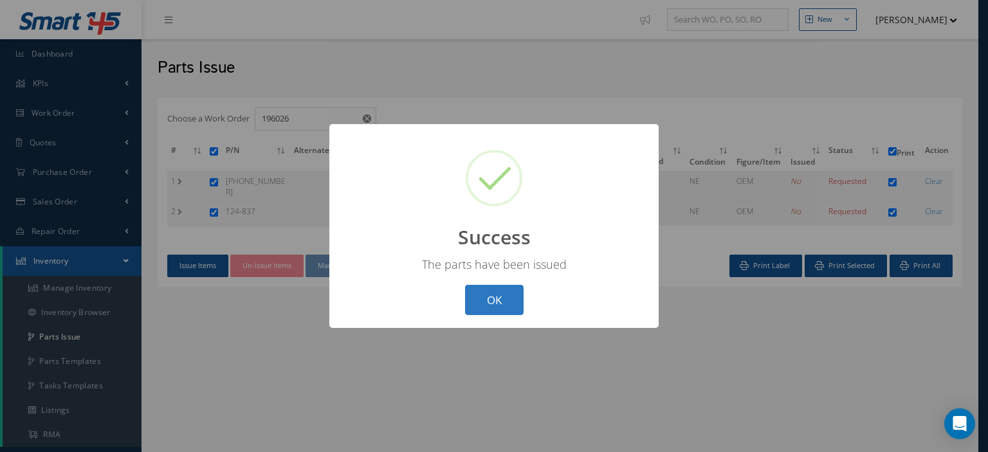
click at [506, 311] on button "OK" at bounding box center [494, 300] width 59 height 30
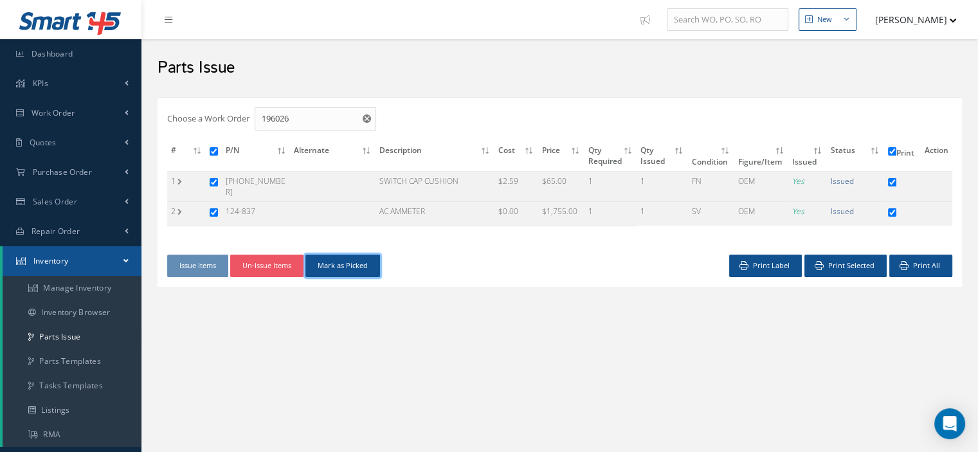
click at [344, 264] on button "Mark as Picked" at bounding box center [343, 266] width 75 height 23
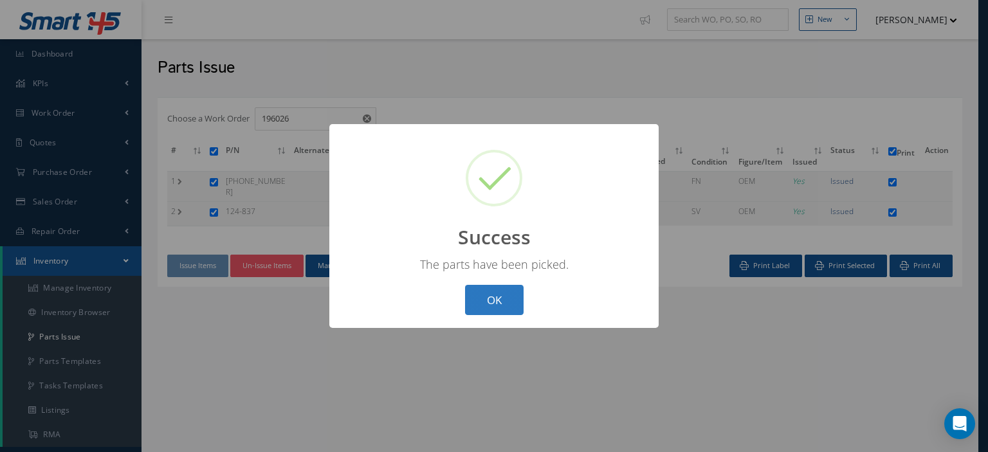
click at [484, 301] on button "OK" at bounding box center [494, 300] width 59 height 30
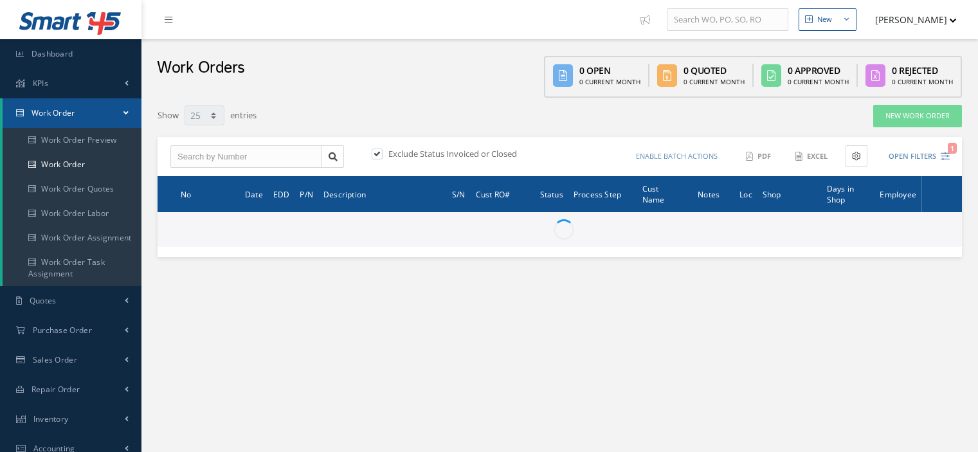
select select "25"
click at [179, 161] on input "text" at bounding box center [246, 156] width 152 height 23
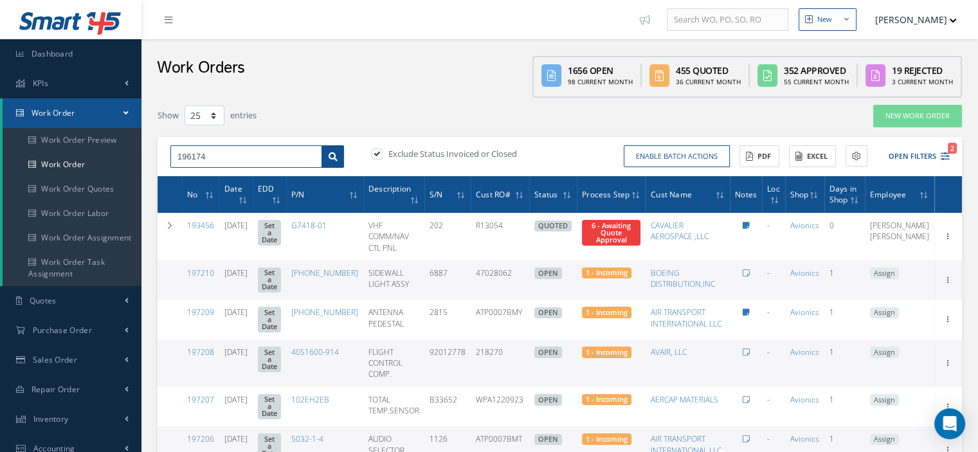
type input "196174"
click at [332, 154] on icon at bounding box center [333, 156] width 9 height 9
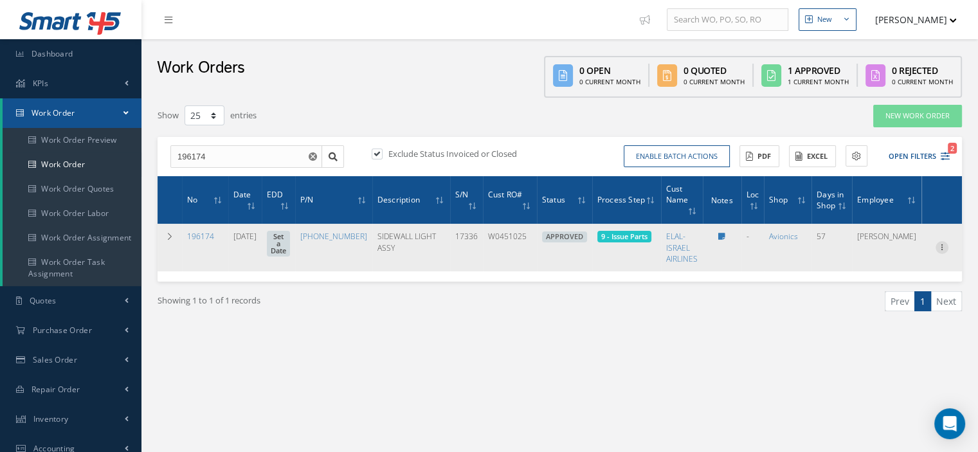
click at [939, 246] on icon at bounding box center [942, 246] width 13 height 10
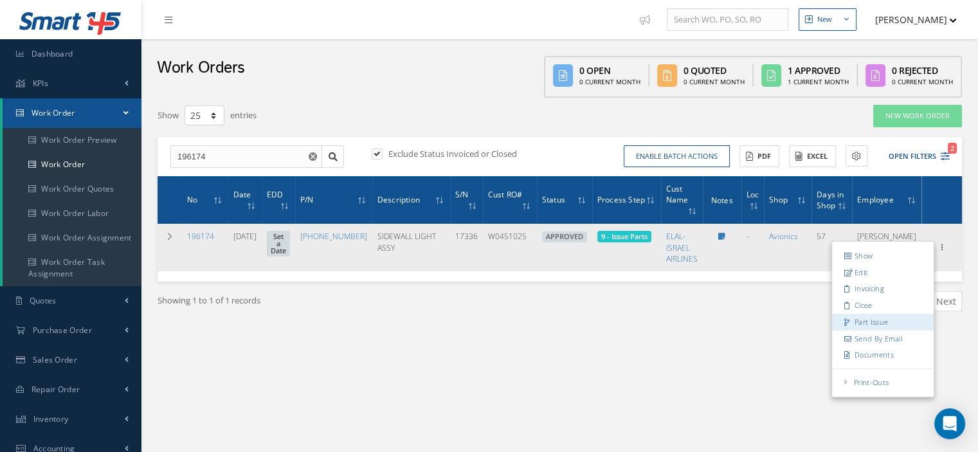
click at [876, 316] on link "Part Issue" at bounding box center [883, 322] width 102 height 17
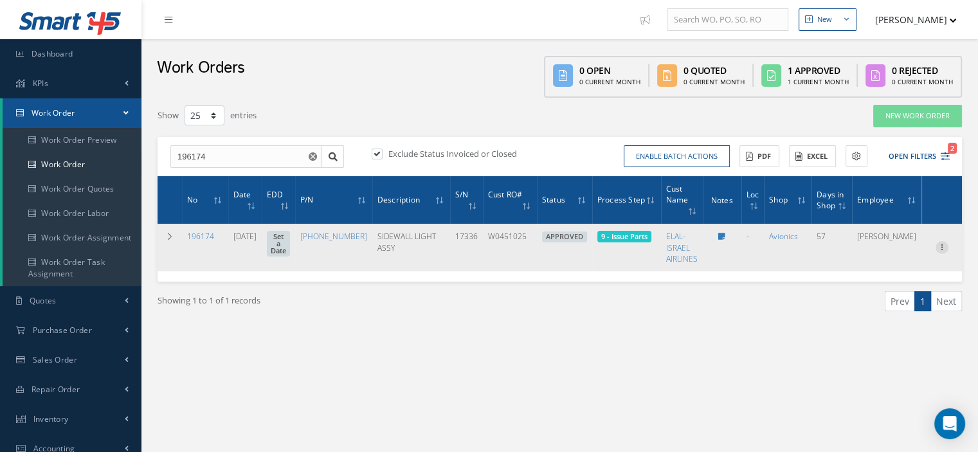
click at [939, 246] on icon at bounding box center [942, 246] width 13 height 10
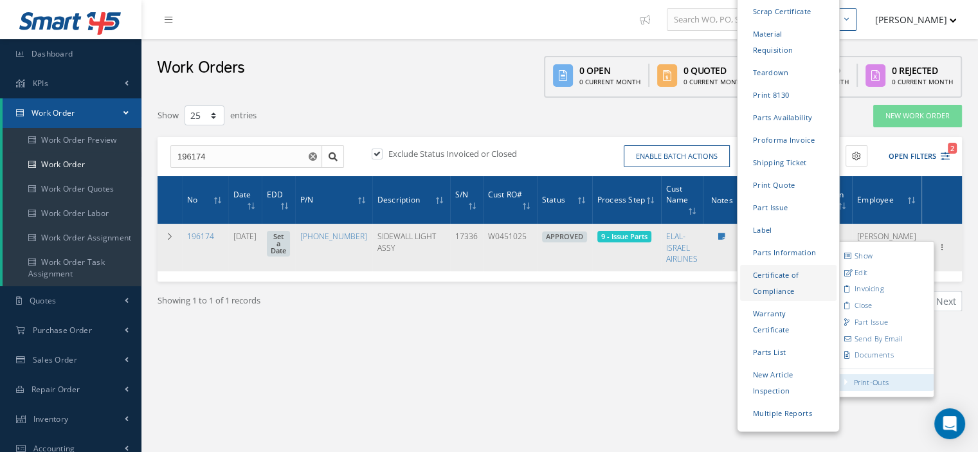
click at [767, 265] on link "Certificate of Compliance" at bounding box center [788, 283] width 96 height 36
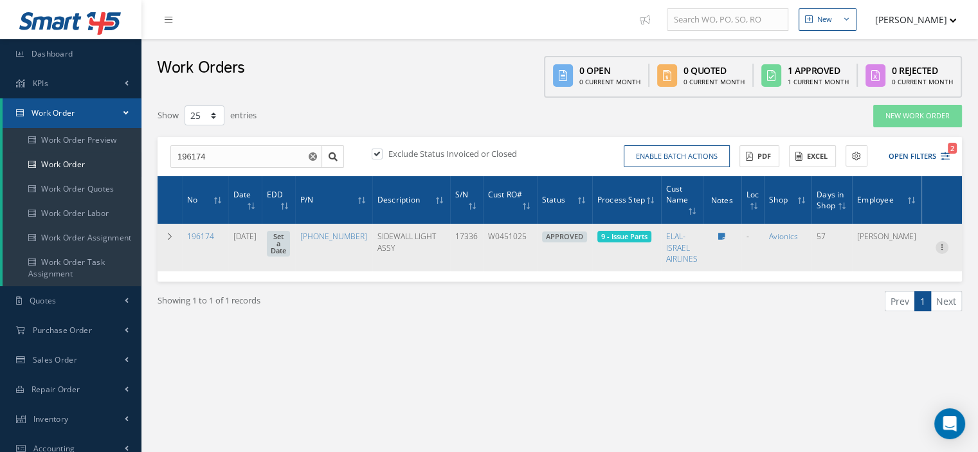
click at [942, 244] on icon at bounding box center [942, 246] width 13 height 10
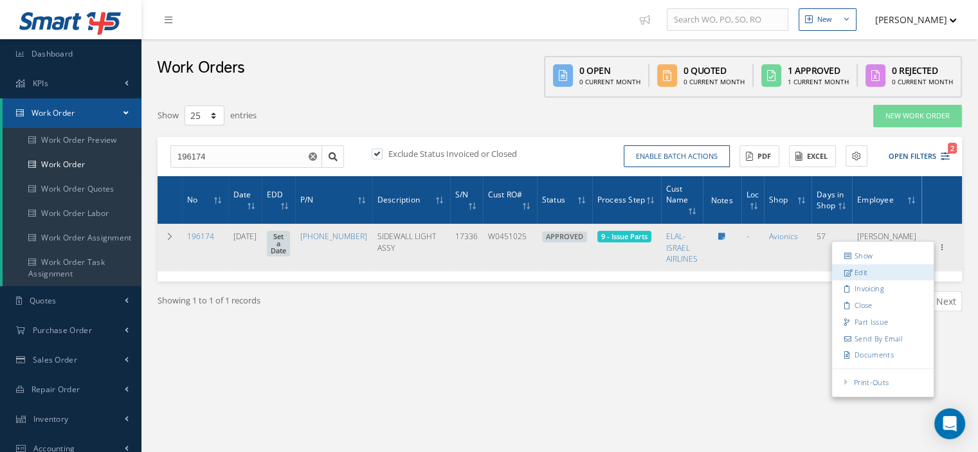
click at [875, 266] on link "Edit" at bounding box center [883, 272] width 102 height 17
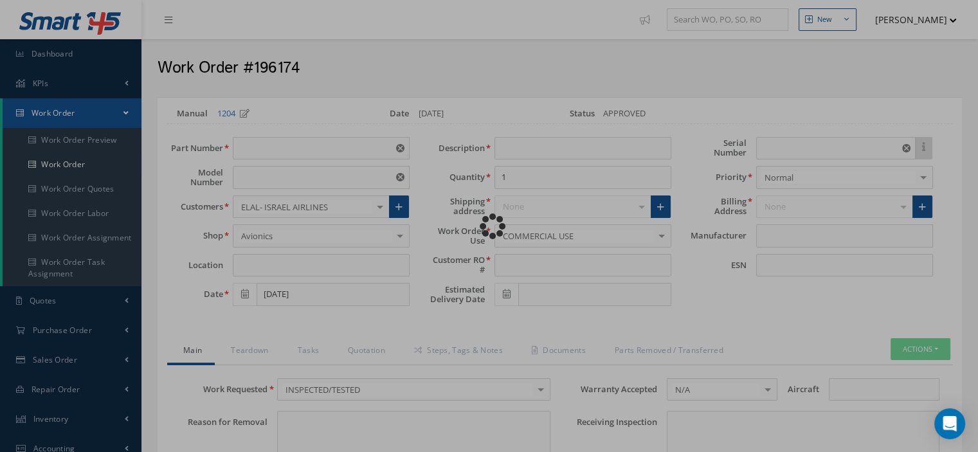
type input "9651-35-0005"
type input "VARIOUS"
type input "08/11/2025"
type input "SIDEWALL LIGHT ASSY"
type input "W0451025"
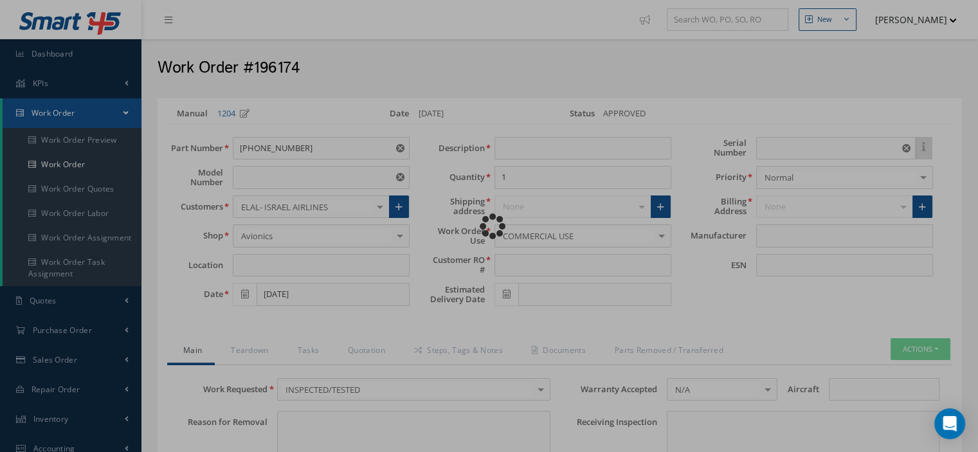
type input "17336"
type textarea "NONE"
type textarea "No Instructions. Possible warranty consideration."
type input "NONE"
type textarea "NONE"
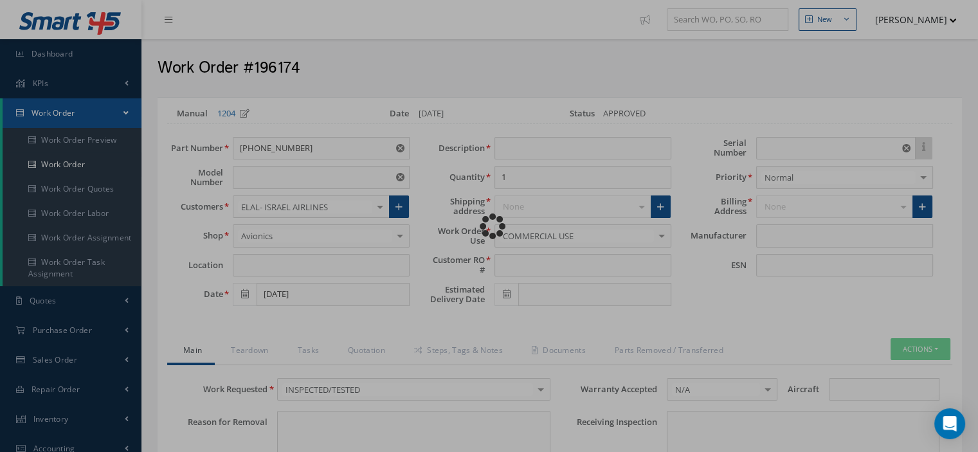
type input "NONE"
type input "N/A"
checkbox input "true"
type input "B/E AEROSPACE"
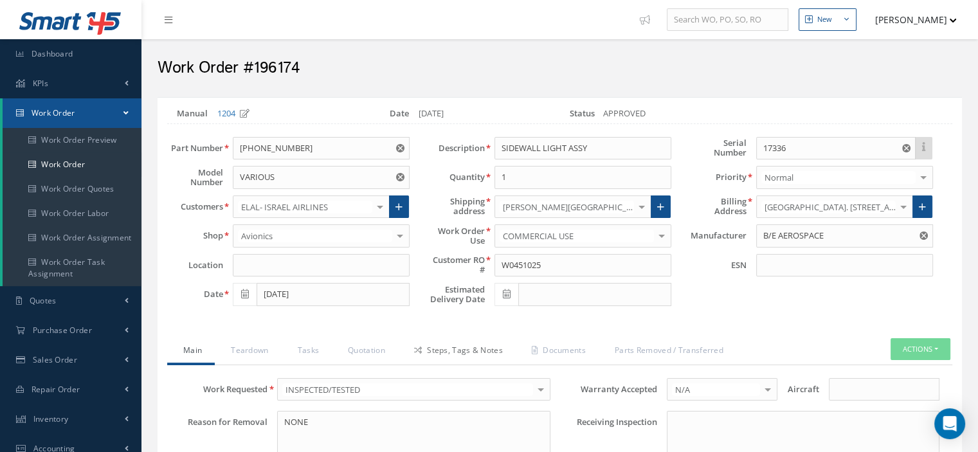
click at [459, 353] on link "Steps, Tags & Notes" at bounding box center [457, 351] width 118 height 27
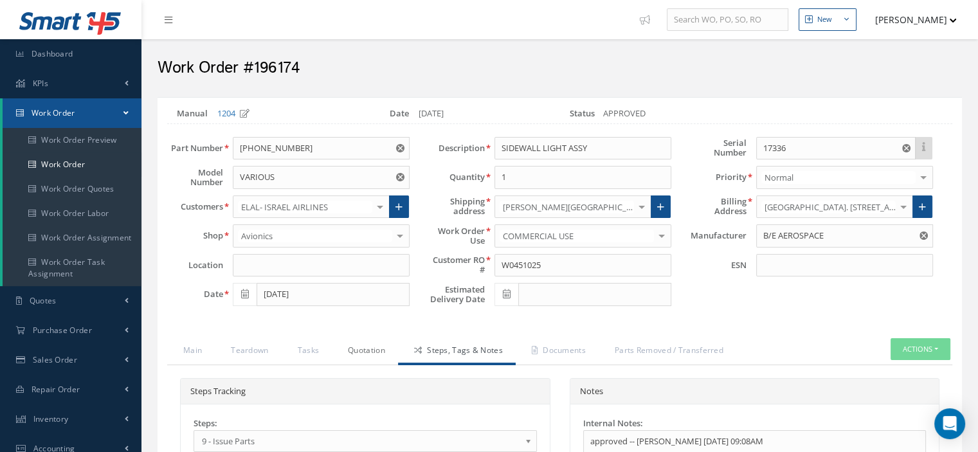
click at [369, 344] on link "Quotation" at bounding box center [365, 351] width 66 height 27
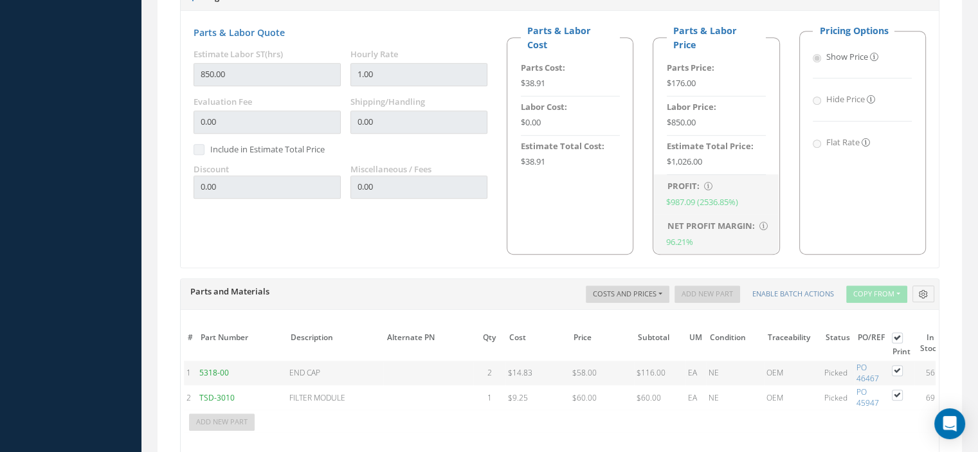
scroll to position [836, 0]
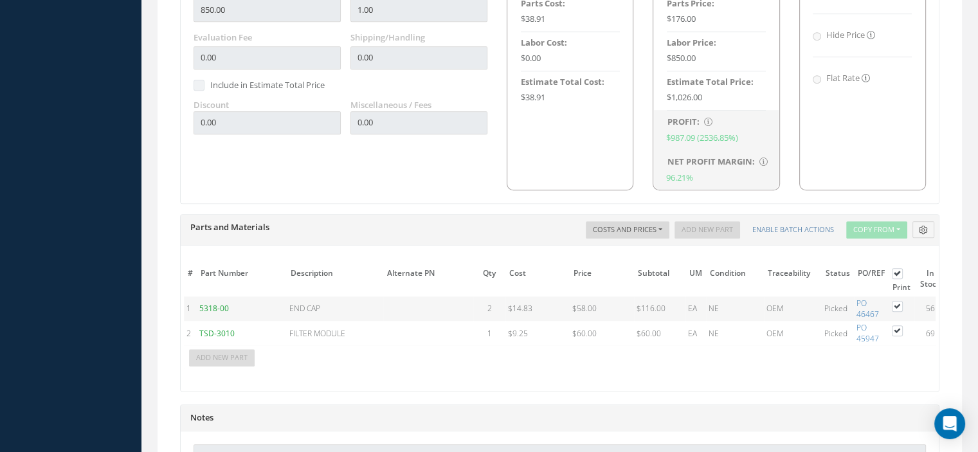
drag, startPoint x: 598, startPoint y: 385, endPoint x: 751, endPoint y: 392, distance: 152.7
click at [735, 391] on div "The prices highlighted in Red are not current, please update the information on…" at bounding box center [560, 318] width 758 height 145
click at [686, 363] on div "# Part Number Description SN Alternate PN Qty Cost Markup % Price Subtotal UM C…" at bounding box center [560, 321] width 752 height 115
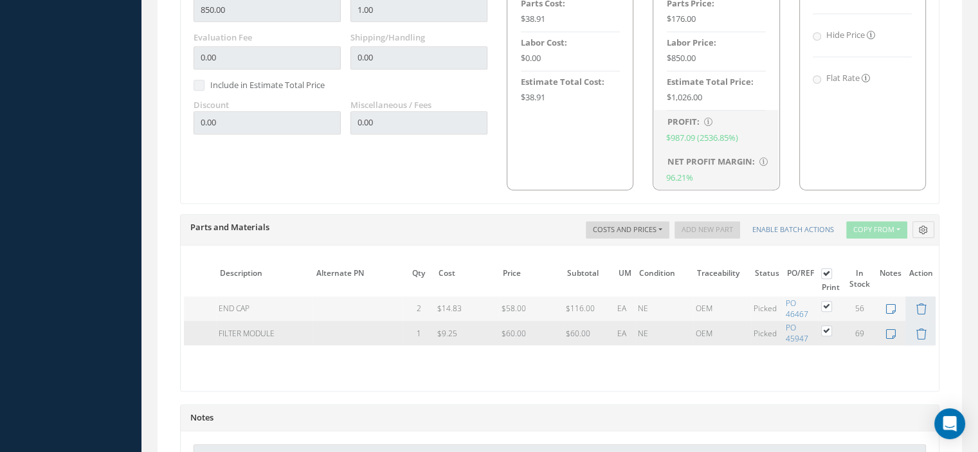
click at [832, 325] on label at bounding box center [833, 330] width 3 height 11
click at [823, 328] on input "checkbox" at bounding box center [827, 332] width 8 height 8
checkbox input "false"
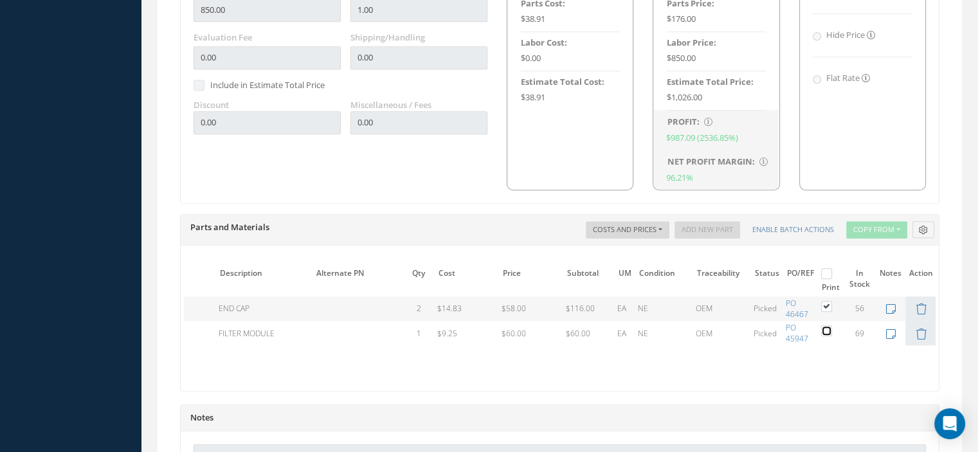
scroll to position [1022, 0]
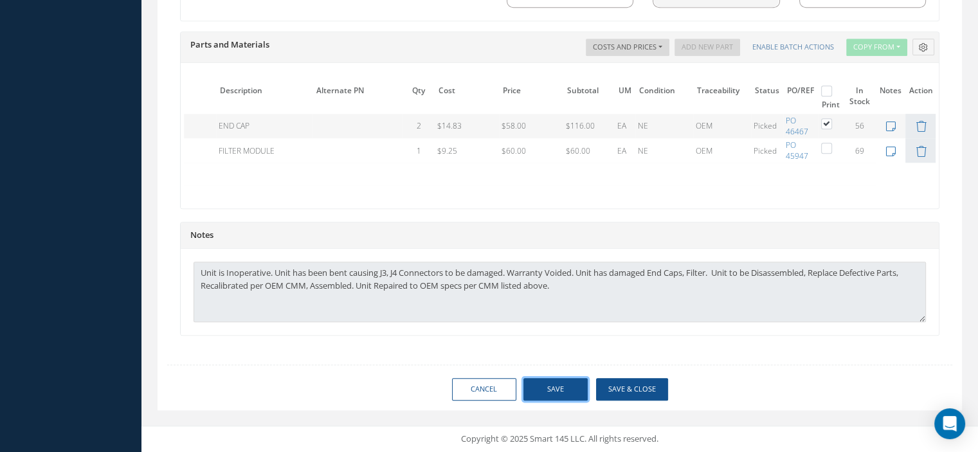
click at [564, 388] on button "Save" at bounding box center [556, 389] width 64 height 23
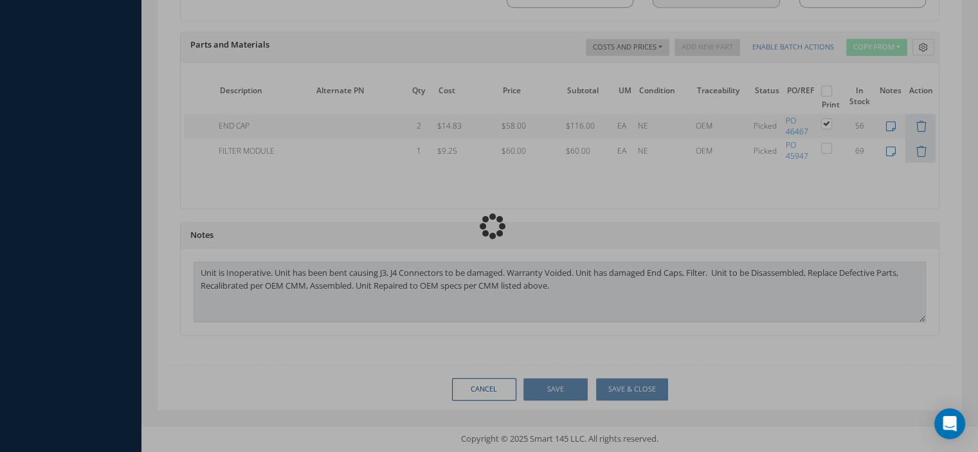
checkbox input "false"
type input "B/E AEROSPACE"
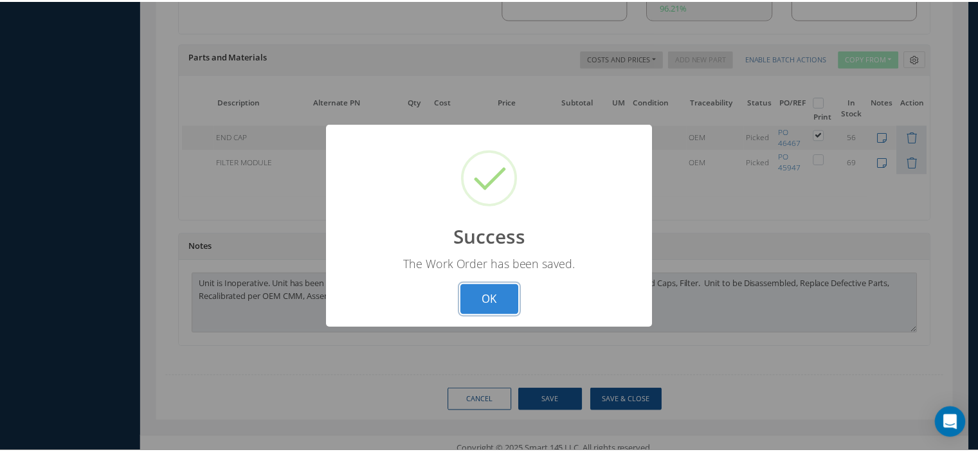
scroll to position [0, 61]
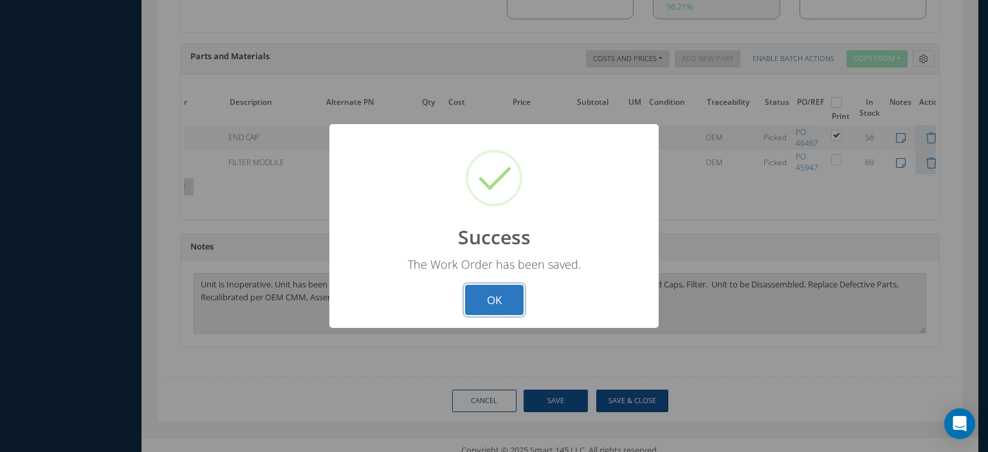
click at [510, 303] on button "OK" at bounding box center [494, 300] width 59 height 30
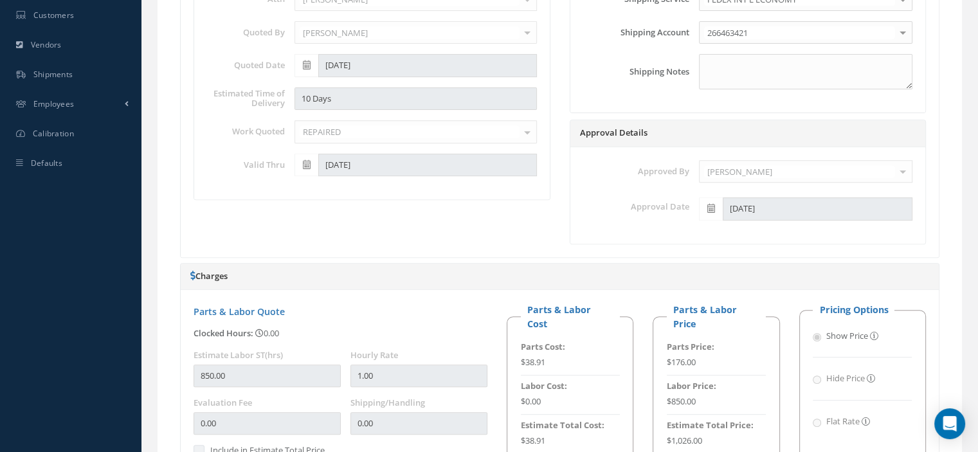
scroll to position [107, 0]
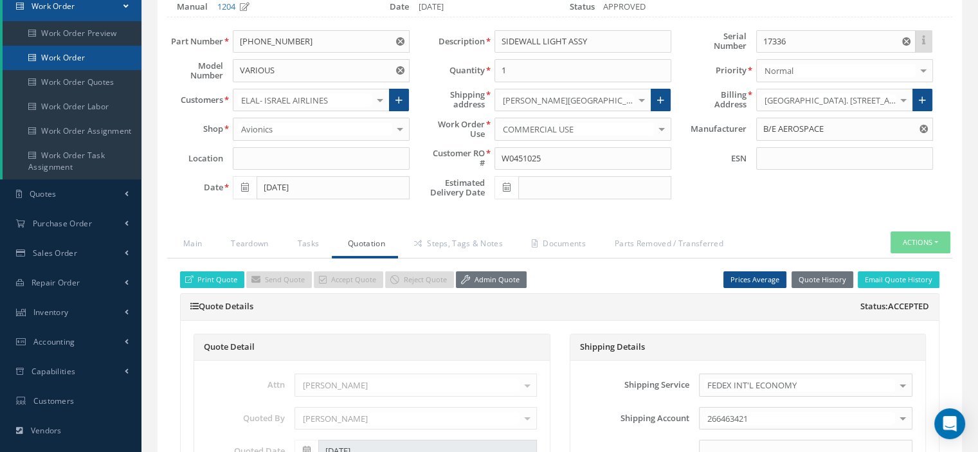
click at [89, 63] on link "Work Order" at bounding box center [72, 58] width 139 height 24
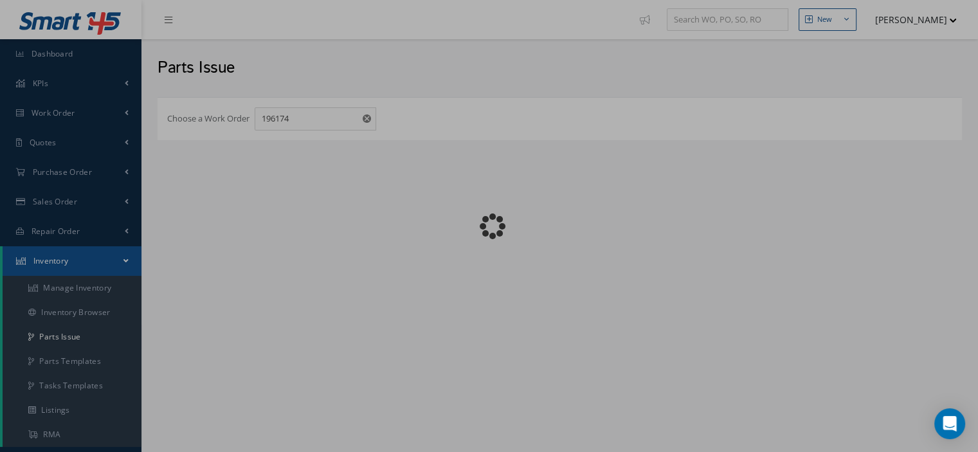
checkbox input "false"
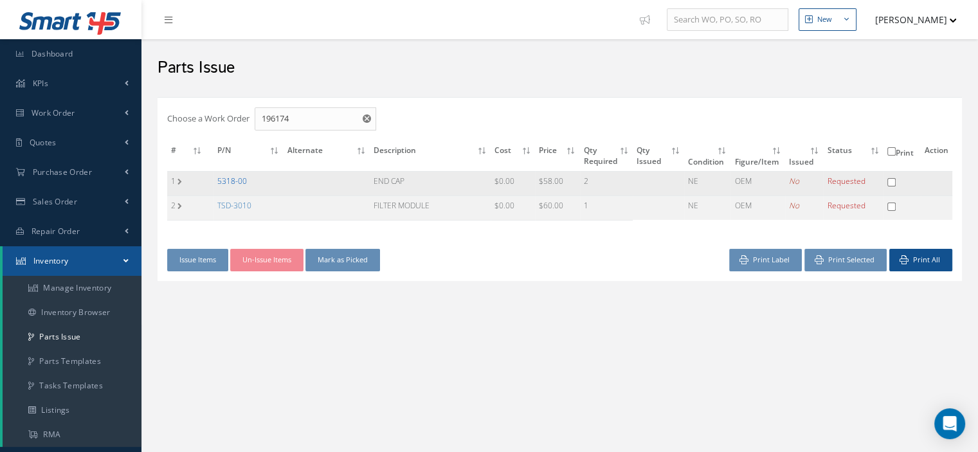
click at [233, 179] on link "5318-00" at bounding box center [232, 181] width 30 height 11
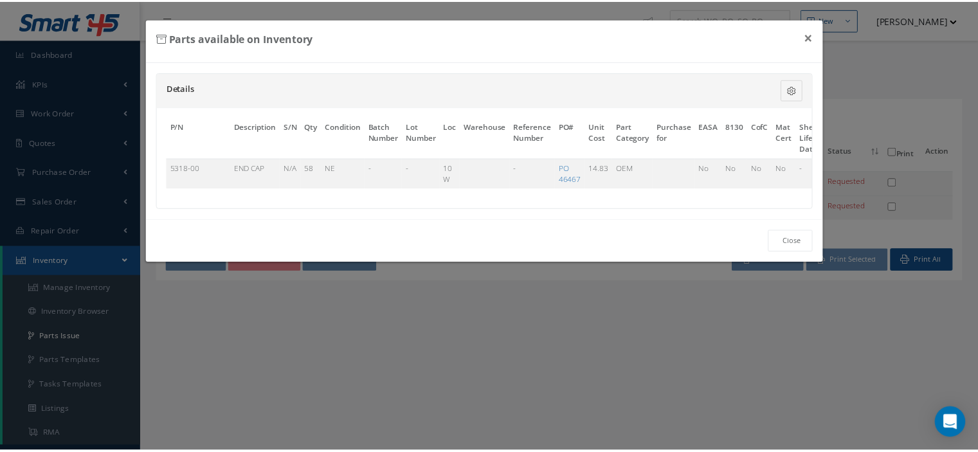
scroll to position [0, 78]
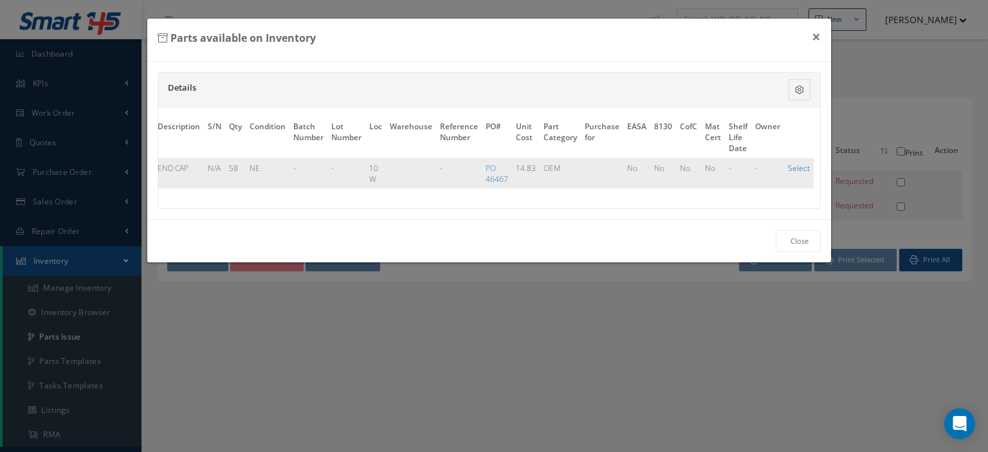
click at [788, 169] on link "Select" at bounding box center [799, 168] width 22 height 11
checkbox input "true"
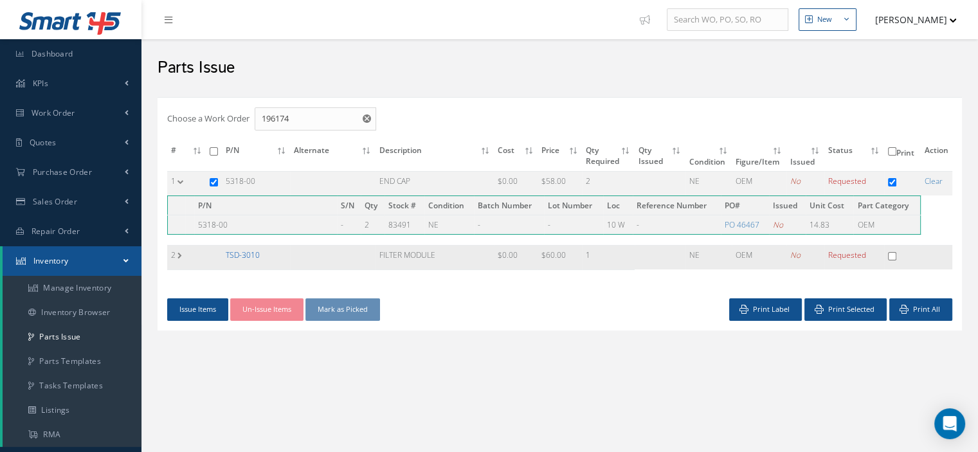
click at [250, 253] on link "TSD-3010" at bounding box center [243, 255] width 34 height 11
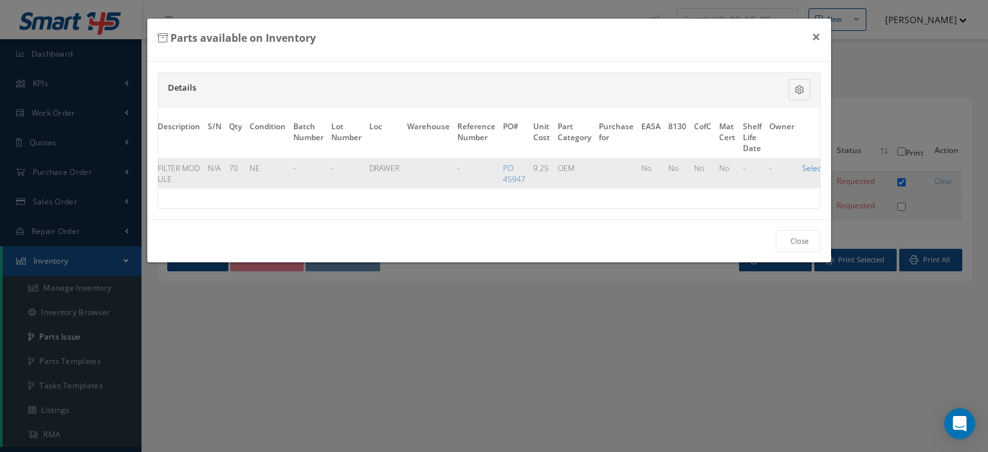
click at [803, 169] on link "Select" at bounding box center [813, 168] width 22 height 11
checkbox input "true"
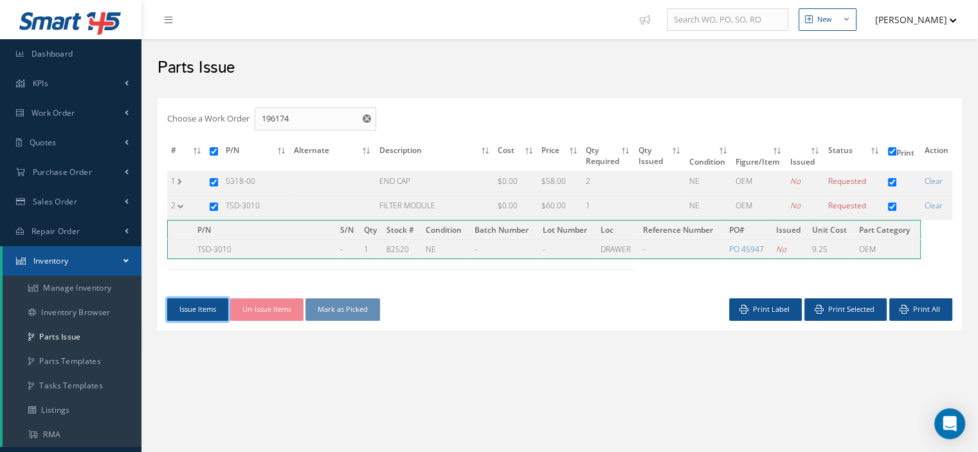
click at [198, 311] on button "Issue Items" at bounding box center [197, 309] width 61 height 23
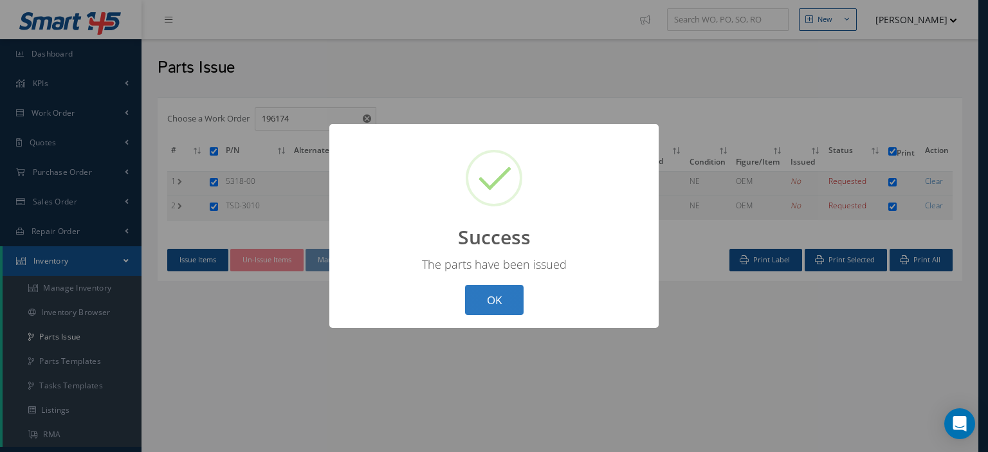
click at [470, 301] on button "OK" at bounding box center [494, 300] width 59 height 30
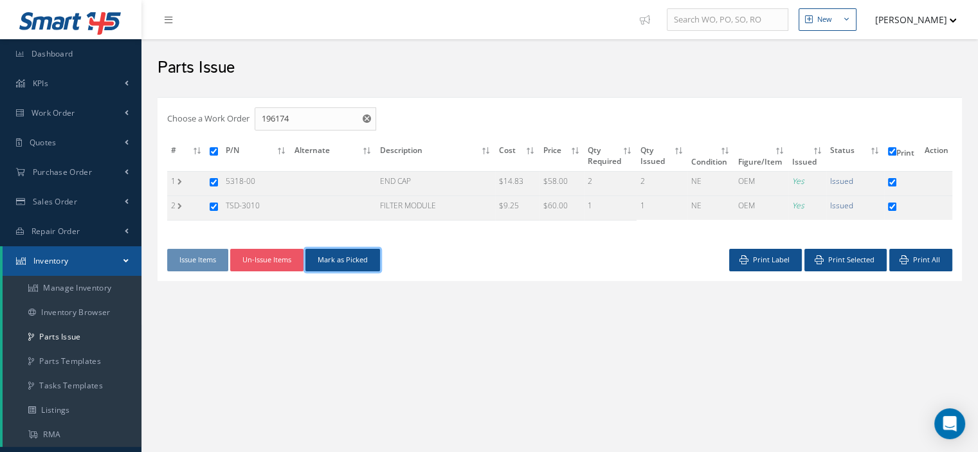
click at [360, 262] on button "Mark as Picked" at bounding box center [343, 260] width 75 height 23
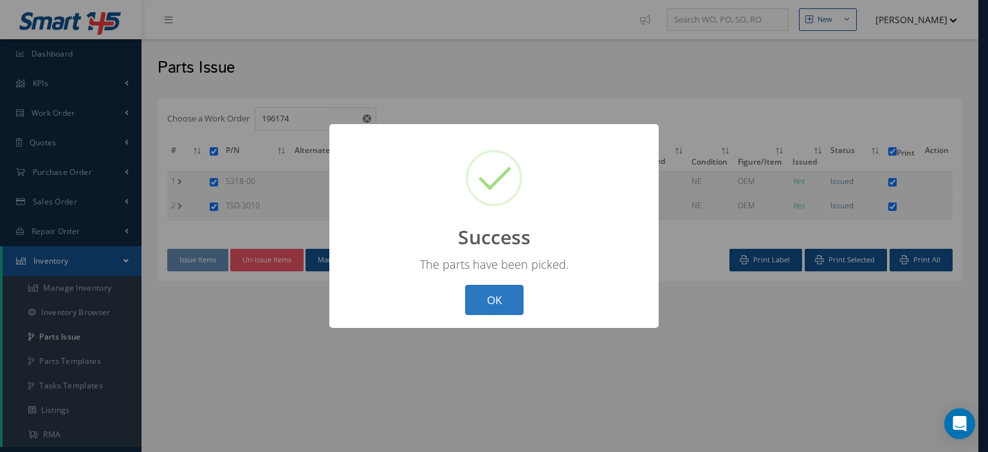
click at [490, 294] on button "OK" at bounding box center [494, 300] width 59 height 30
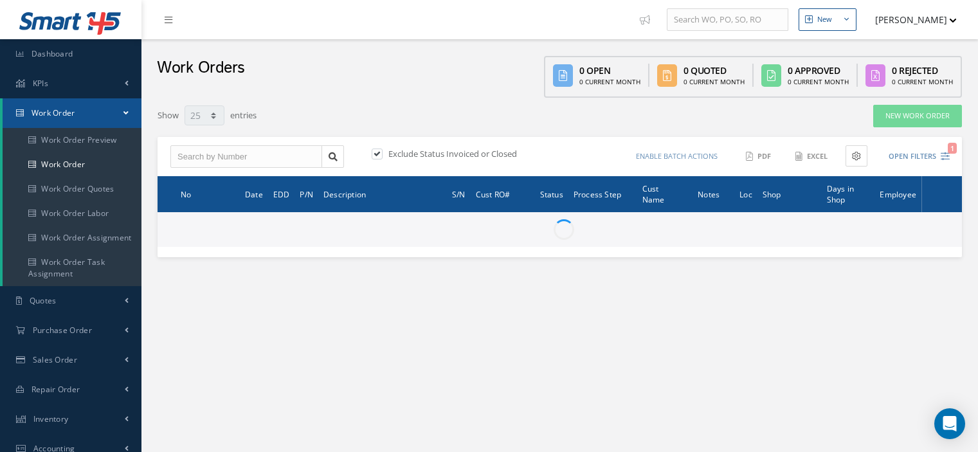
select select "25"
click at [278, 159] on input "text" at bounding box center [246, 156] width 152 height 23
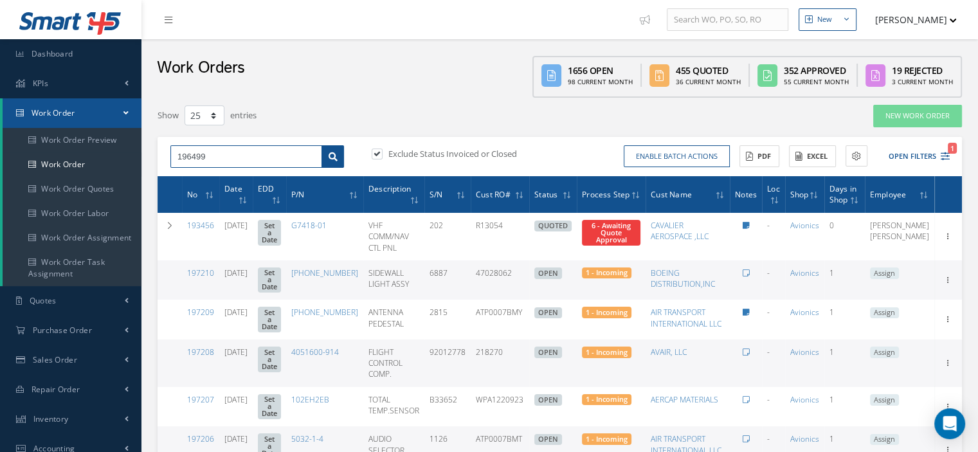
type input "196499"
click at [337, 154] on icon at bounding box center [333, 156] width 9 height 9
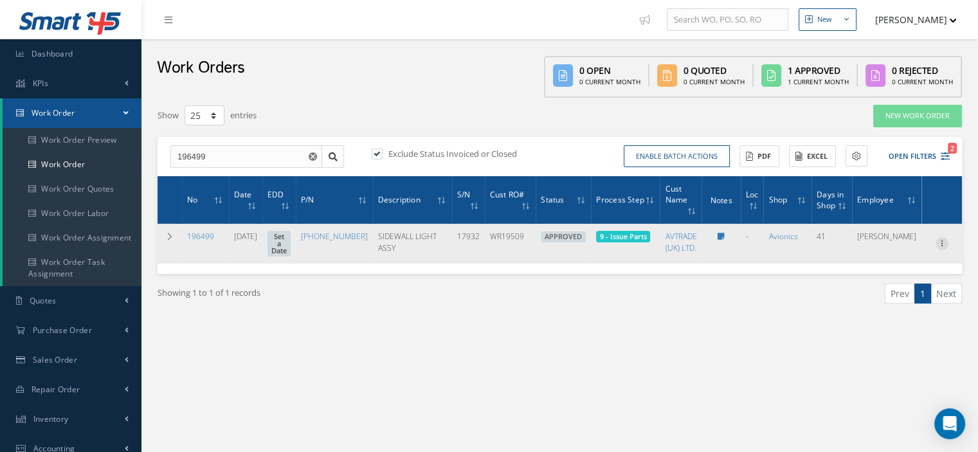
click at [942, 239] on icon at bounding box center [942, 242] width 13 height 10
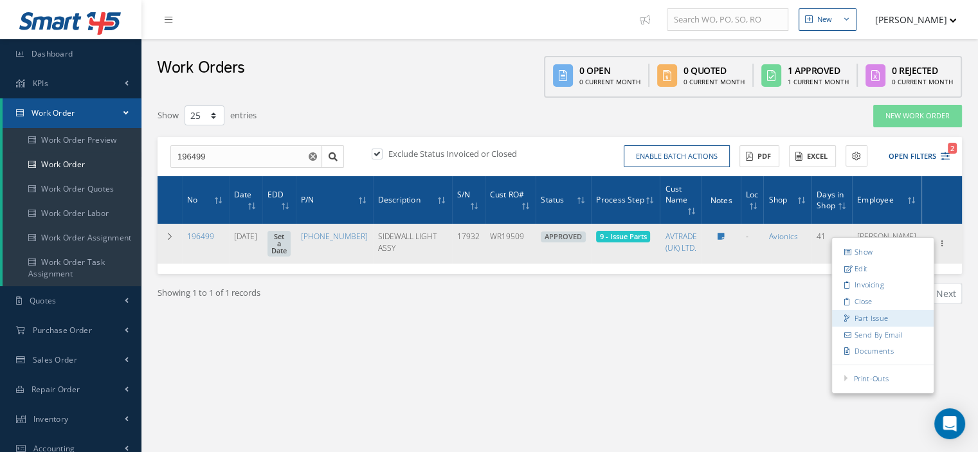
click at [867, 314] on link "Part Issue" at bounding box center [883, 318] width 102 height 17
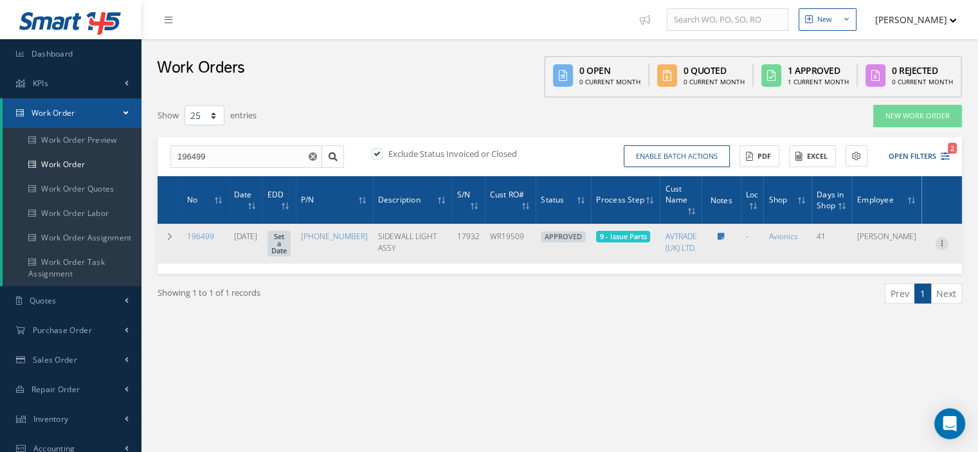
click at [945, 237] on icon at bounding box center [942, 242] width 13 height 10
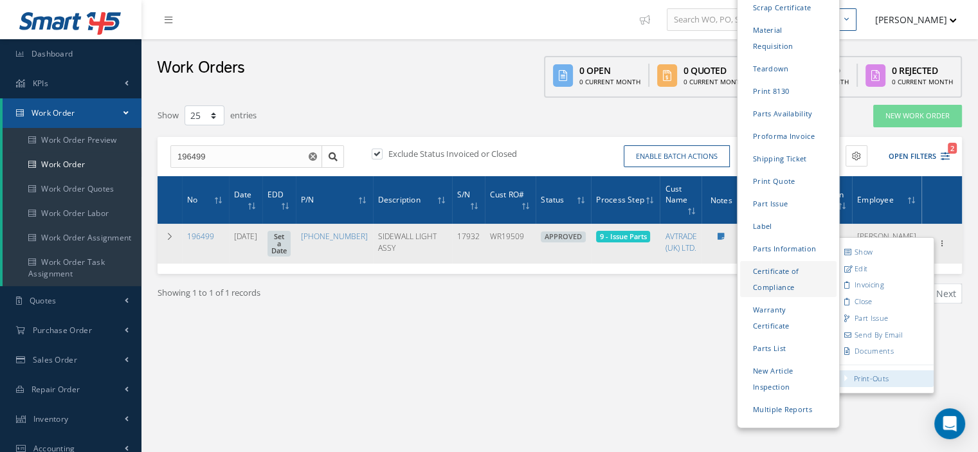
click at [765, 262] on link "Certificate of Compliance" at bounding box center [788, 280] width 96 height 36
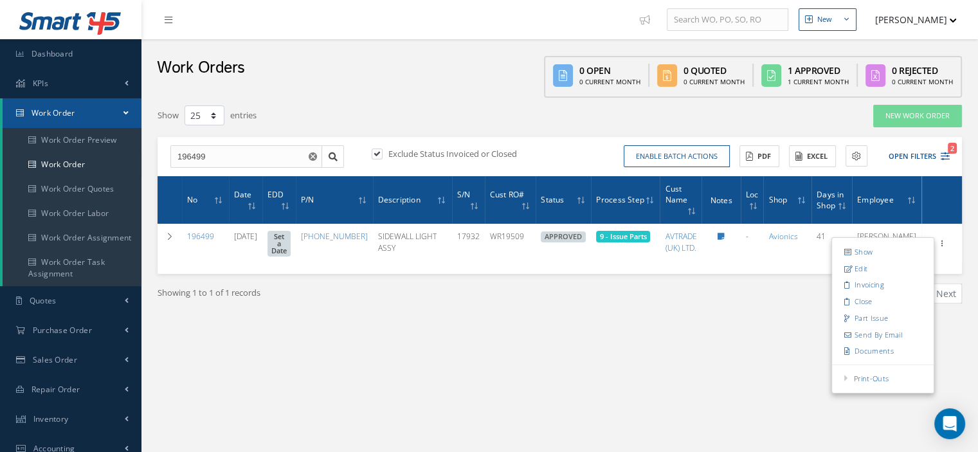
click at [128, 116] on span at bounding box center [126, 112] width 5 height 11
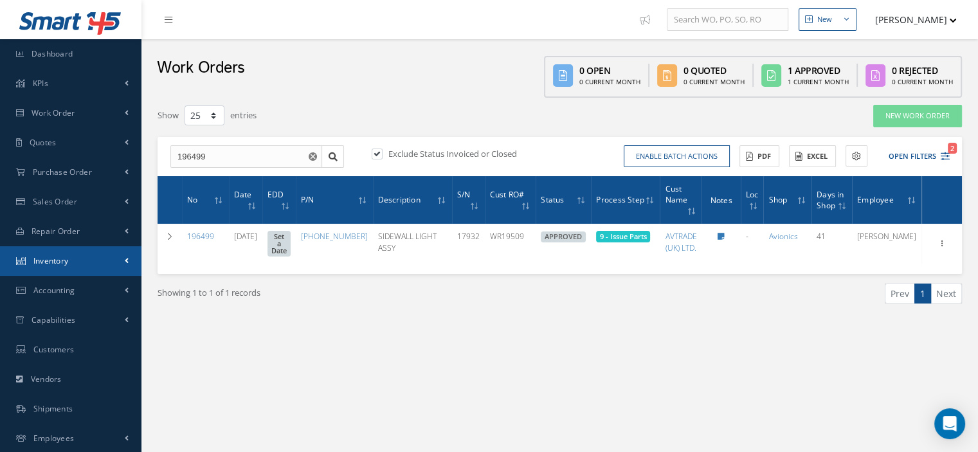
click at [69, 264] on link "Inventory" at bounding box center [71, 261] width 142 height 30
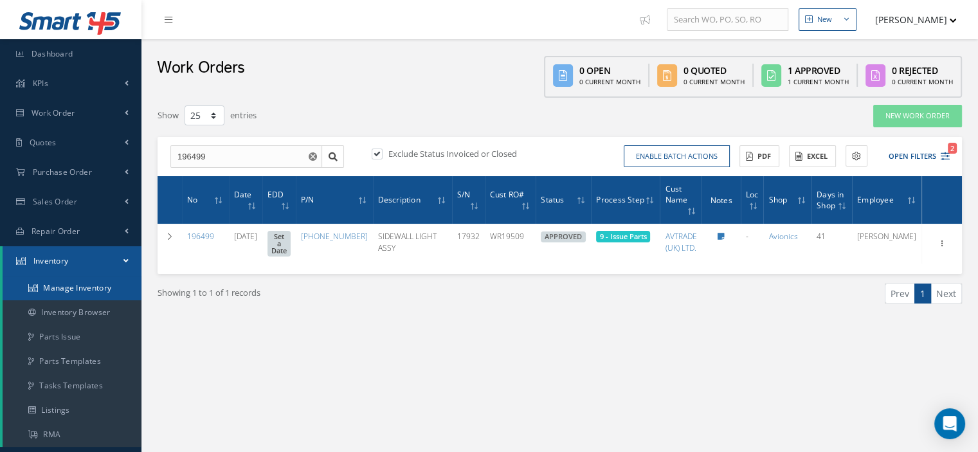
click at [67, 286] on link "Manage Inventory" at bounding box center [72, 288] width 139 height 24
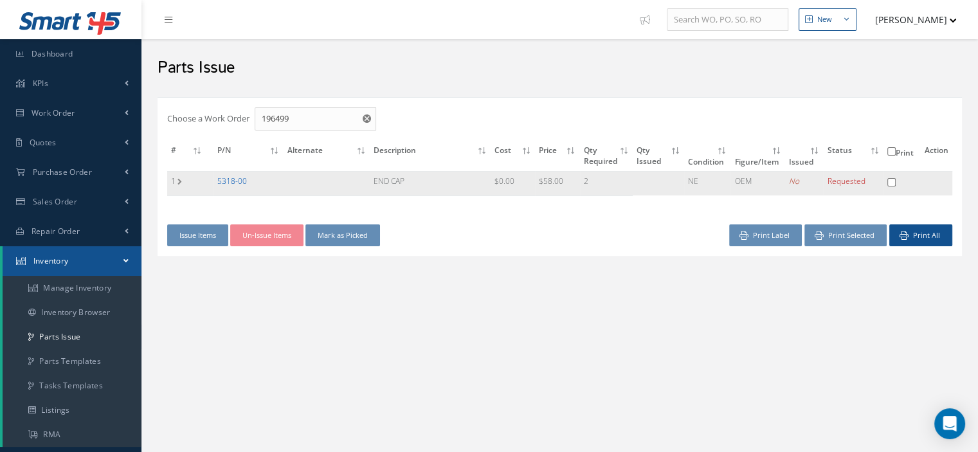
click at [242, 180] on link "5318-00" at bounding box center [232, 181] width 30 height 11
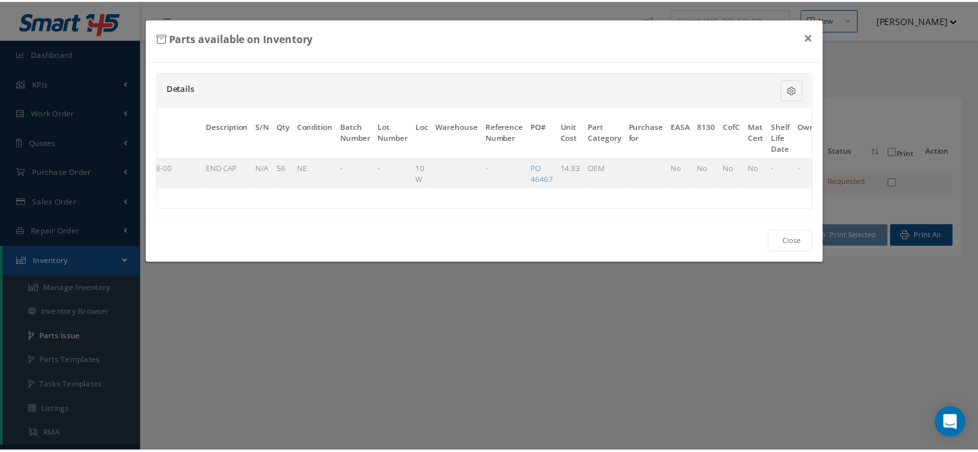
scroll to position [0, 78]
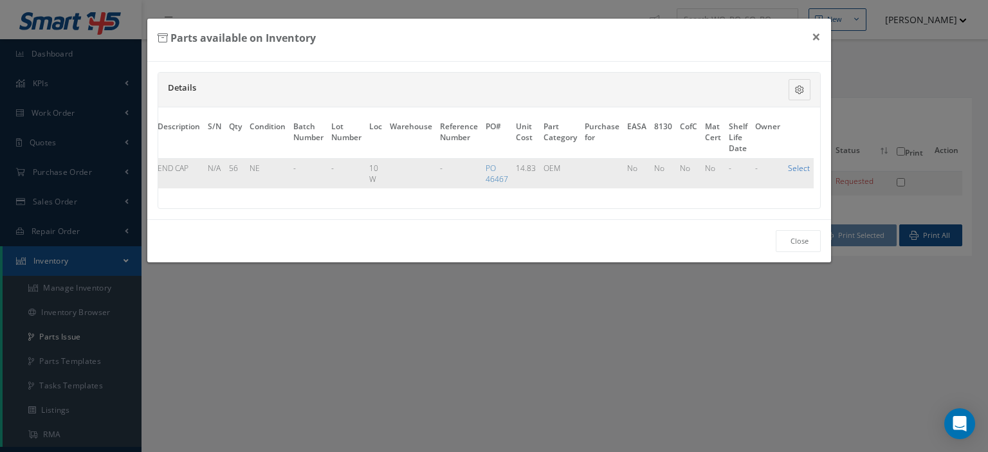
click at [795, 169] on link "Select" at bounding box center [799, 168] width 22 height 11
checkbox input "true"
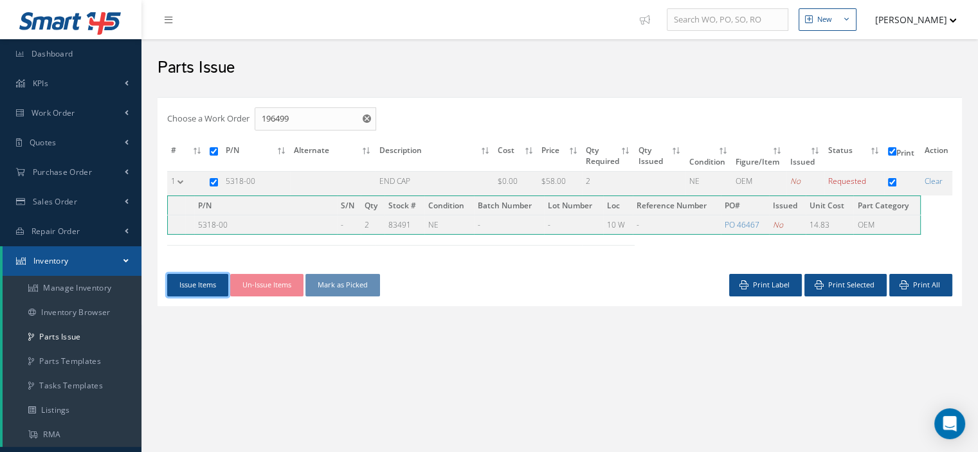
click at [198, 284] on button "Issue Items" at bounding box center [197, 285] width 61 height 23
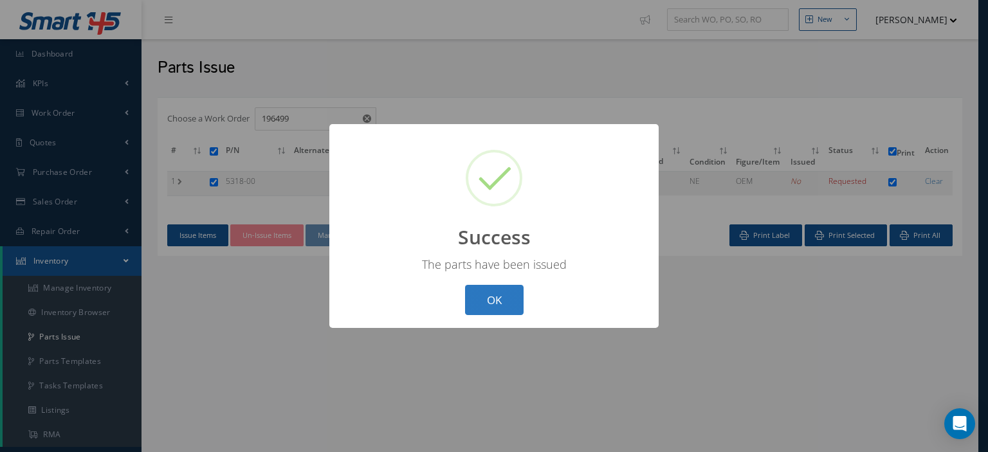
click at [494, 309] on button "OK" at bounding box center [494, 300] width 59 height 30
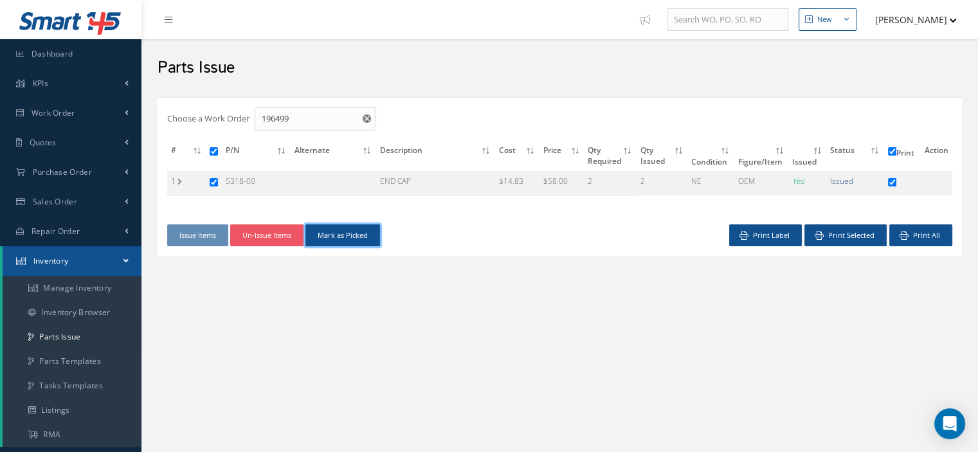
click at [374, 239] on button "Mark as Picked" at bounding box center [343, 236] width 75 height 23
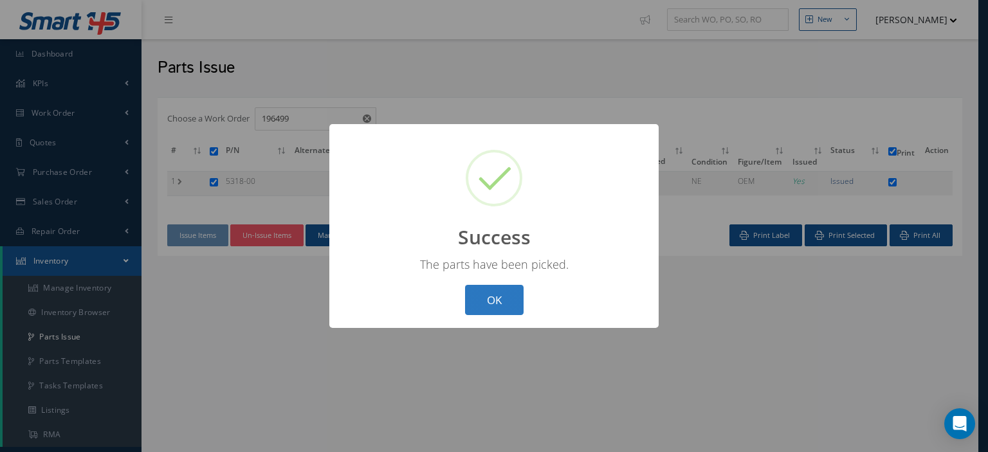
click at [517, 304] on button "OK" at bounding box center [494, 300] width 59 height 30
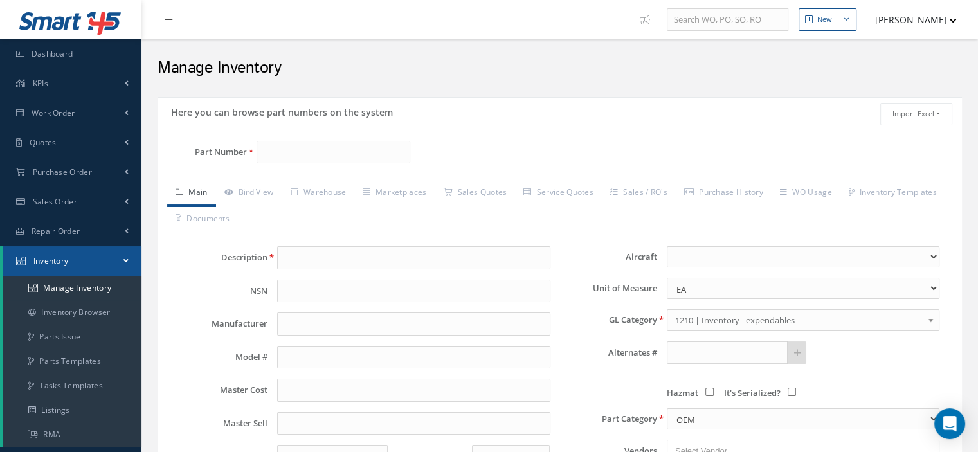
type input "[PHONE_NUMBER]"
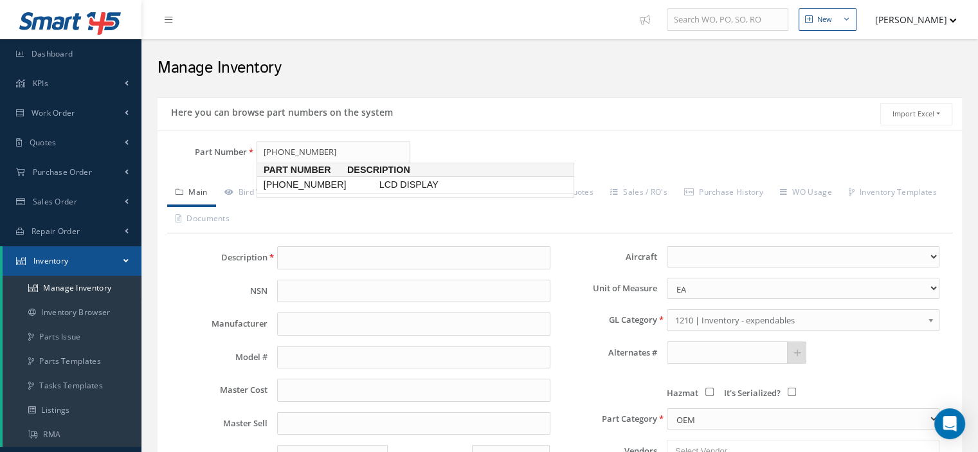
click at [304, 182] on span "[PHONE_NUMBER]" at bounding box center [319, 185] width 116 height 14
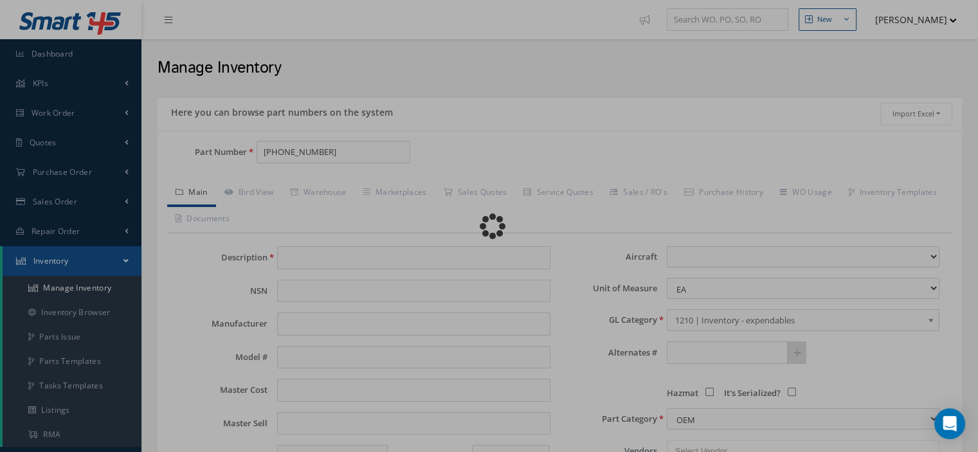
type input "LCD DISPLAY"
type input "[PERSON_NAME]"
type input "0.00"
select select
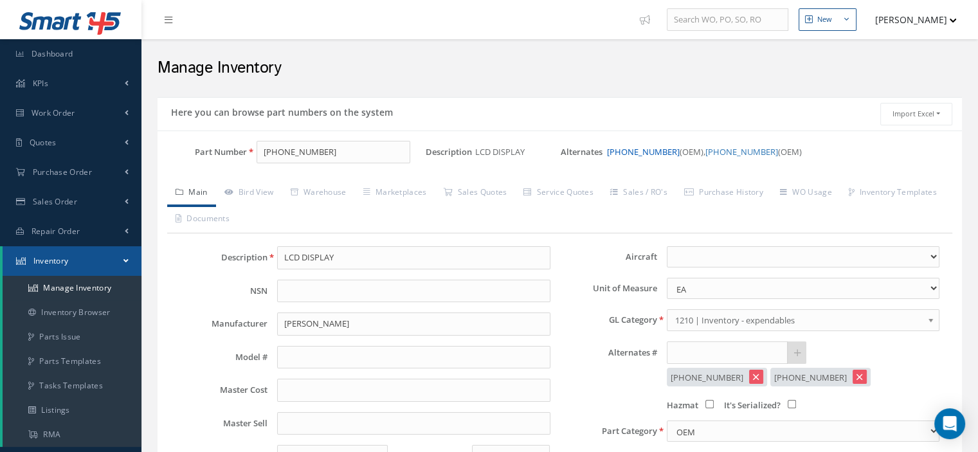
click at [653, 151] on link "[PHONE_NUMBER]" at bounding box center [643, 152] width 73 height 12
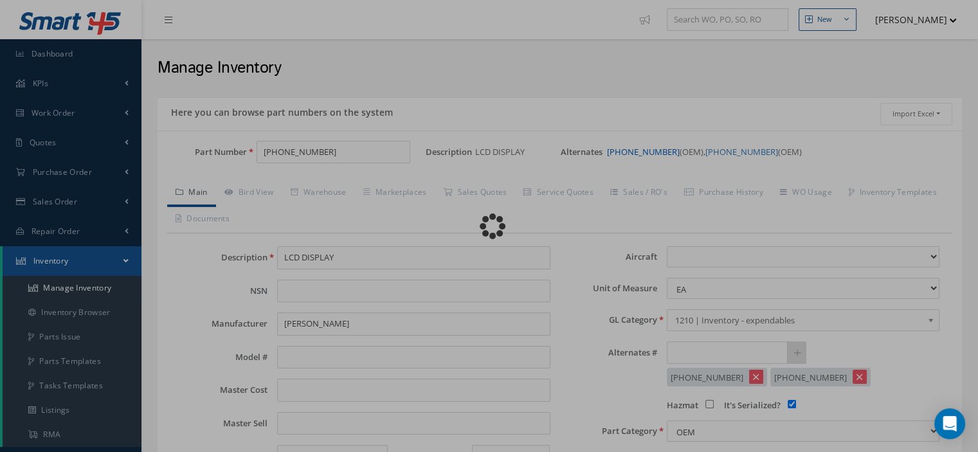
type input "[PHONE_NUMBER]"
type input "LCD"
select select
checkbox input "true"
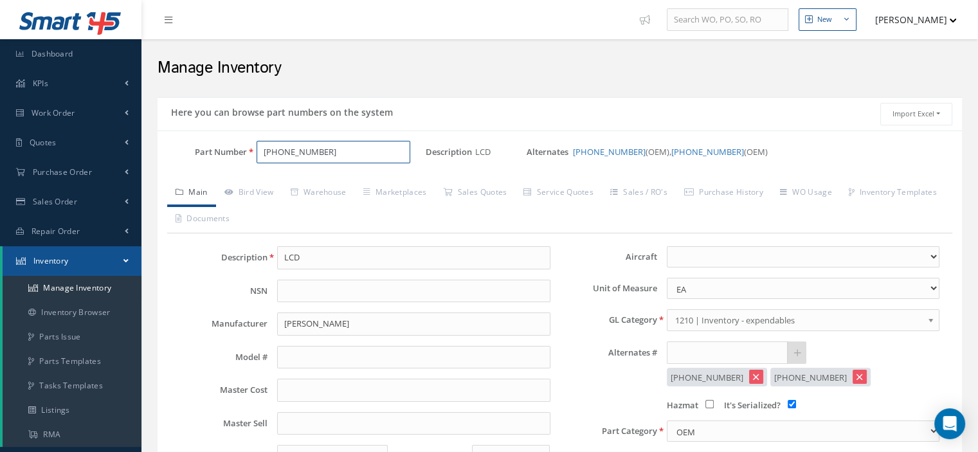
drag, startPoint x: 293, startPoint y: 151, endPoint x: 259, endPoint y: 156, distance: 34.4
click at [259, 156] on input "[PHONE_NUMBER]" at bounding box center [334, 152] width 154 height 23
click at [679, 151] on link "[PHONE_NUMBER]" at bounding box center [708, 152] width 73 height 12
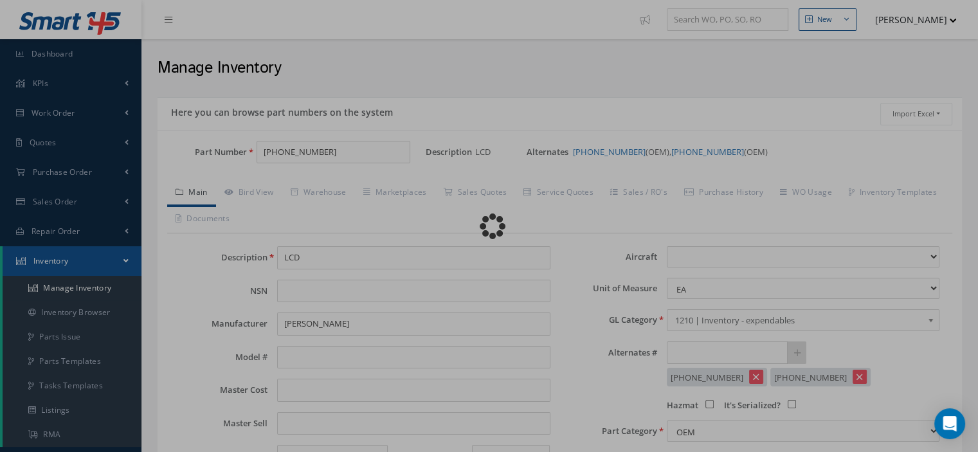
type input "[PHONE_NUMBER]"
type input "LCD DISPLAY"
select select
checkbox input "false"
type textarea "P/N [PHONE_NUMBER] THESE WAS REPLACED BY P/N [PHONE_NUMBER]"
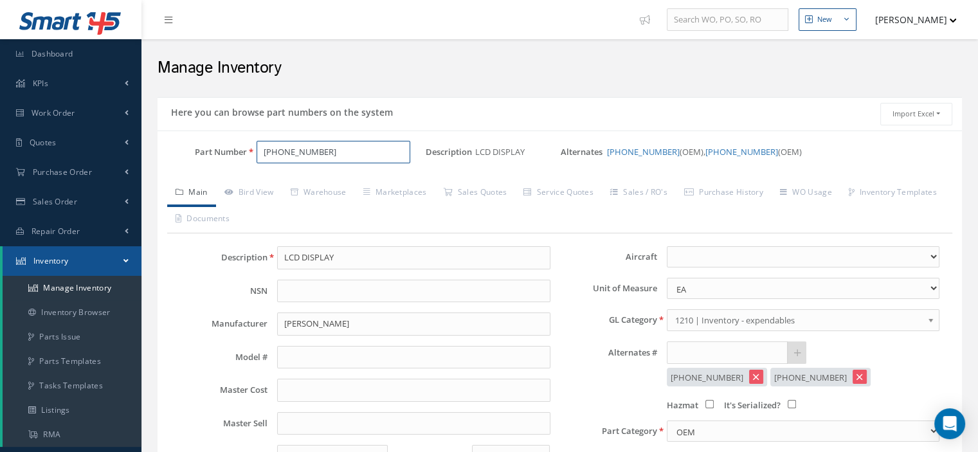
drag, startPoint x: 344, startPoint y: 156, endPoint x: 239, endPoint y: 154, distance: 104.9
click at [239, 154] on div "Part Number [PHONE_NUMBER]" at bounding box center [292, 152] width 268 height 23
